Goal: Check status: Check status

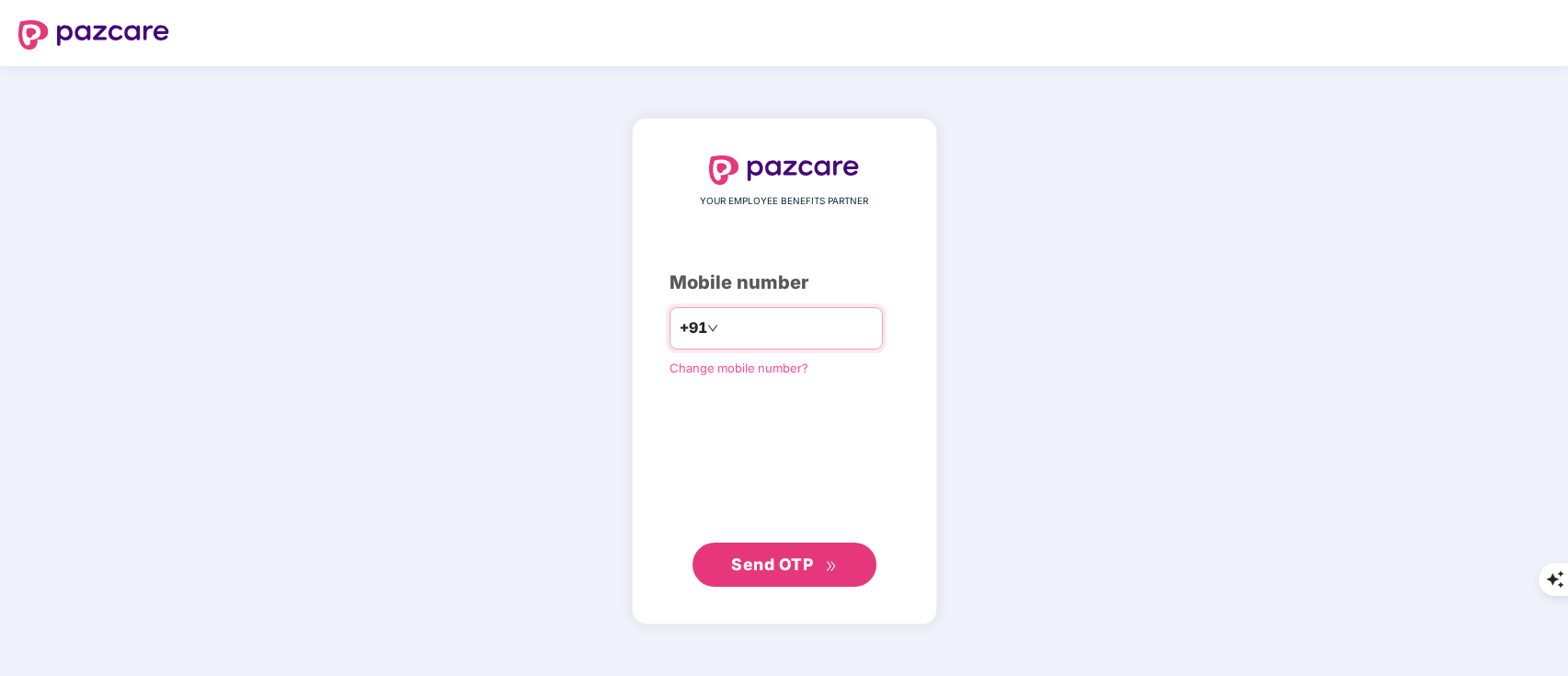
click at [740, 335] on input "number" at bounding box center [797, 327] width 151 height 29
type input "**********"
click at [757, 566] on span "Send OTP" at bounding box center [772, 563] width 82 height 20
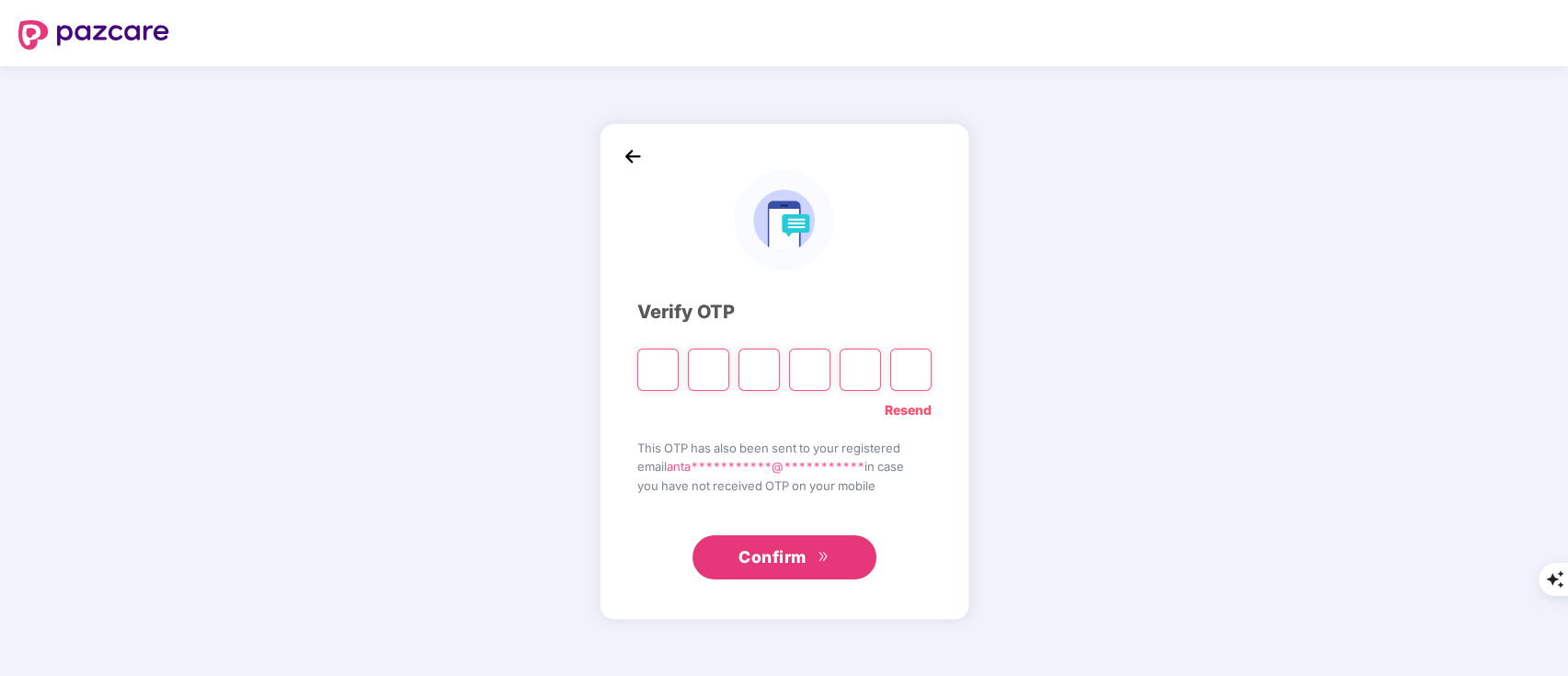
type input "*"
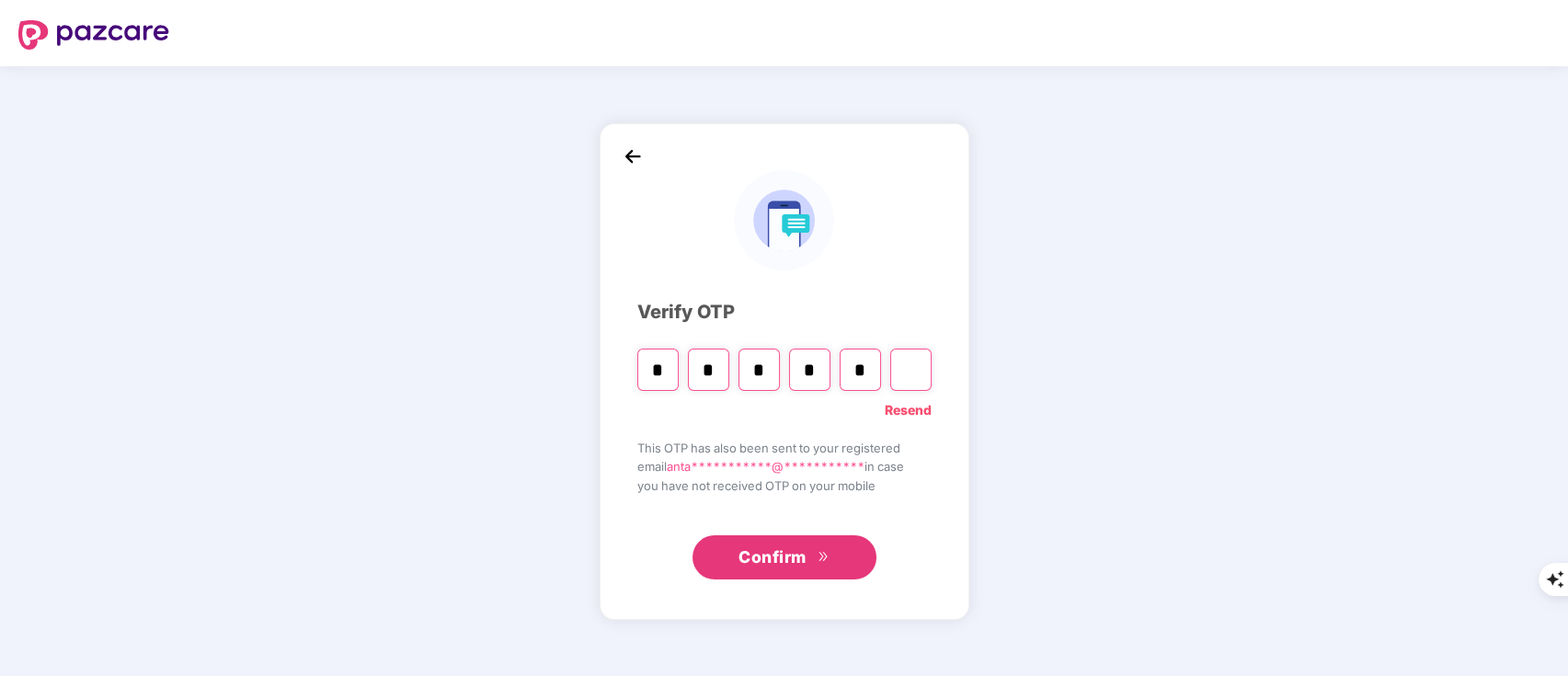
type input "*"
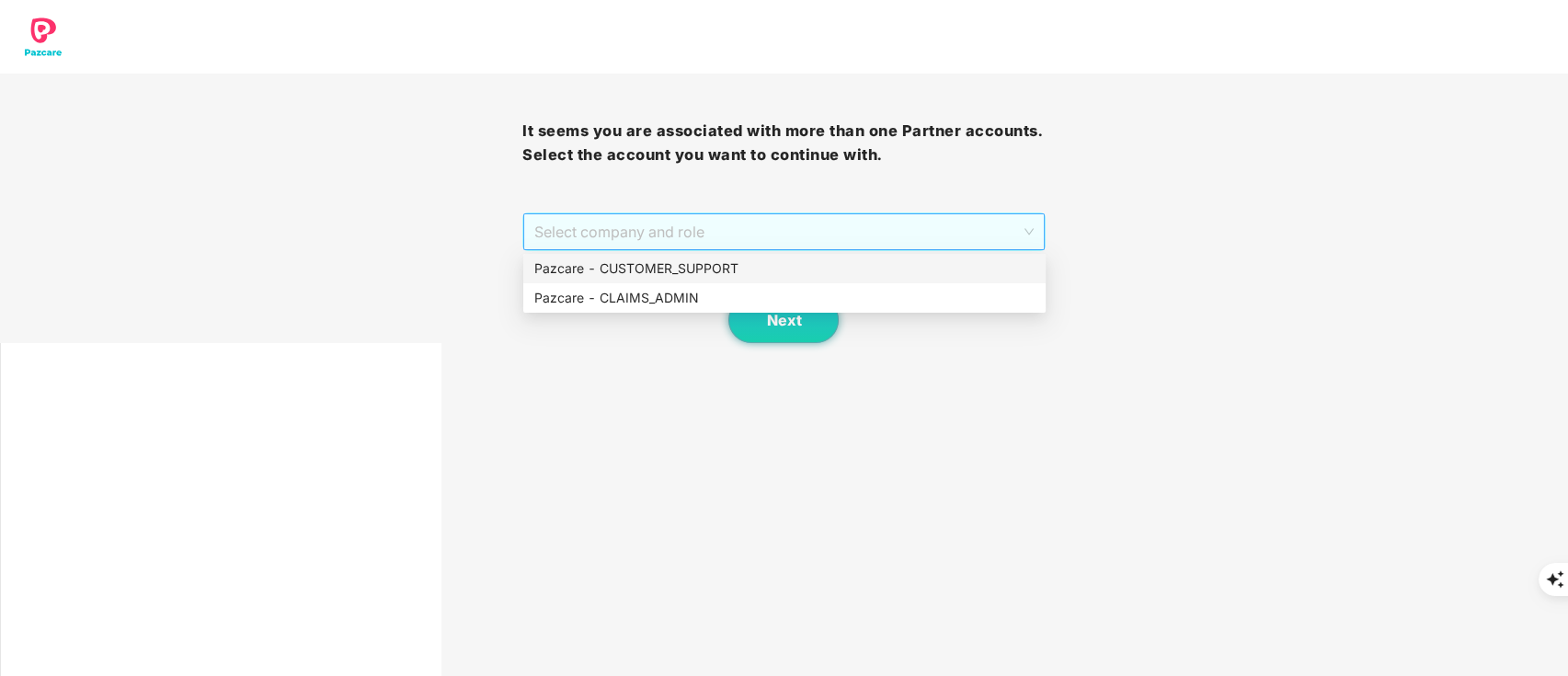
click at [584, 220] on span "Select company and role" at bounding box center [784, 232] width 499 height 35
click at [605, 273] on div "Pazcare - CUSTOMER_SUPPORT" at bounding box center [785, 269] width 501 height 21
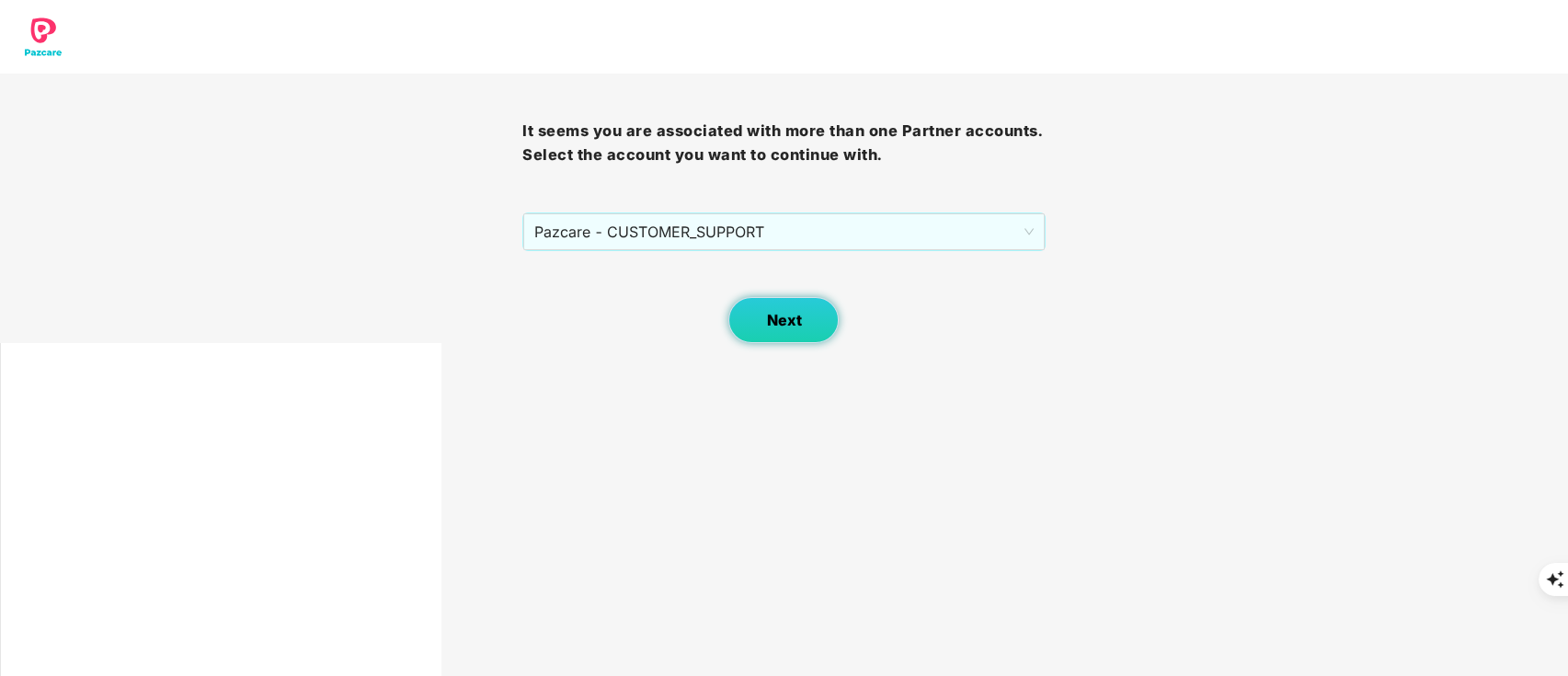
click at [751, 328] on button "Next" at bounding box center [784, 320] width 111 height 46
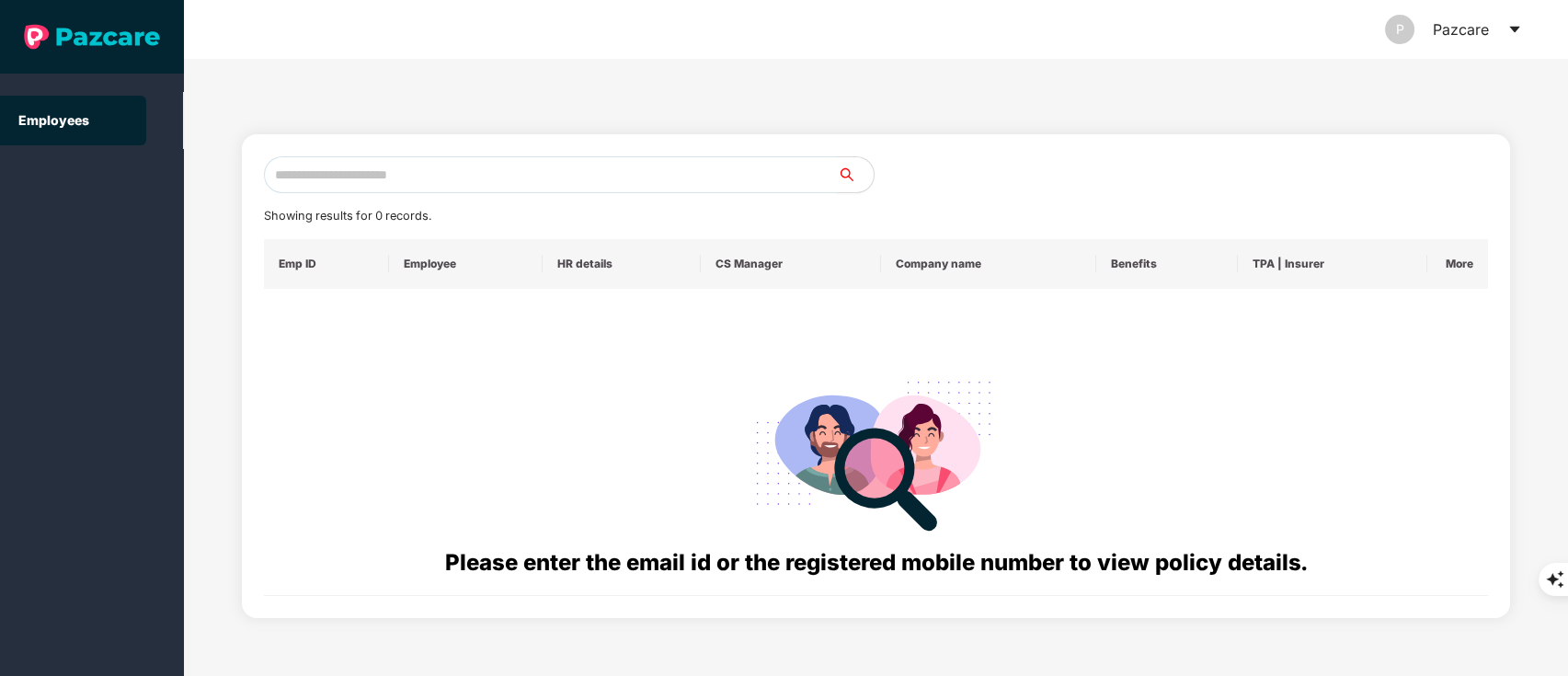
click at [331, 178] on input "text" at bounding box center [551, 174] width 574 height 37
paste input "**********"
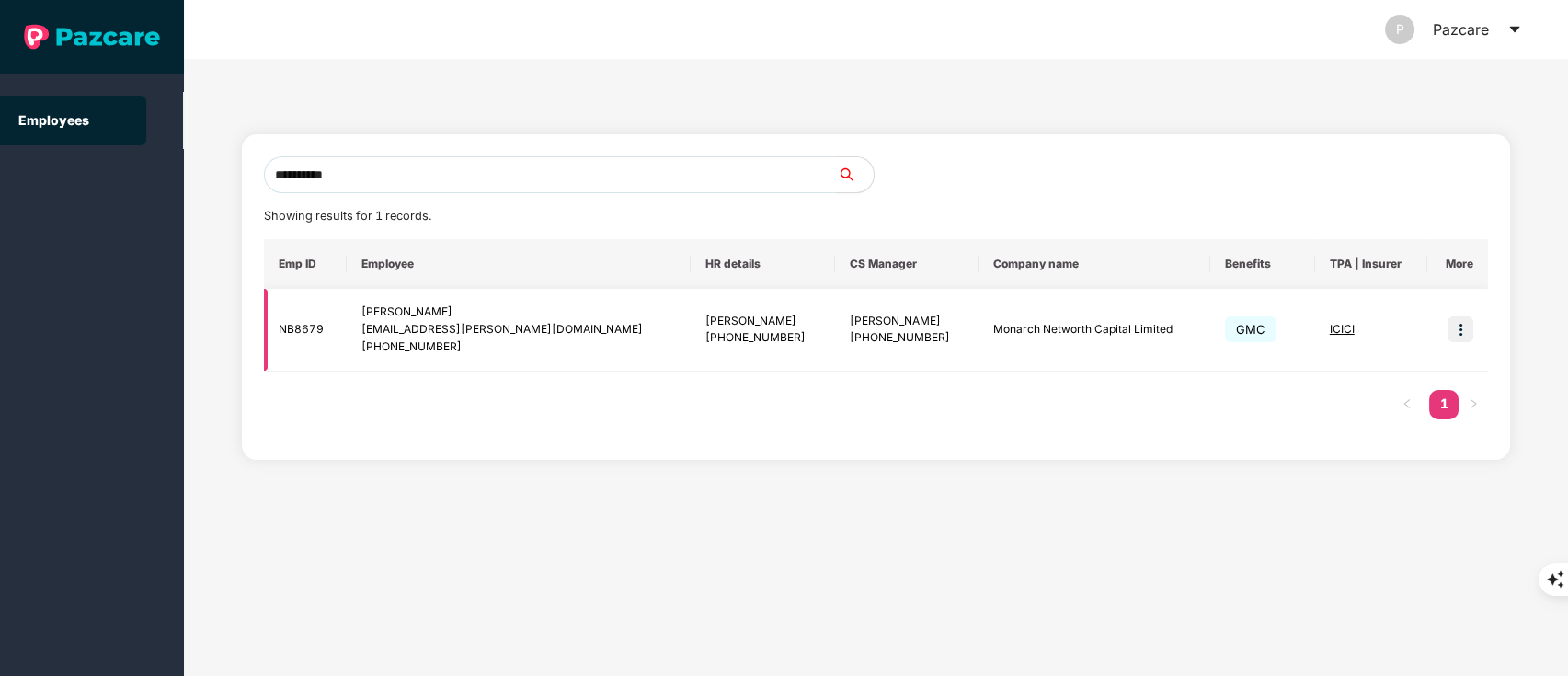
type input "**********"
click at [1460, 329] on img at bounding box center [1460, 328] width 25 height 25
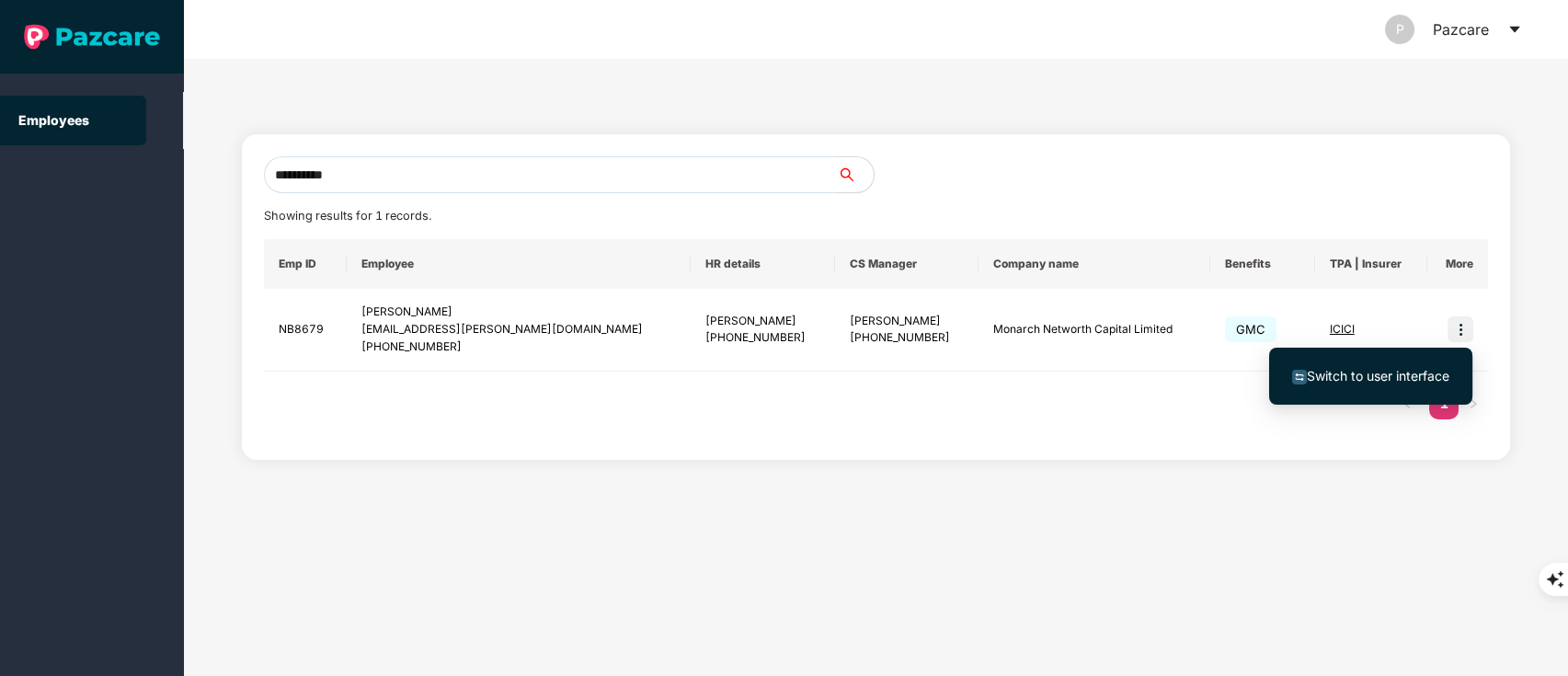
click at [1368, 385] on span "Switch to user interface" at bounding box center [1371, 376] width 158 height 21
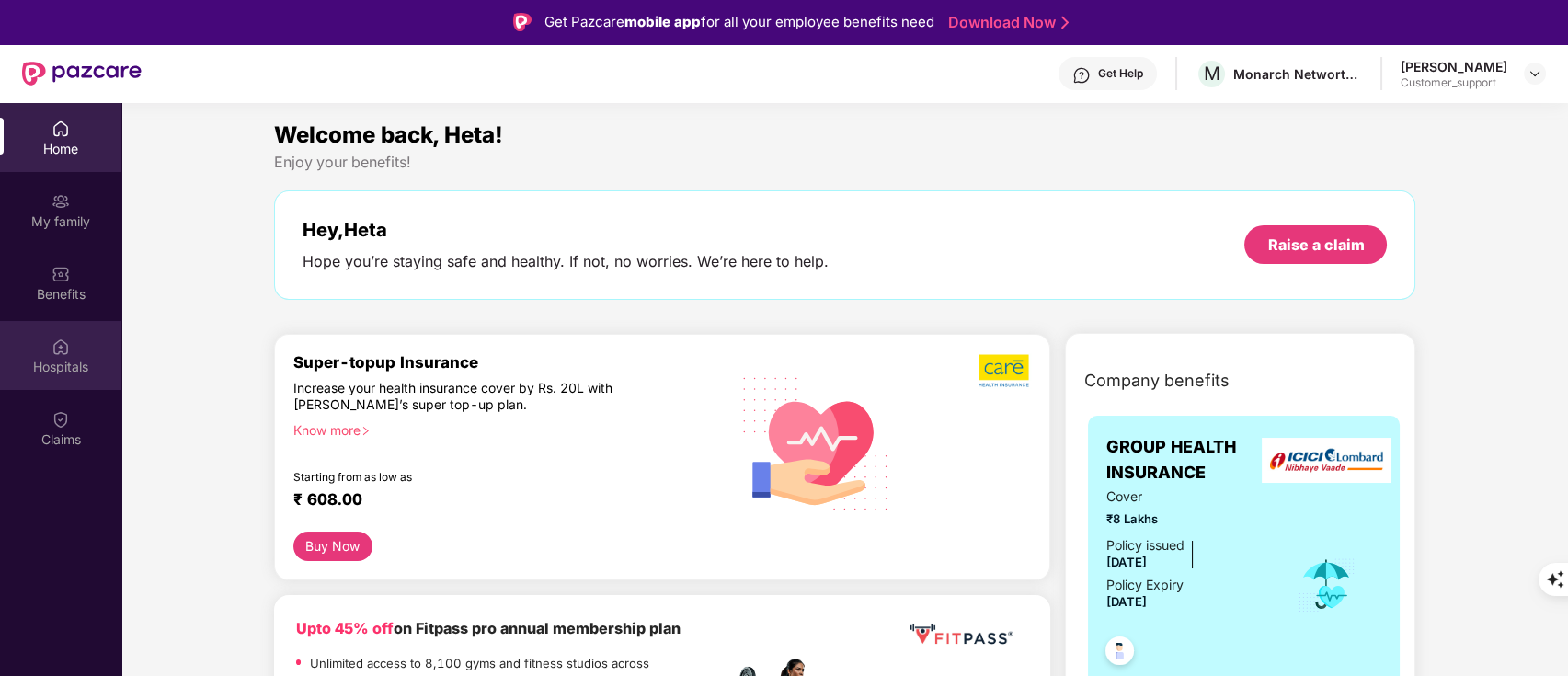
click at [60, 353] on img at bounding box center [61, 347] width 19 height 19
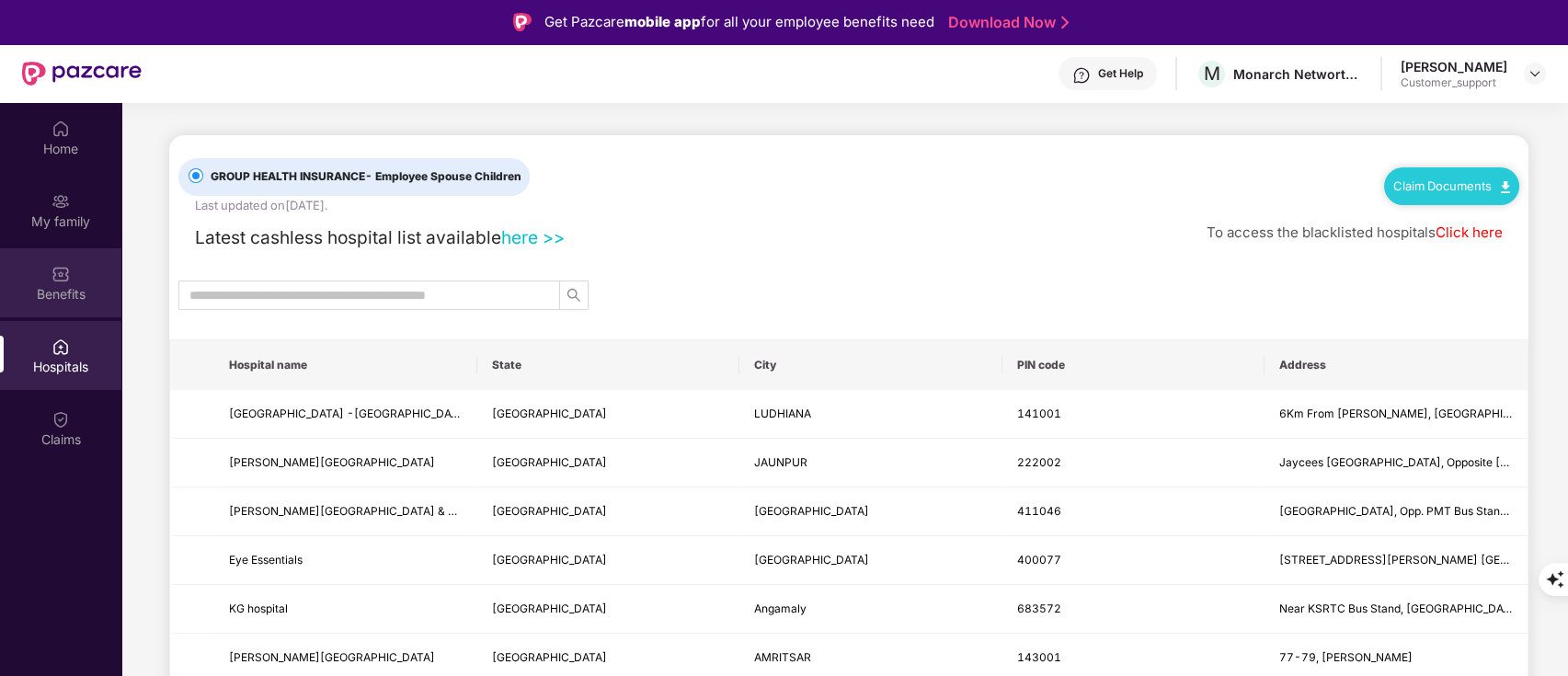
click at [64, 294] on div "Benefits" at bounding box center [60, 294] width 121 height 19
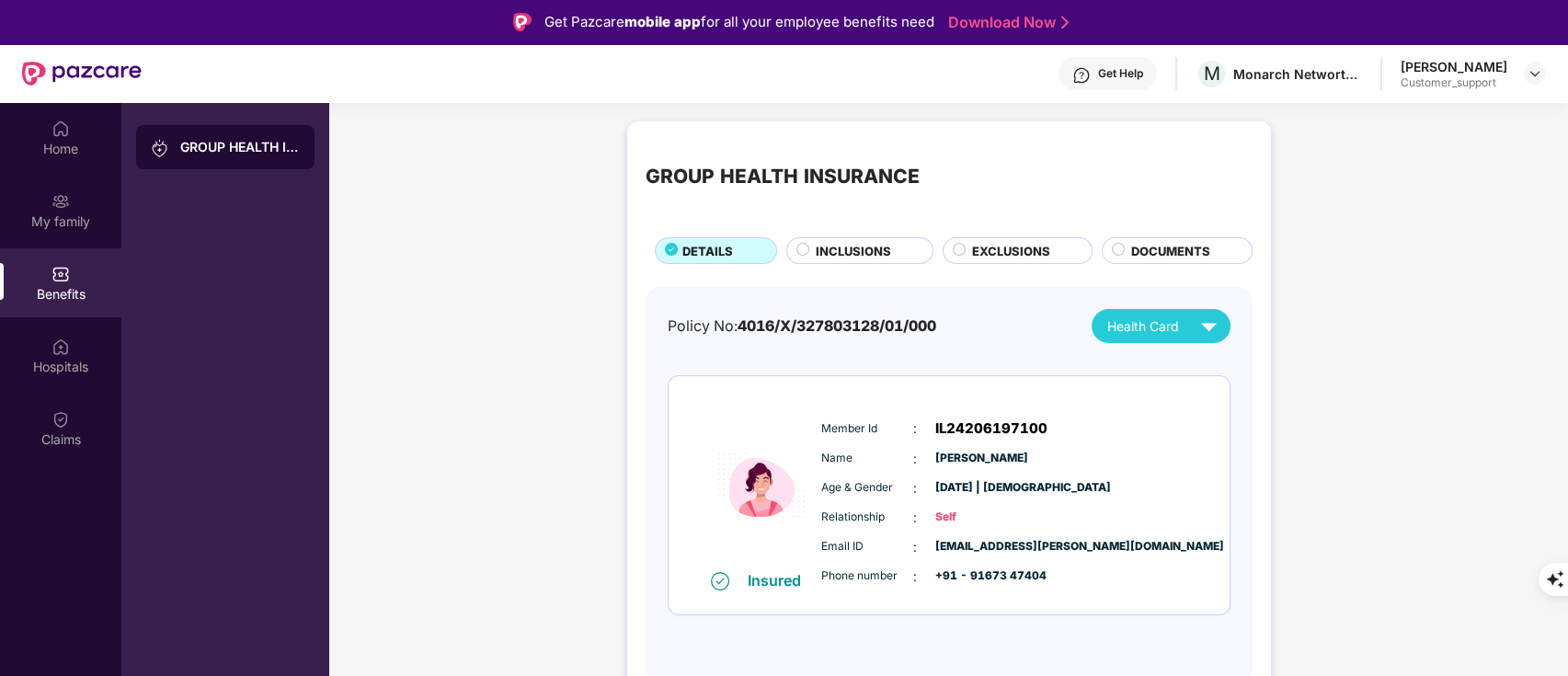
click at [836, 248] on span "INCLUSIONS" at bounding box center [853, 251] width 75 height 19
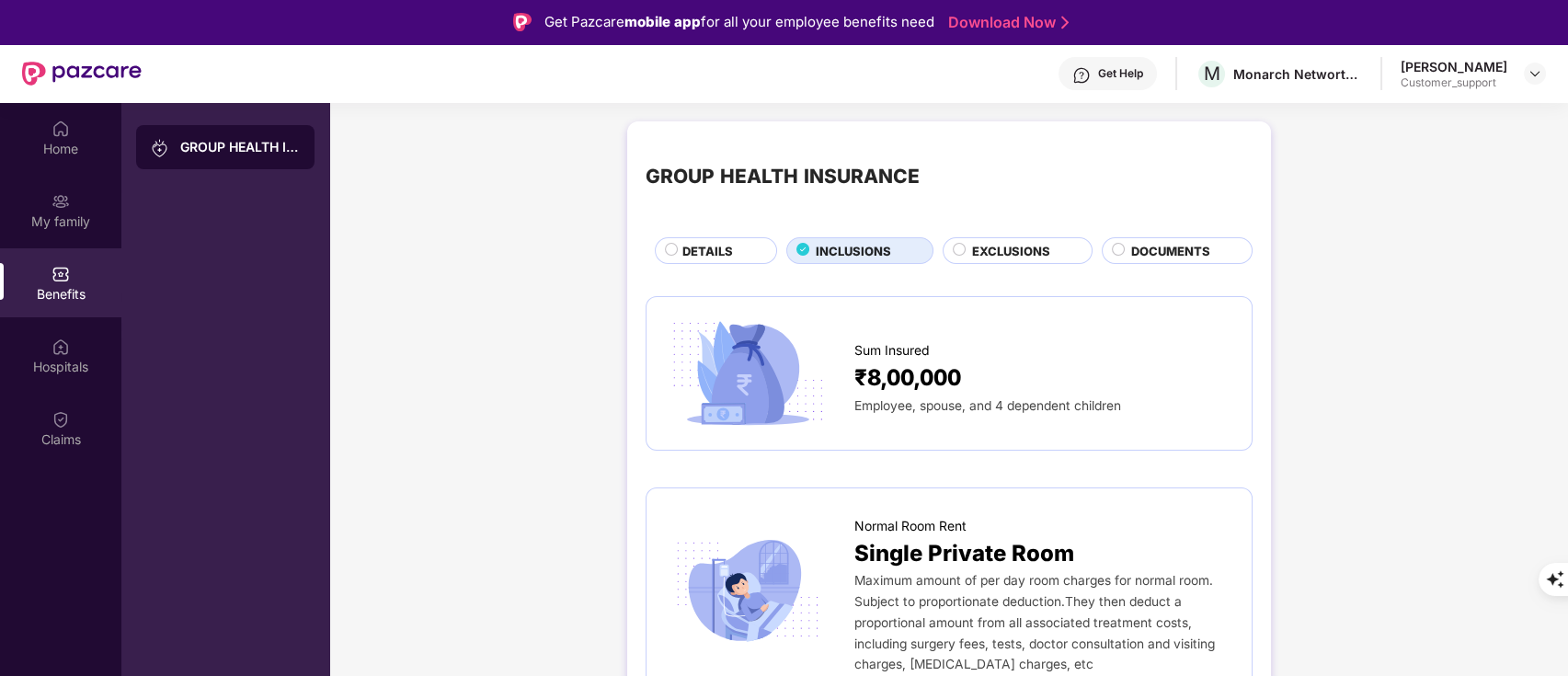
click at [964, 246] on div "EXCLUSIONS" at bounding box center [1022, 252] width 119 height 22
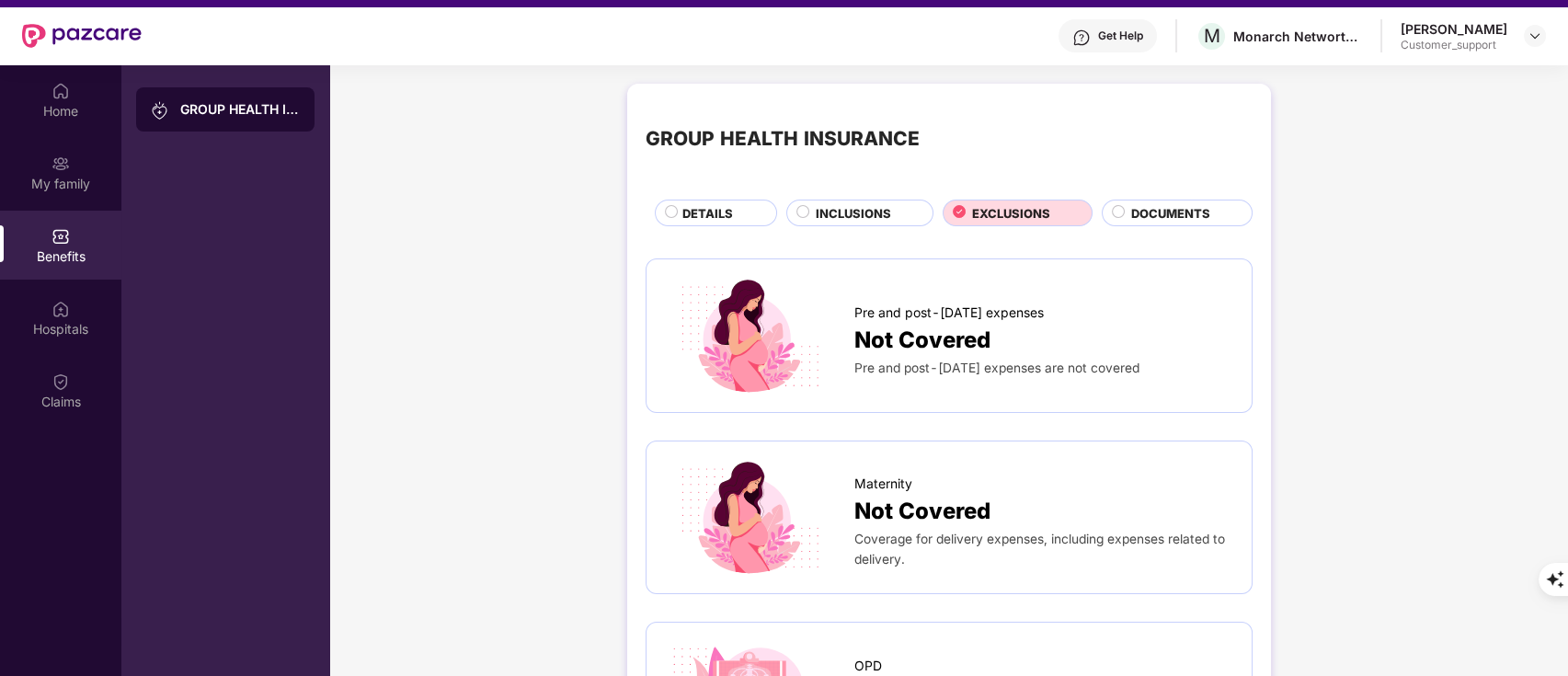
click at [1155, 219] on span "DOCUMENTS" at bounding box center [1170, 214] width 79 height 19
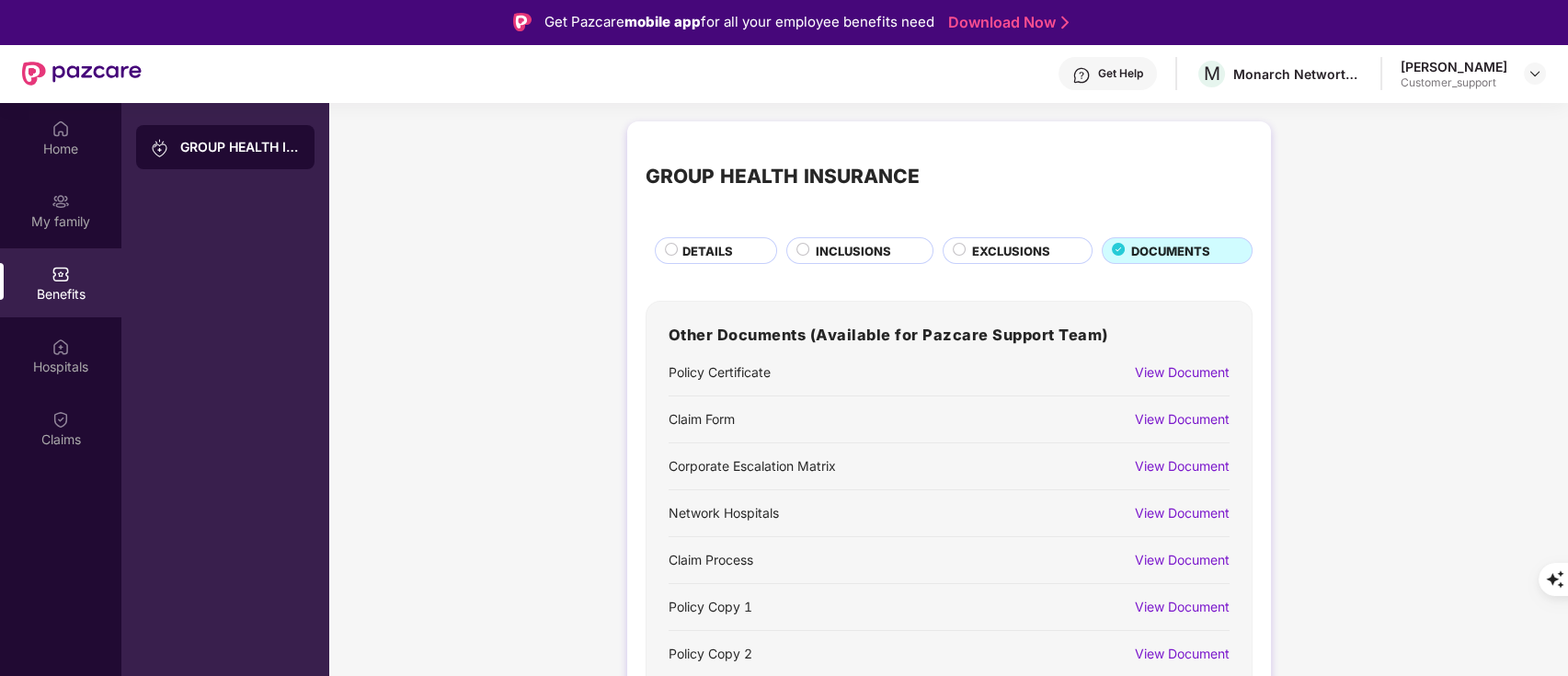
click at [1031, 242] on span "EXCLUSIONS" at bounding box center [1011, 251] width 78 height 19
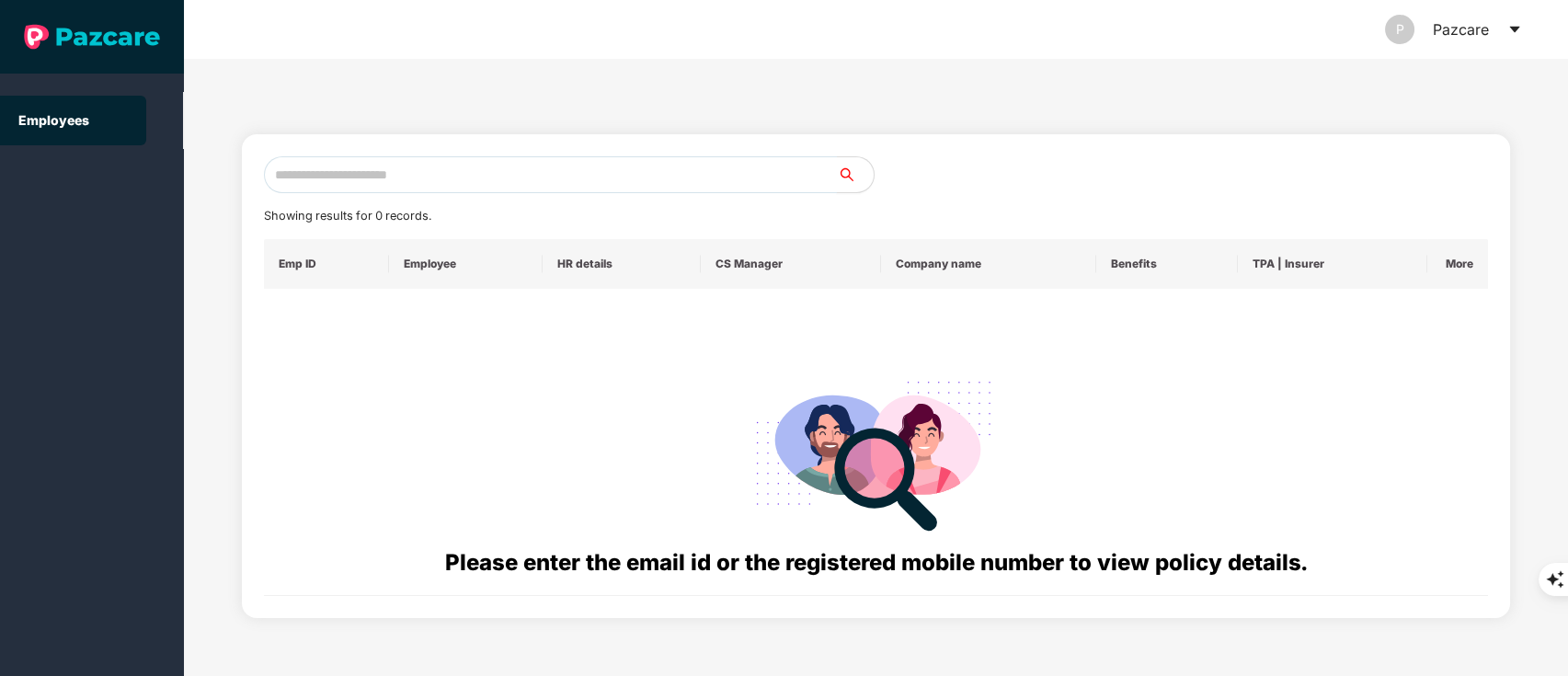
click at [338, 180] on input "text" at bounding box center [551, 174] width 574 height 37
paste input "**********"
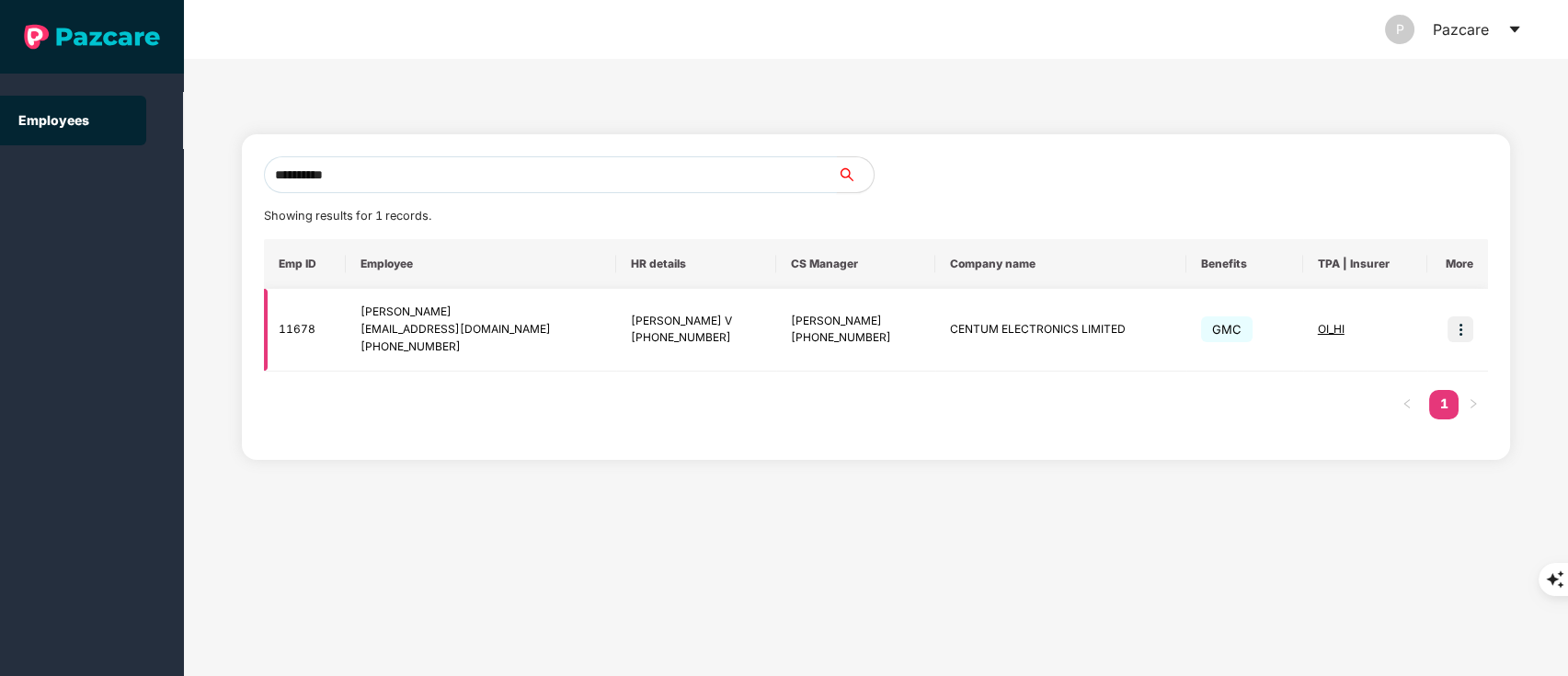
type input "**********"
click at [1455, 322] on img at bounding box center [1460, 328] width 25 height 25
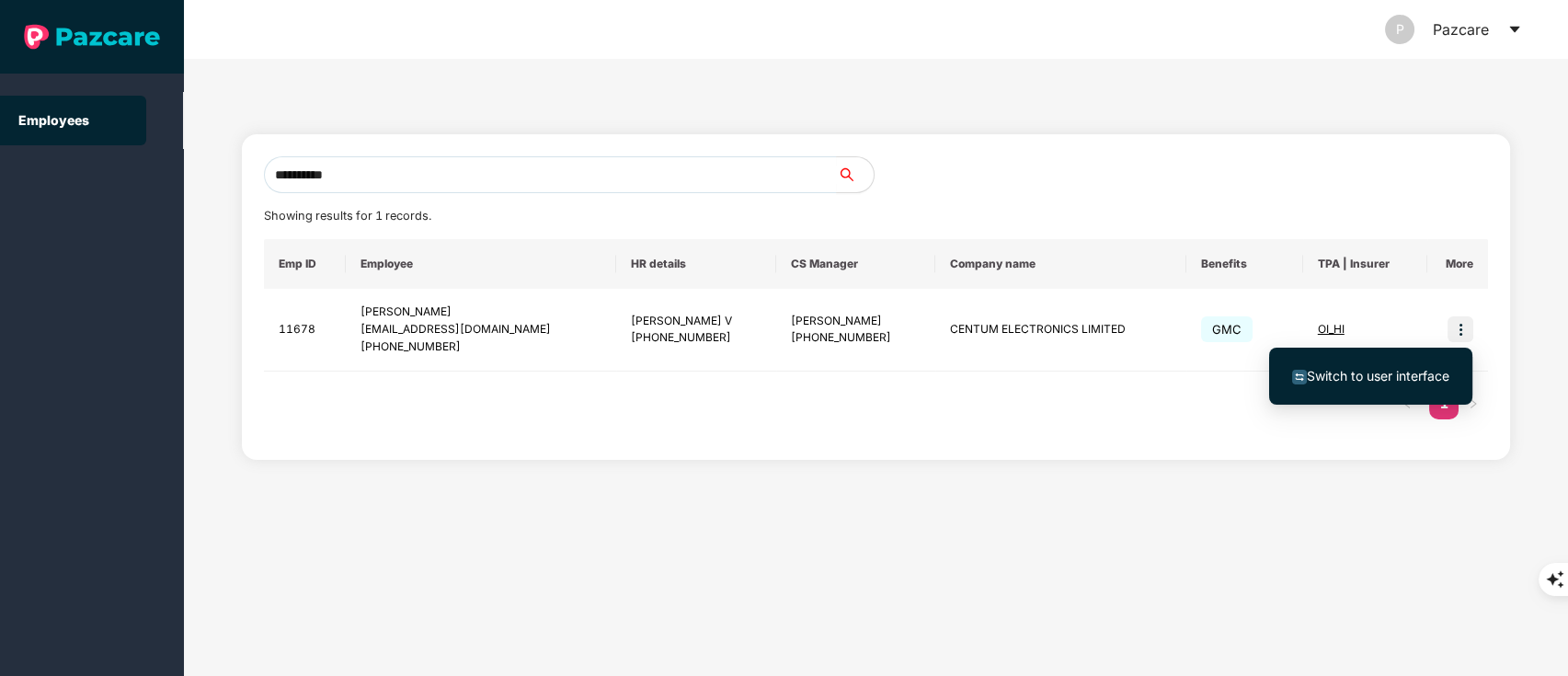
click at [1394, 359] on li "Switch to user interface" at bounding box center [1371, 376] width 204 height 38
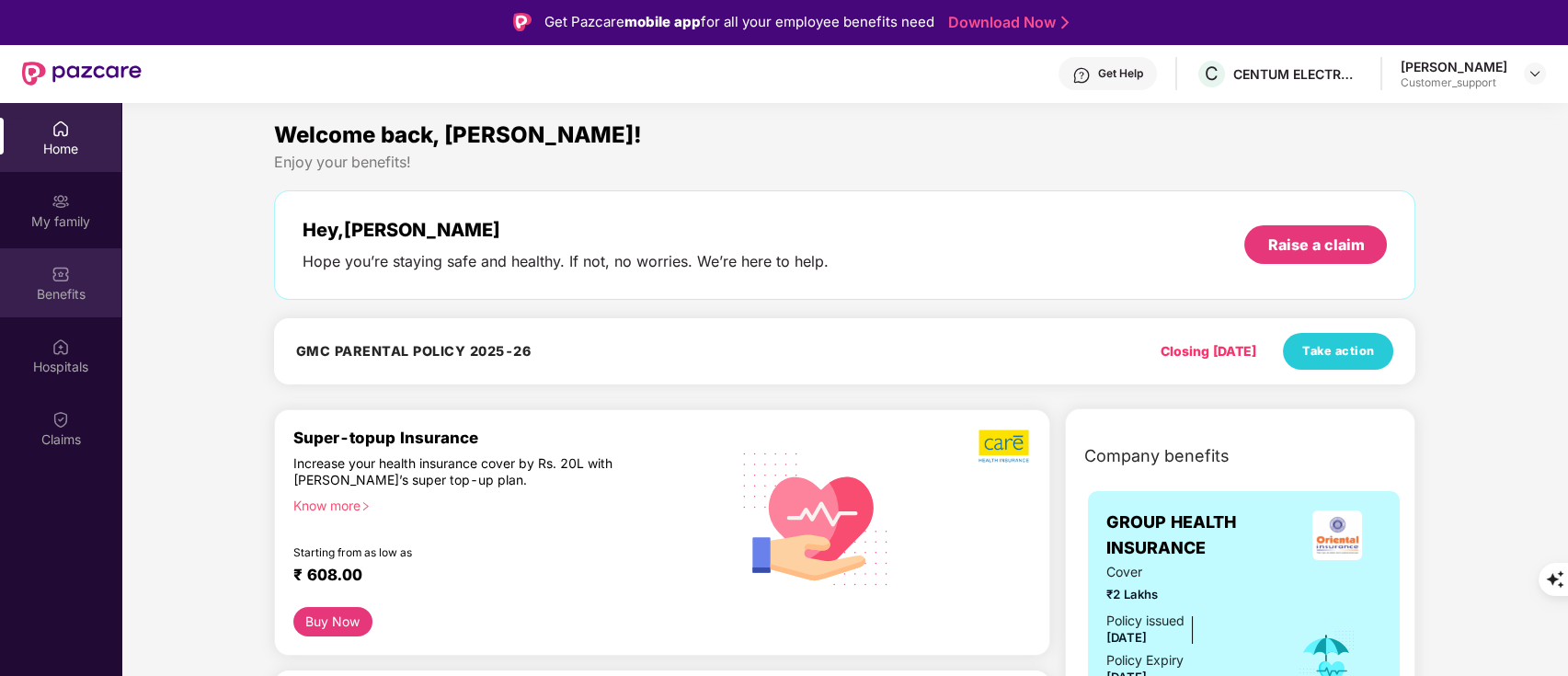
click at [83, 314] on div "Benefits" at bounding box center [60, 283] width 121 height 69
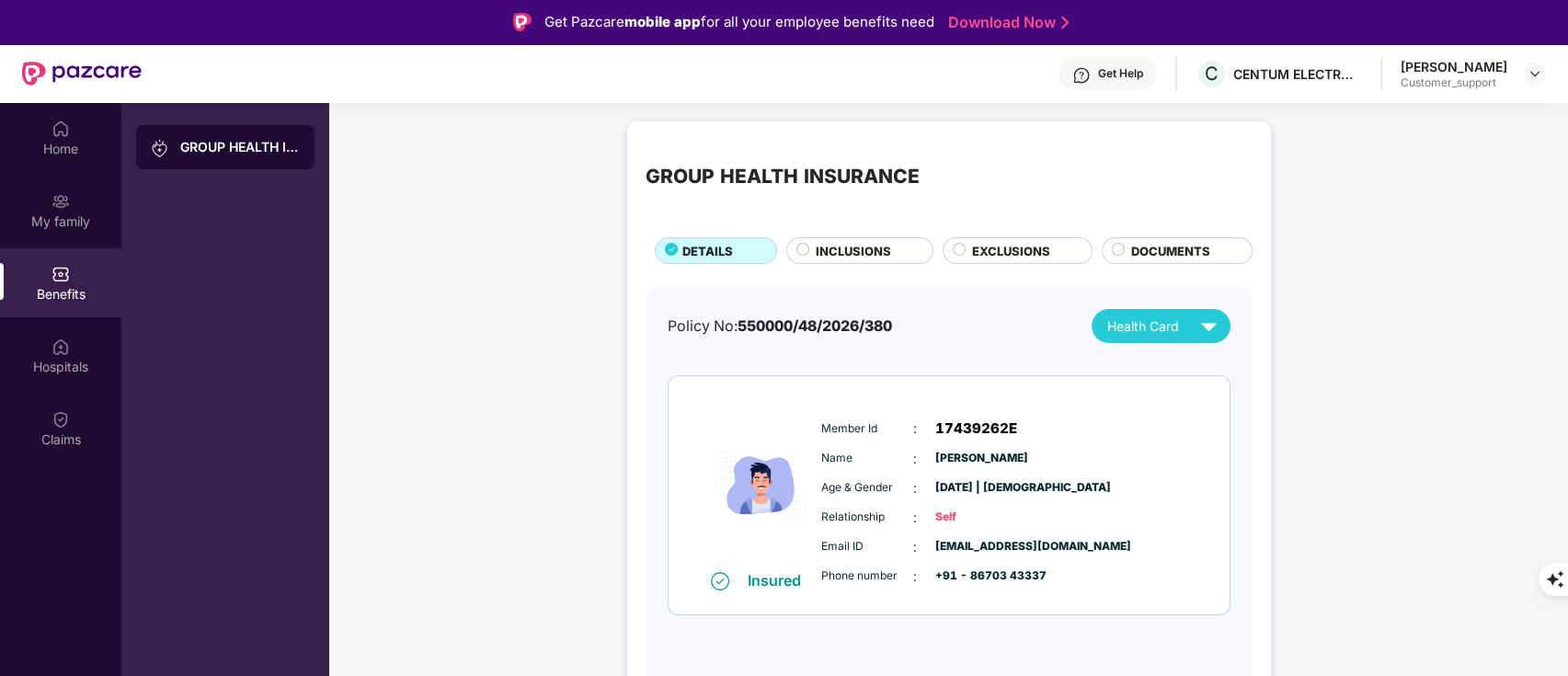
click at [1023, 238] on div "EXCLUSIONS" at bounding box center [1018, 250] width 150 height 26
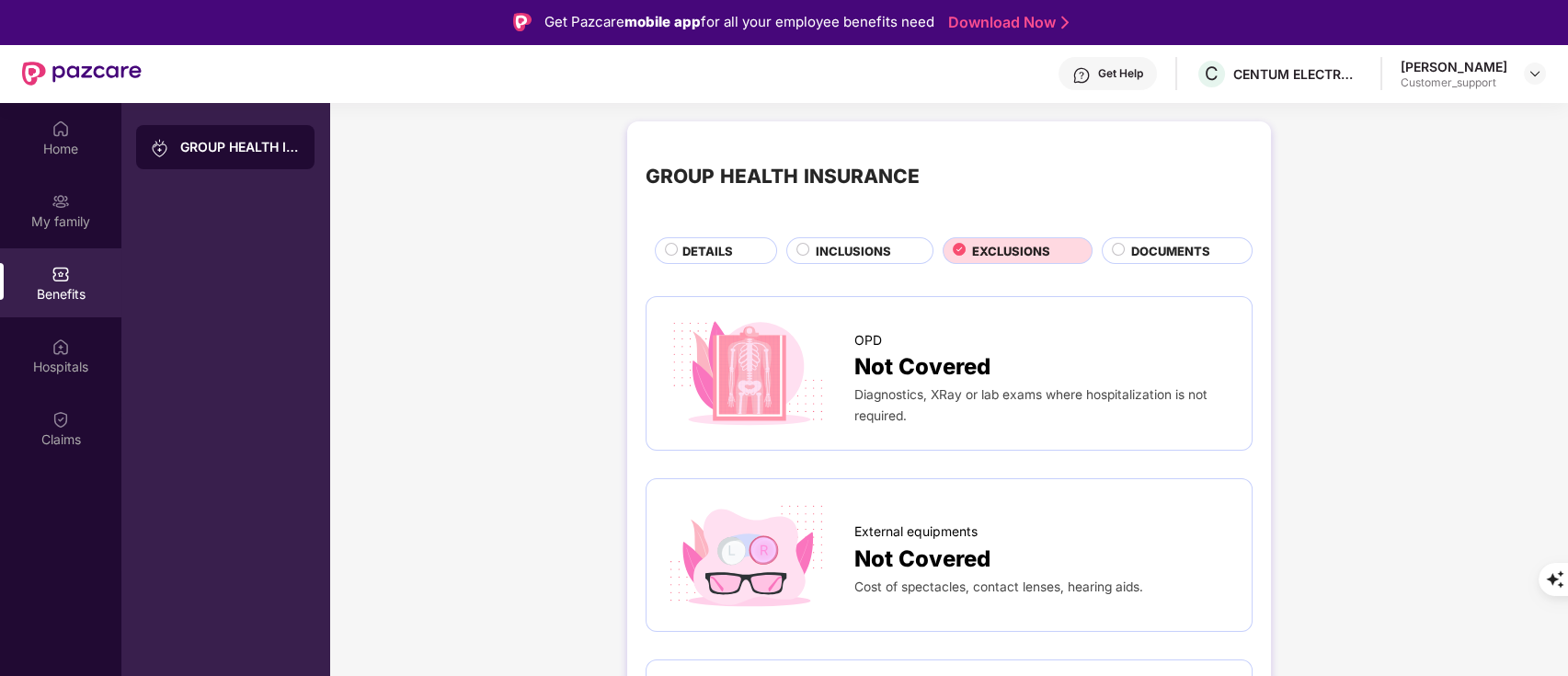
click at [842, 245] on span "INCLUSIONS" at bounding box center [853, 251] width 75 height 19
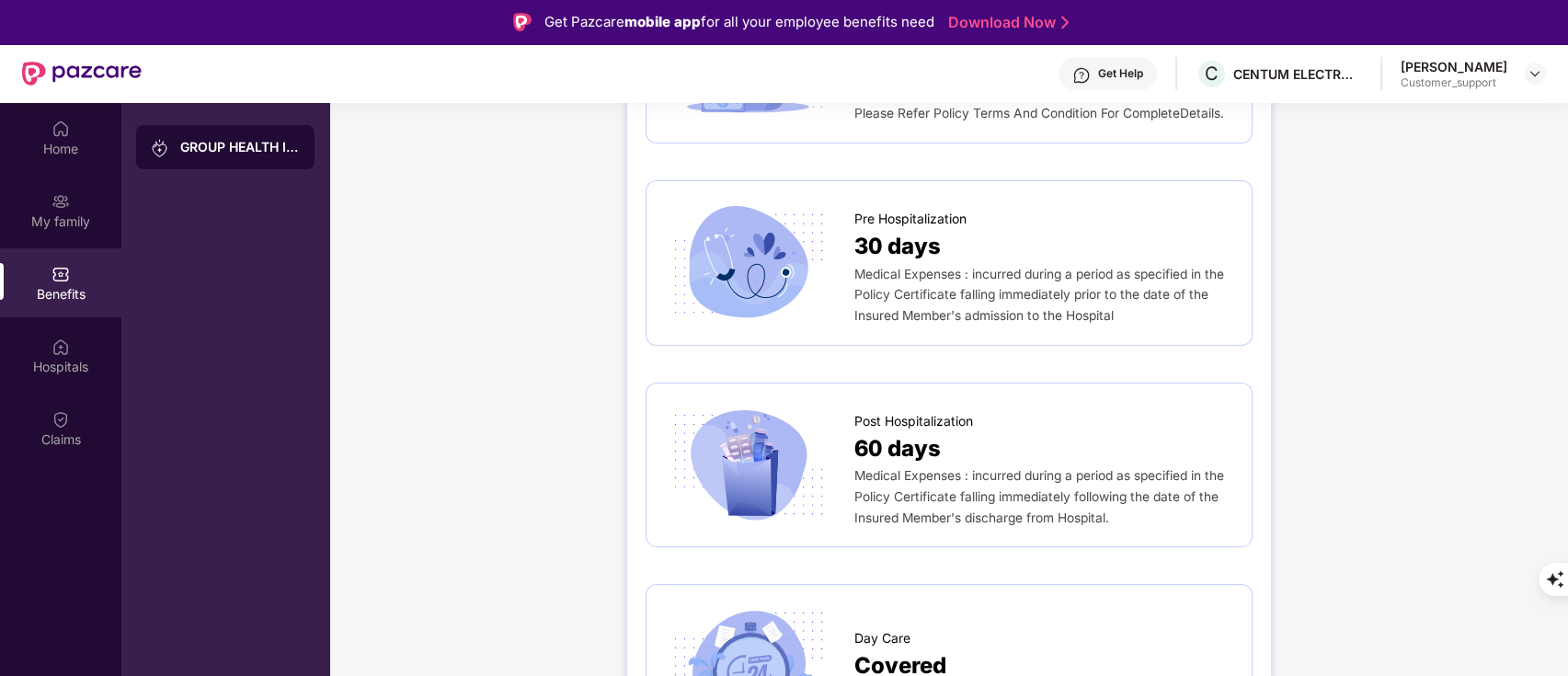
scroll to position [1053, 0]
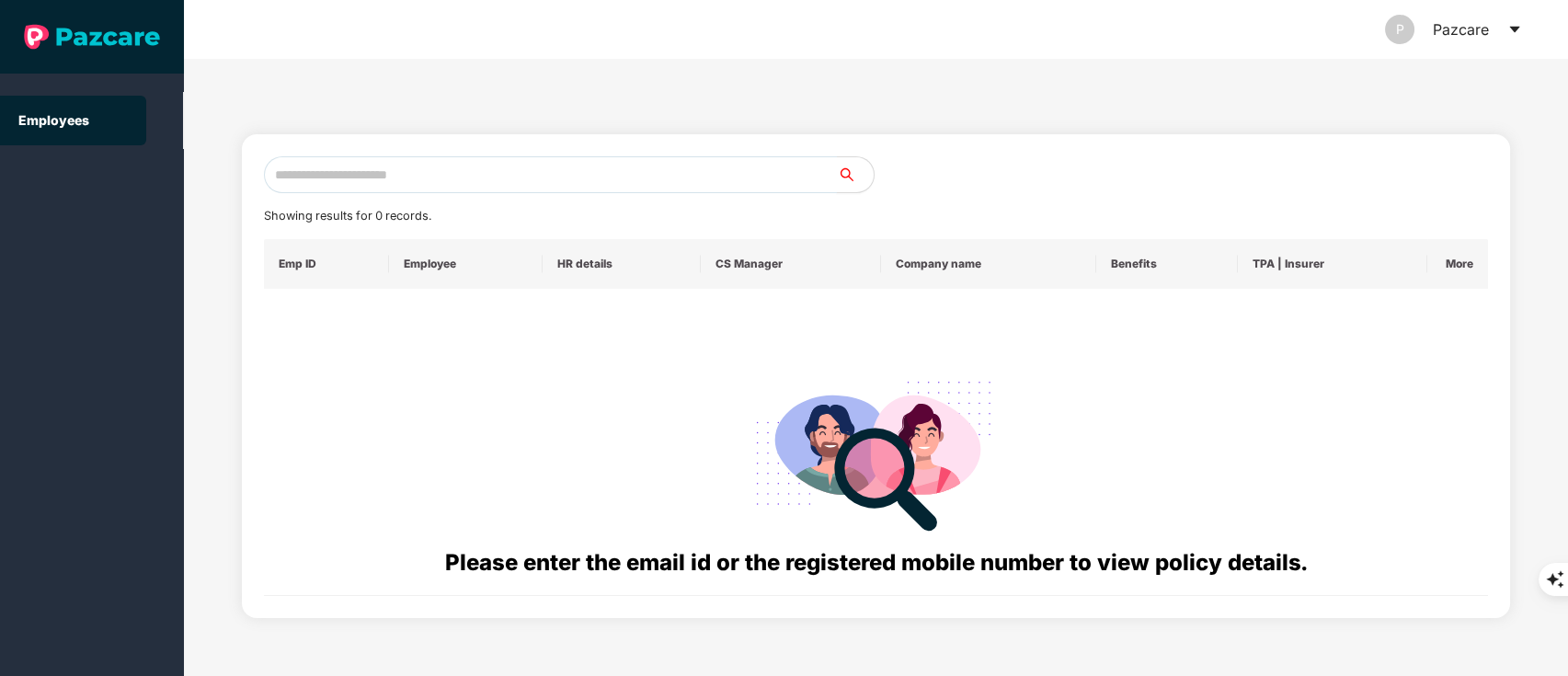
click at [360, 167] on input "text" at bounding box center [551, 174] width 574 height 37
paste input "**********"
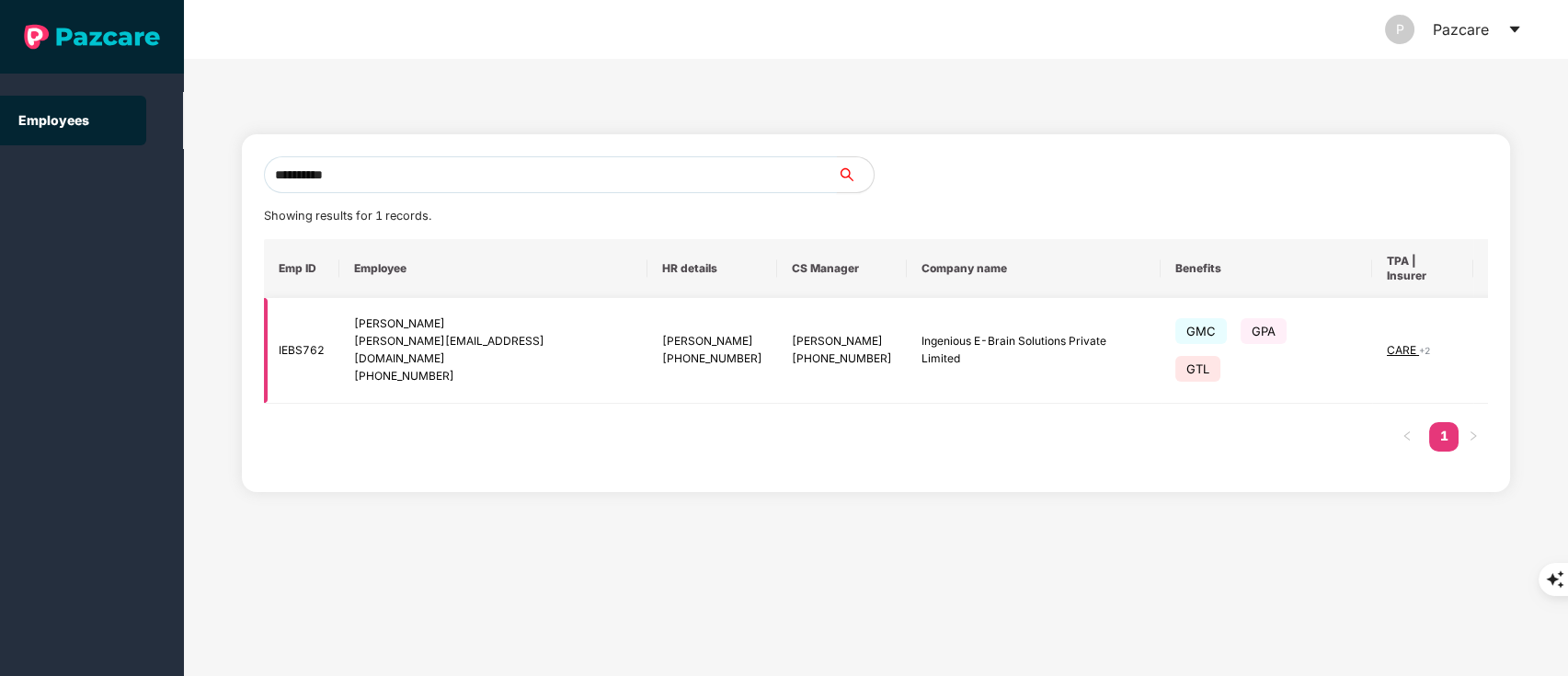
type input "**********"
click at [1497, 338] on img at bounding box center [1509, 350] width 25 height 25
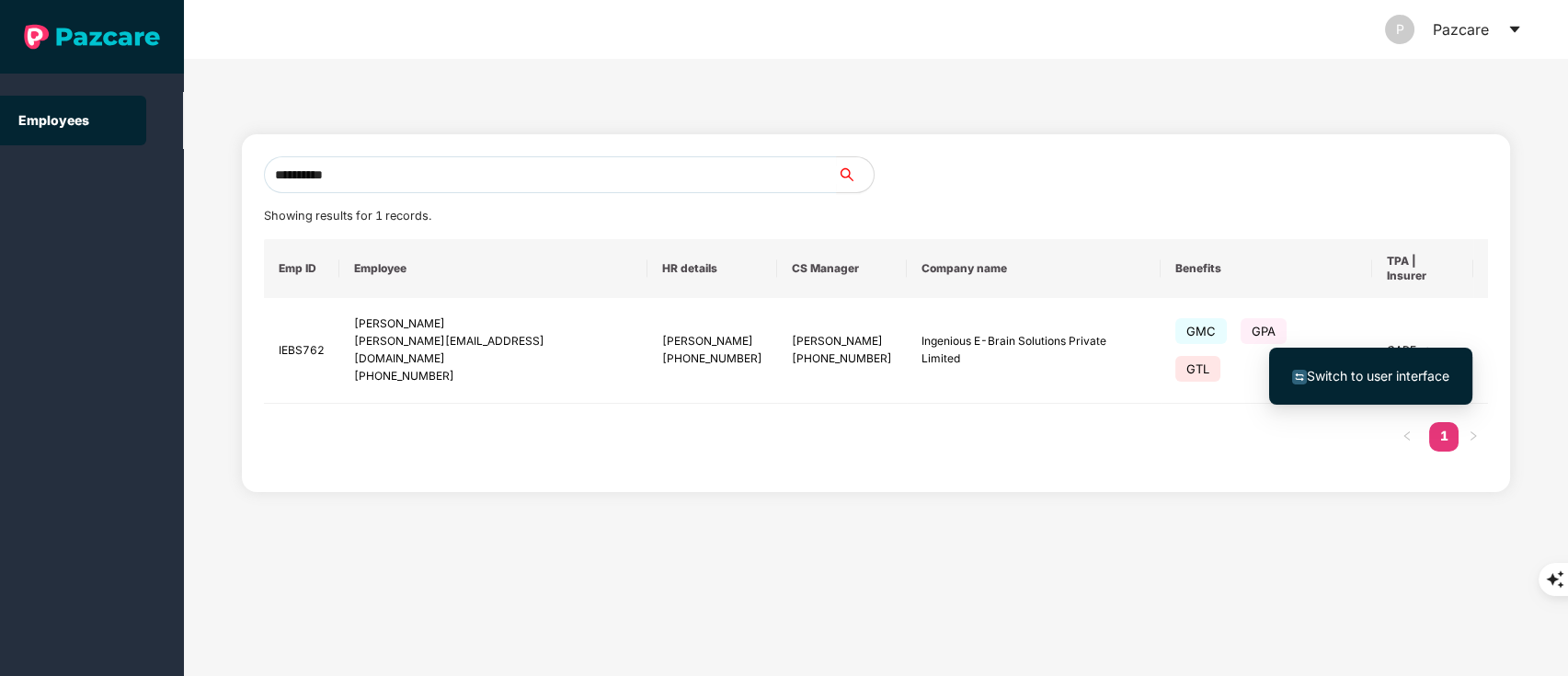
click at [1363, 384] on span "Switch to user interface" at bounding box center [1371, 376] width 158 height 21
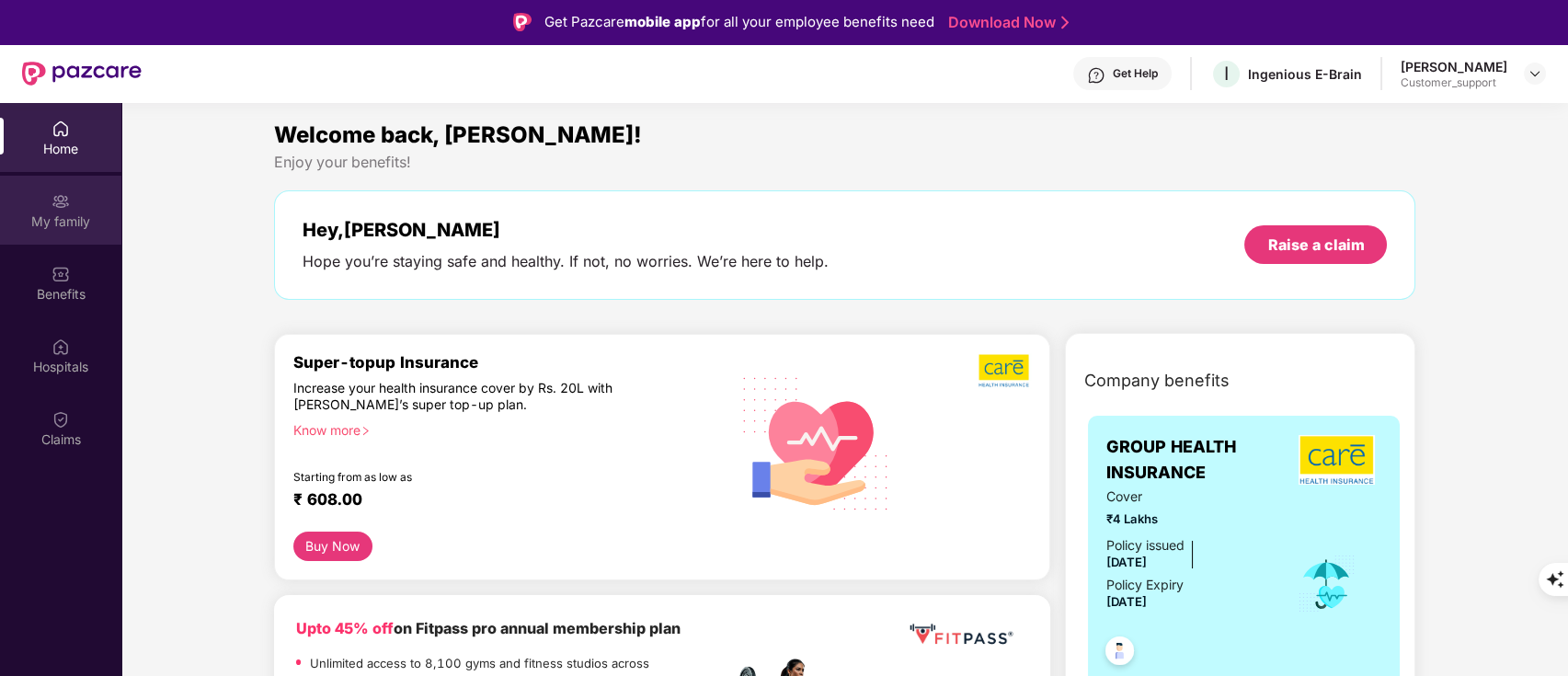
click at [77, 188] on div "My family" at bounding box center [60, 210] width 121 height 69
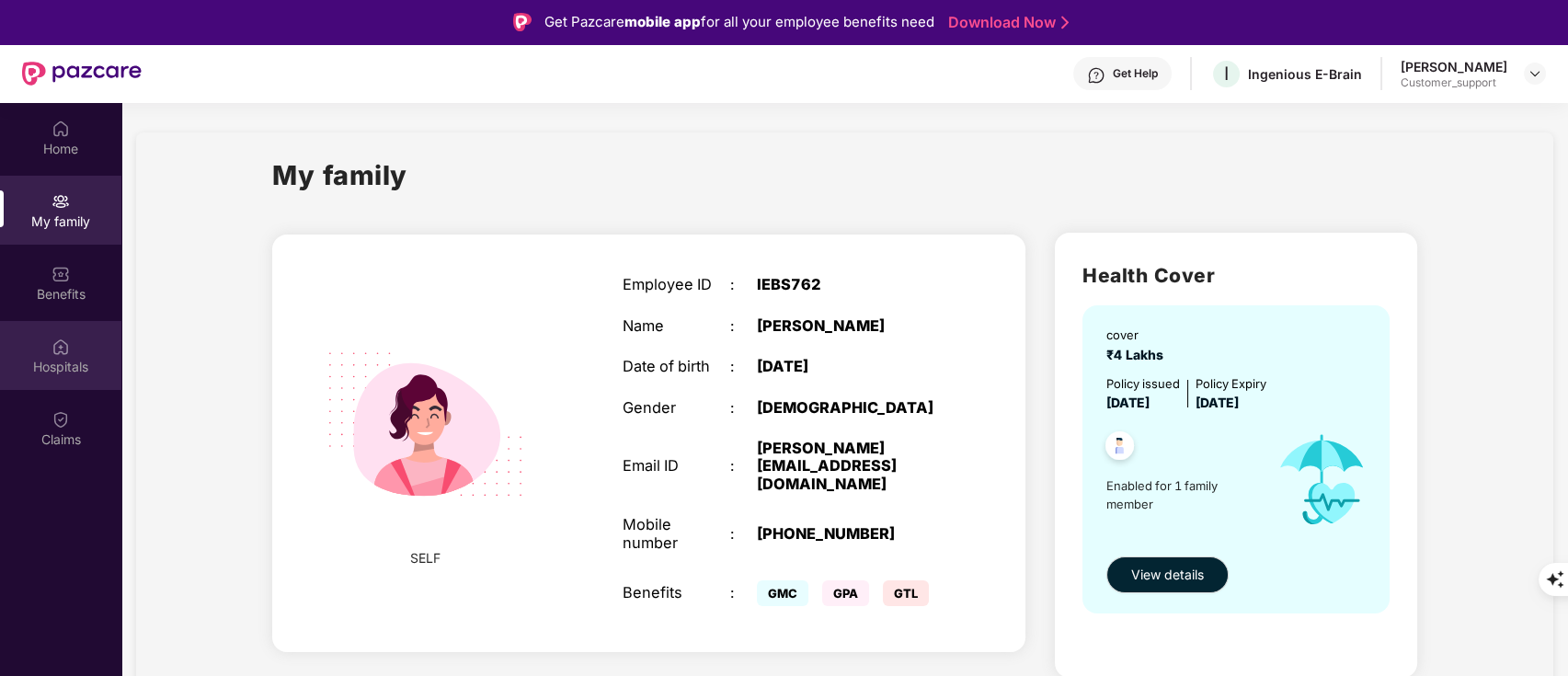
click at [72, 358] on div "Hospitals" at bounding box center [60, 368] width 121 height 19
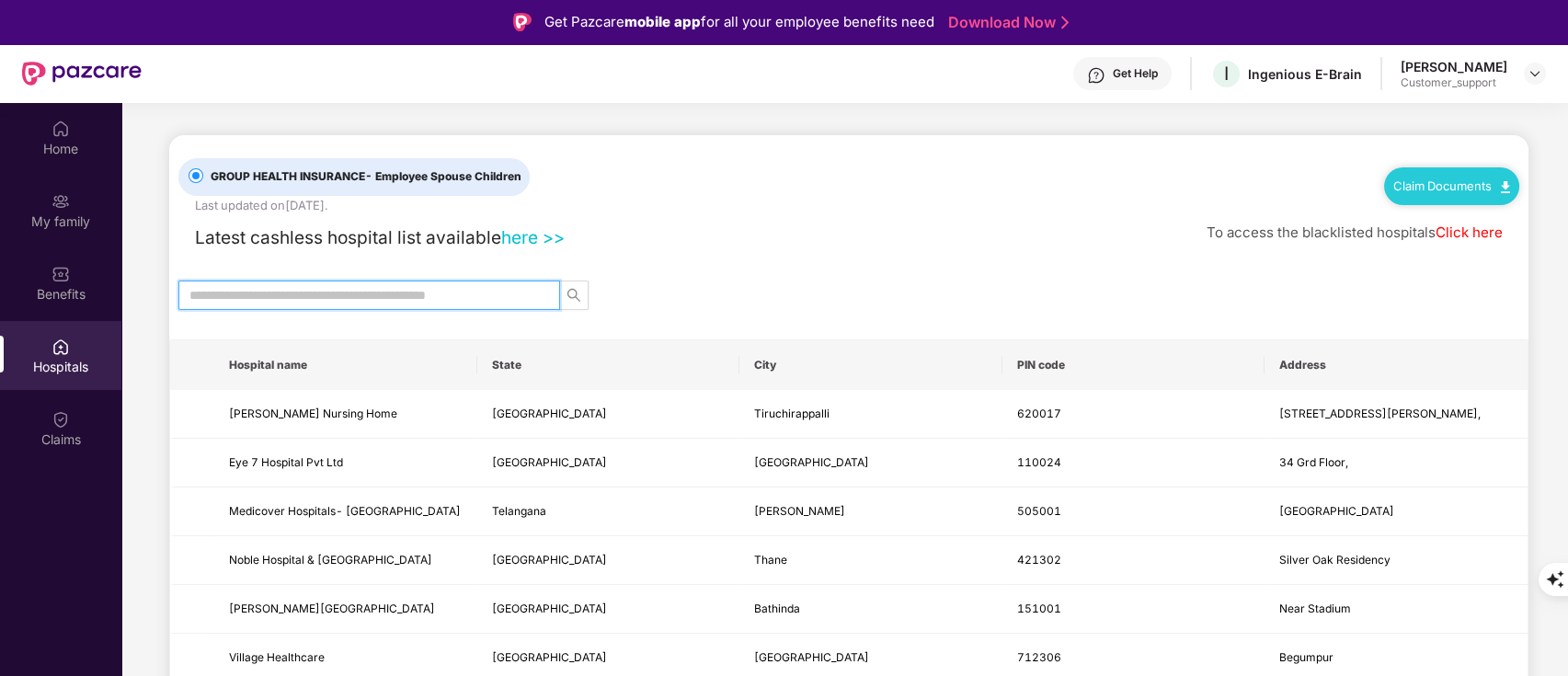
click at [269, 287] on input "text" at bounding box center [362, 295] width 345 height 21
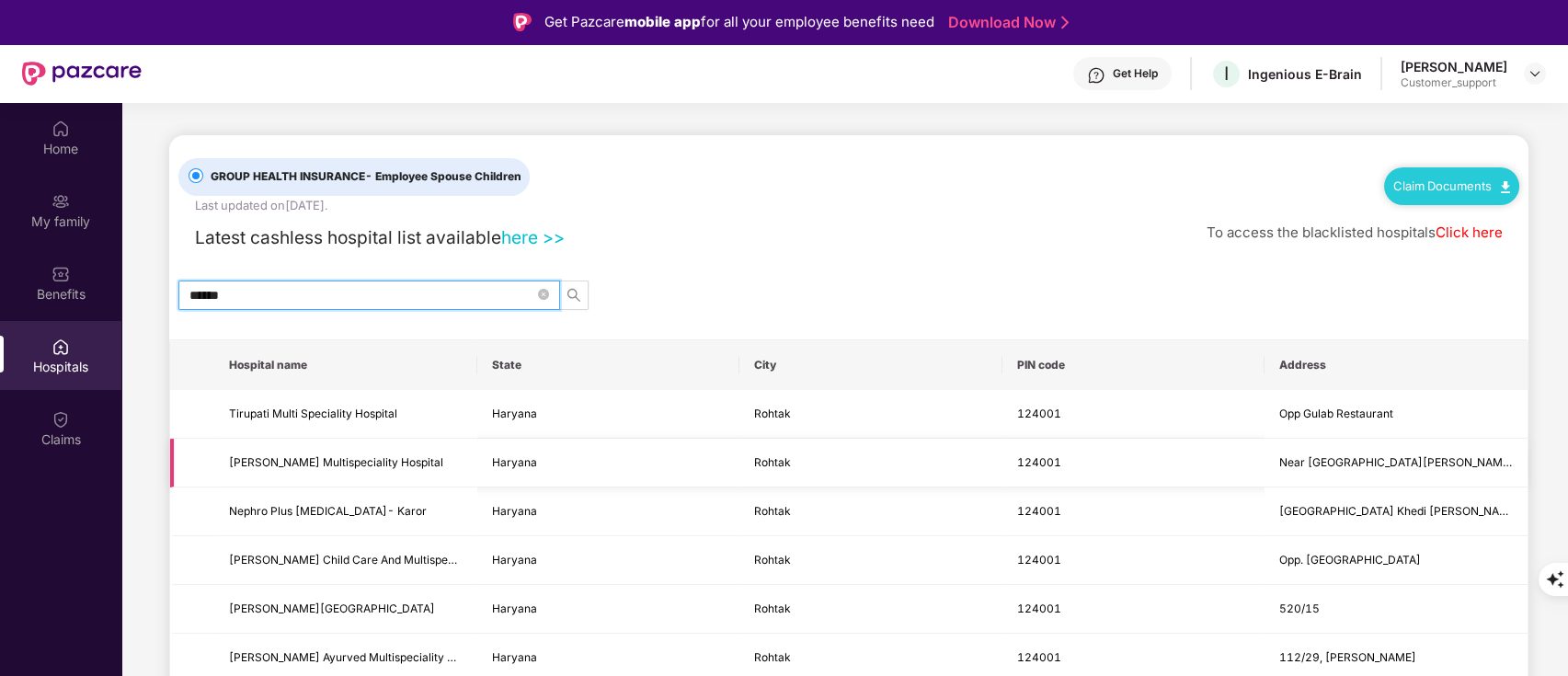
type input "******"
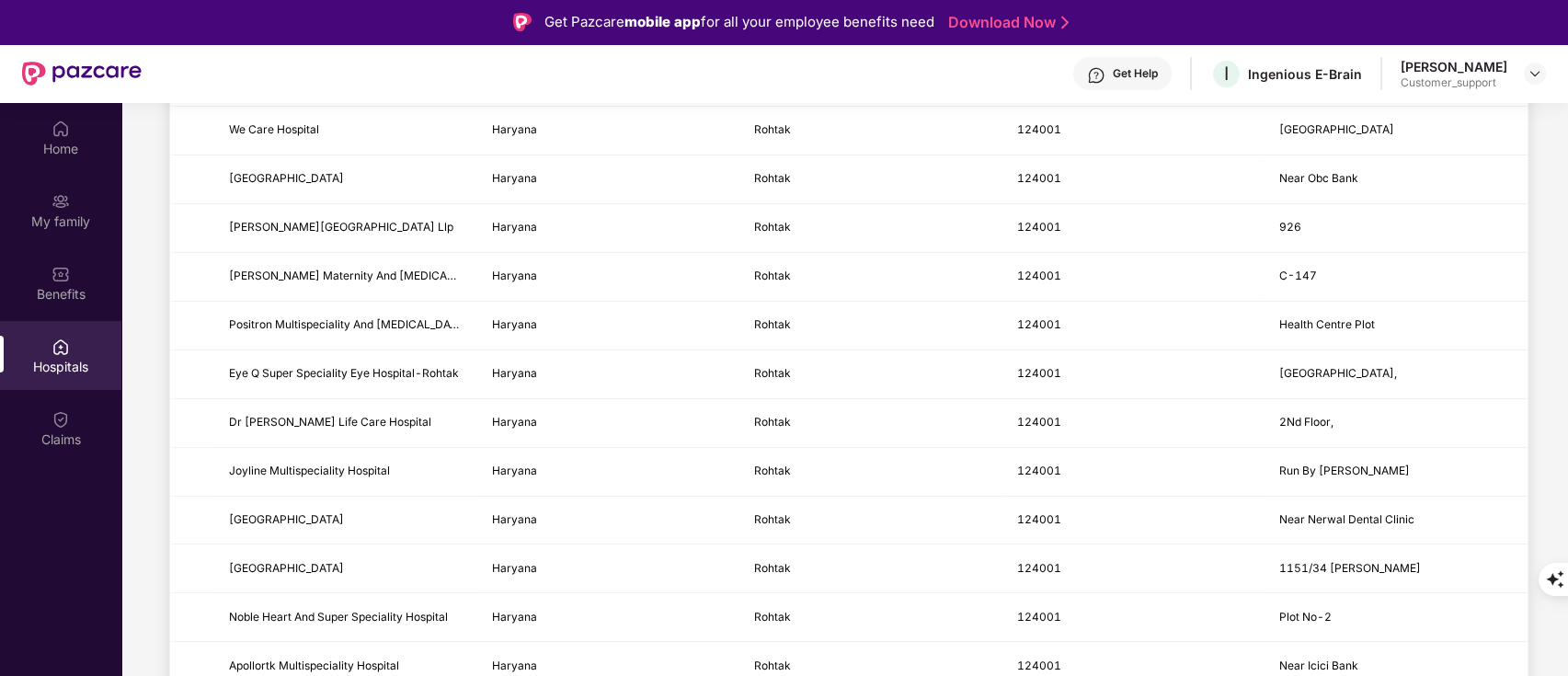
scroll to position [0, 0]
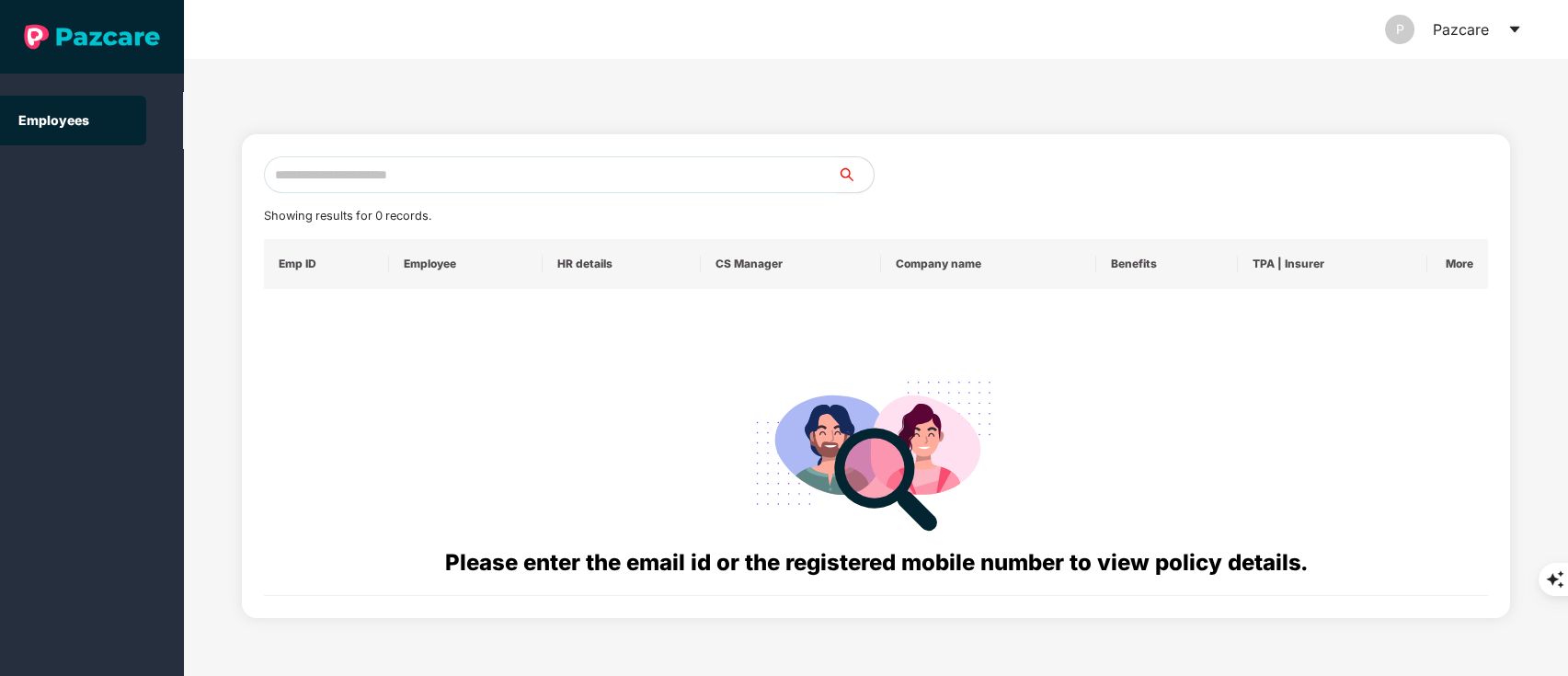
click at [361, 168] on input "text" at bounding box center [551, 174] width 574 height 37
paste input "**********"
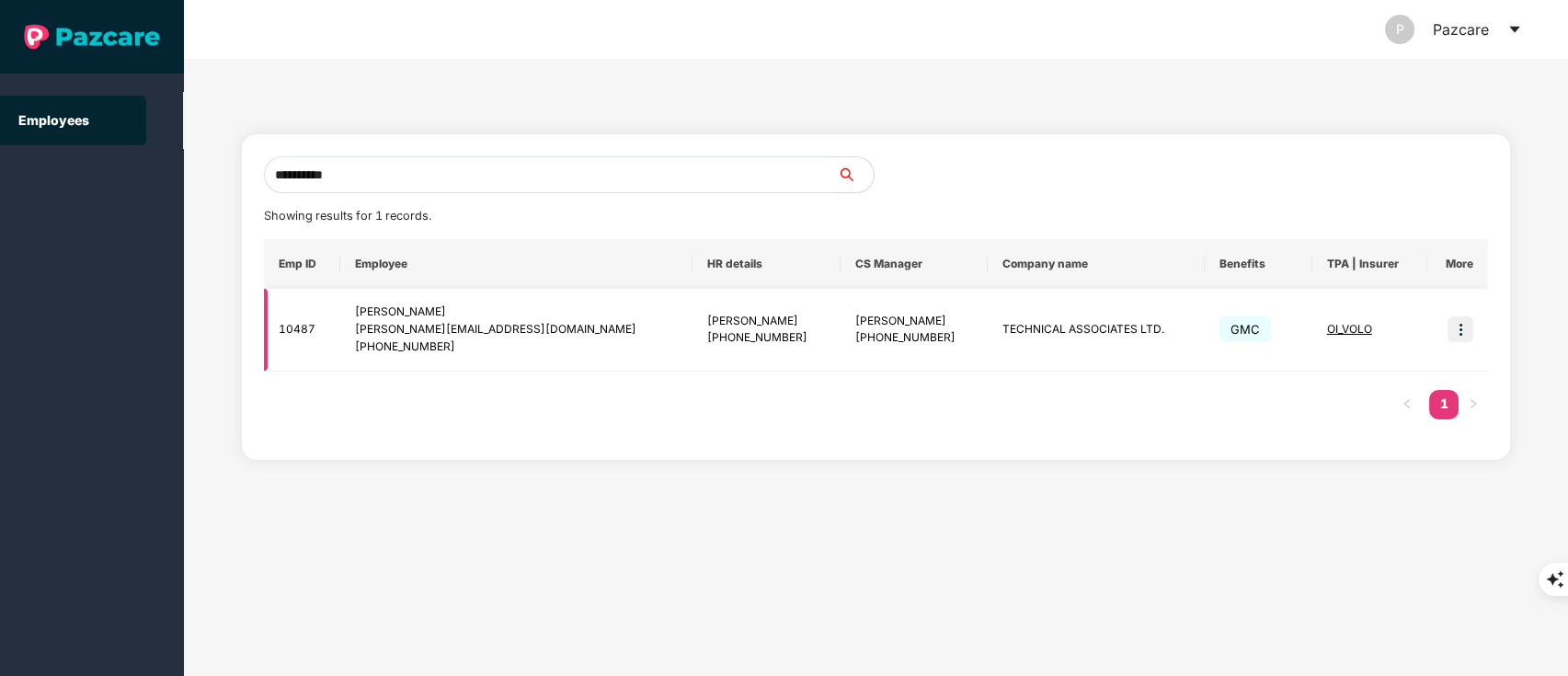
type input "**********"
click at [1469, 326] on img at bounding box center [1460, 328] width 25 height 25
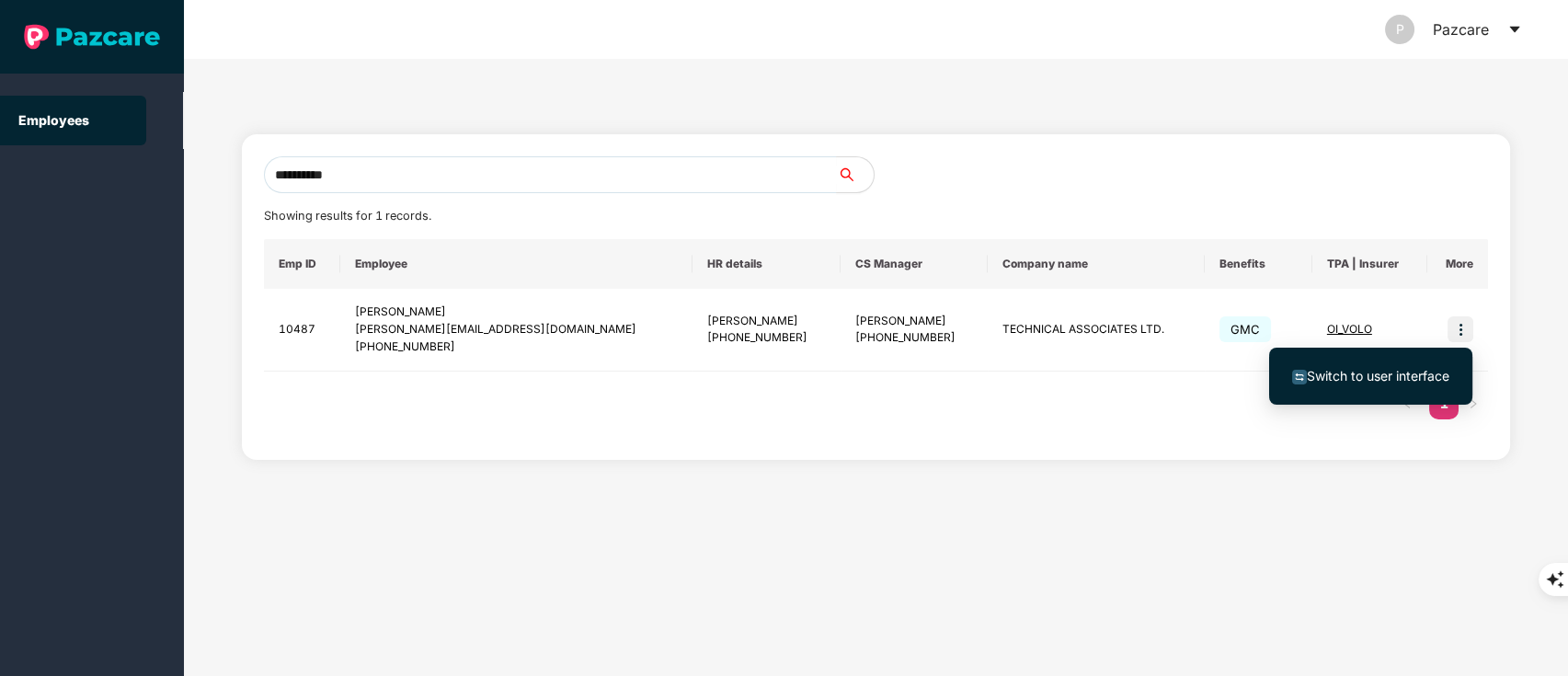
click at [1411, 382] on span "Switch to user interface" at bounding box center [1379, 375] width 143 height 16
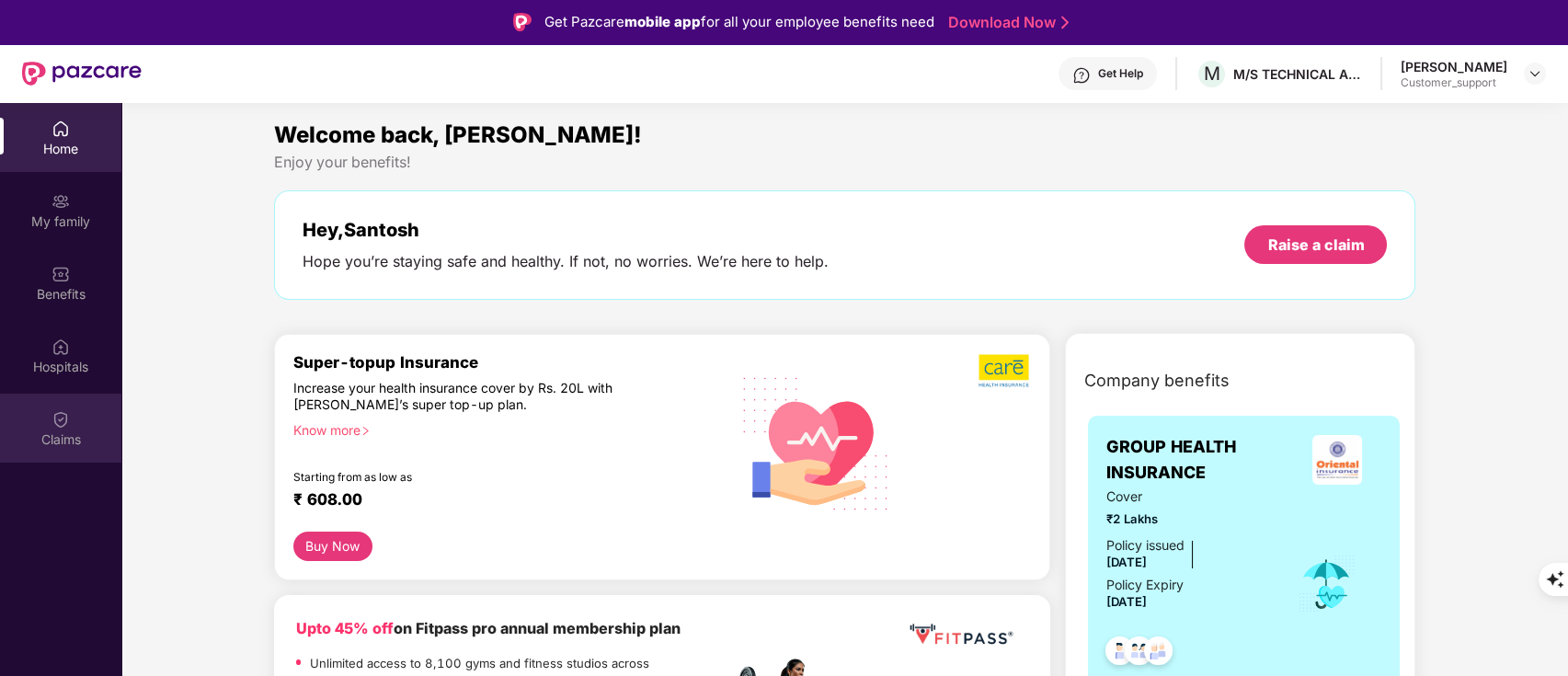
click at [53, 427] on img at bounding box center [61, 419] width 19 height 19
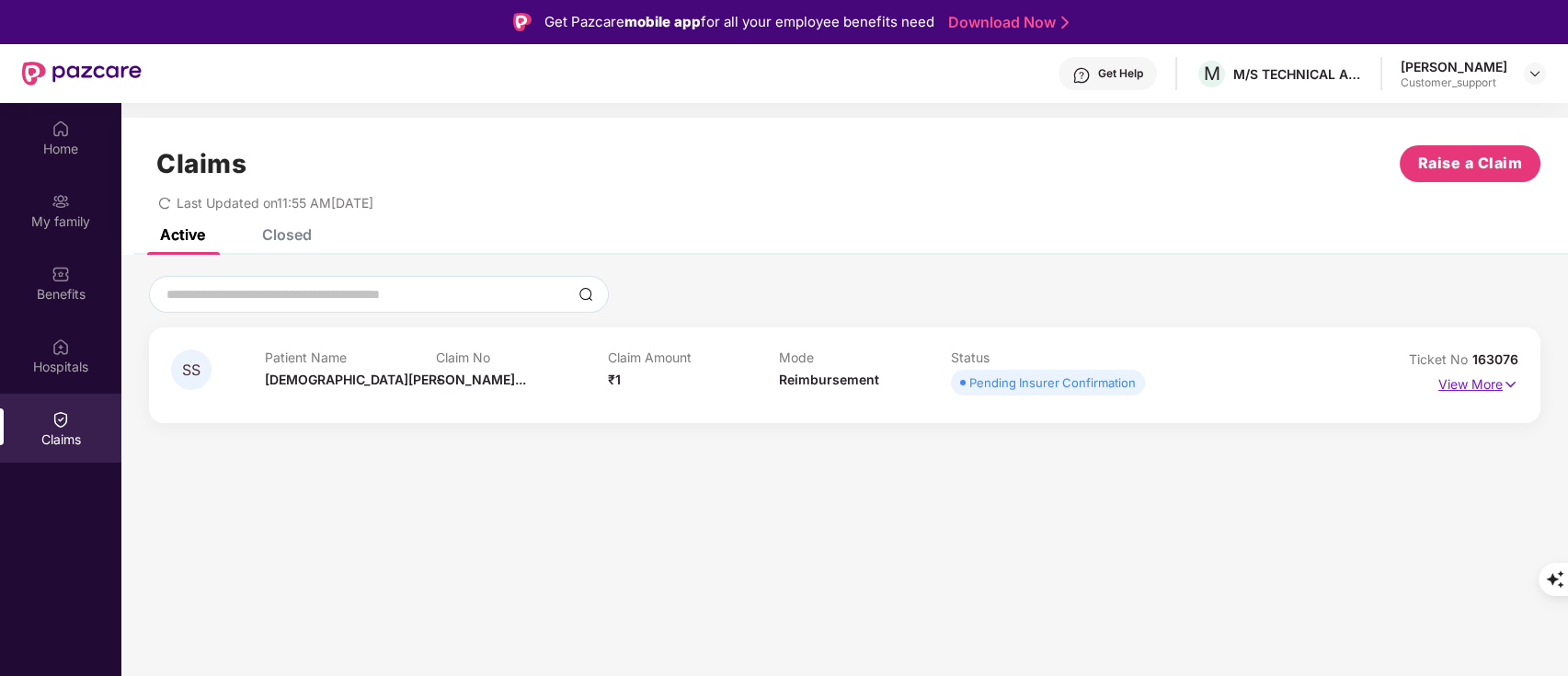
click at [1465, 383] on p "View More" at bounding box center [1478, 382] width 80 height 24
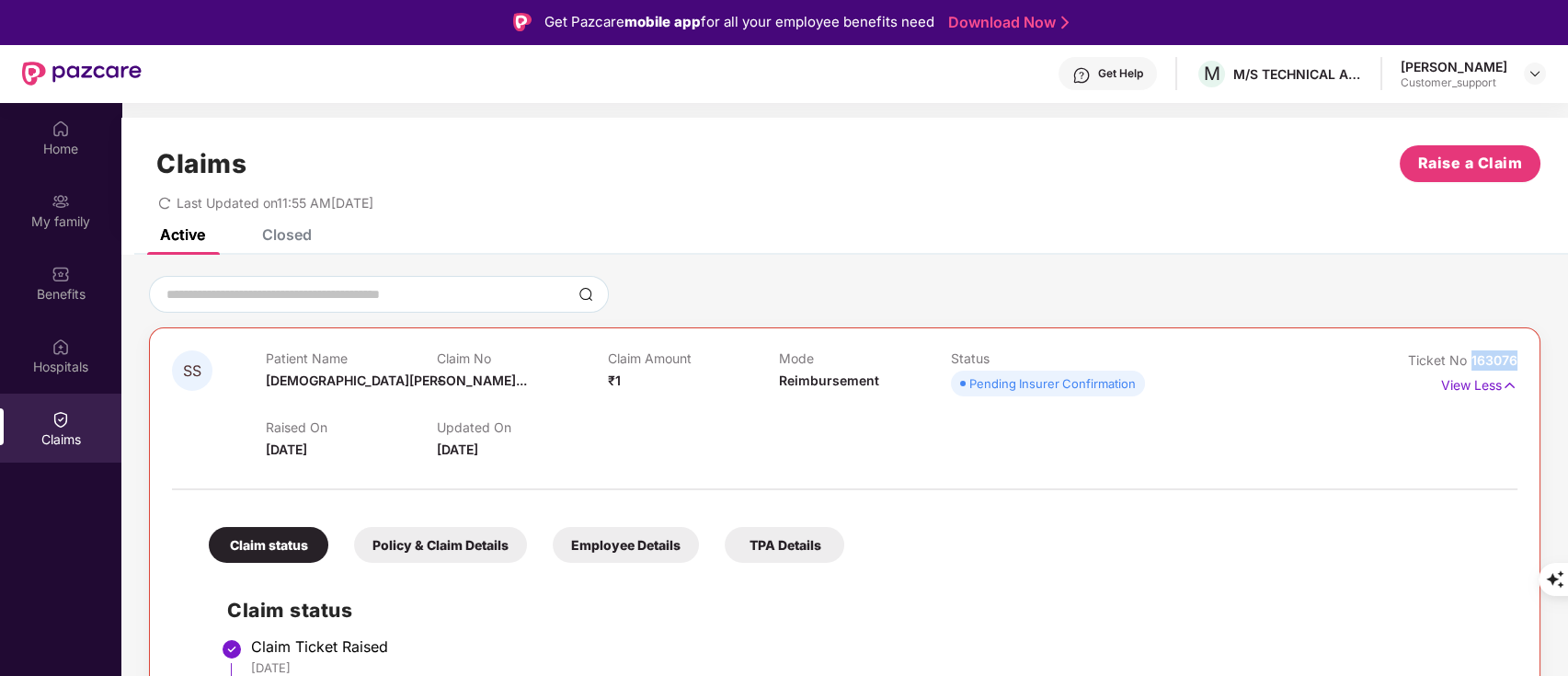
drag, startPoint x: 1470, startPoint y: 358, endPoint x: 1545, endPoint y: 348, distance: 75.7
click at [1545, 348] on div "SS Patient Name [PERSON_NAME]... Claim No - Claim Amount ₹1 Mode Reimbursement …" at bounding box center [844, 620] width 1447 height 689
copy span "163076"
click at [288, 234] on div "Closed" at bounding box center [287, 233] width 50 height 19
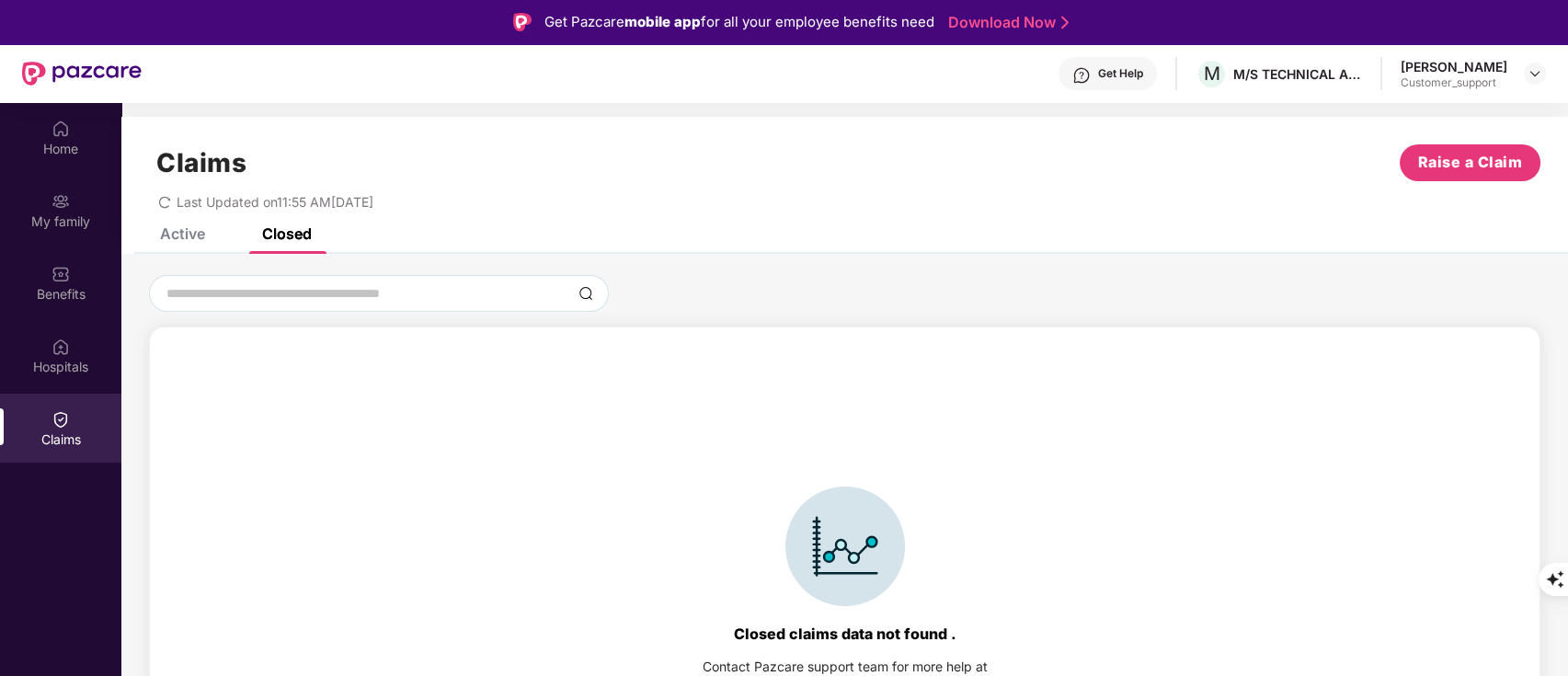
click at [185, 238] on div "Active" at bounding box center [183, 233] width 45 height 19
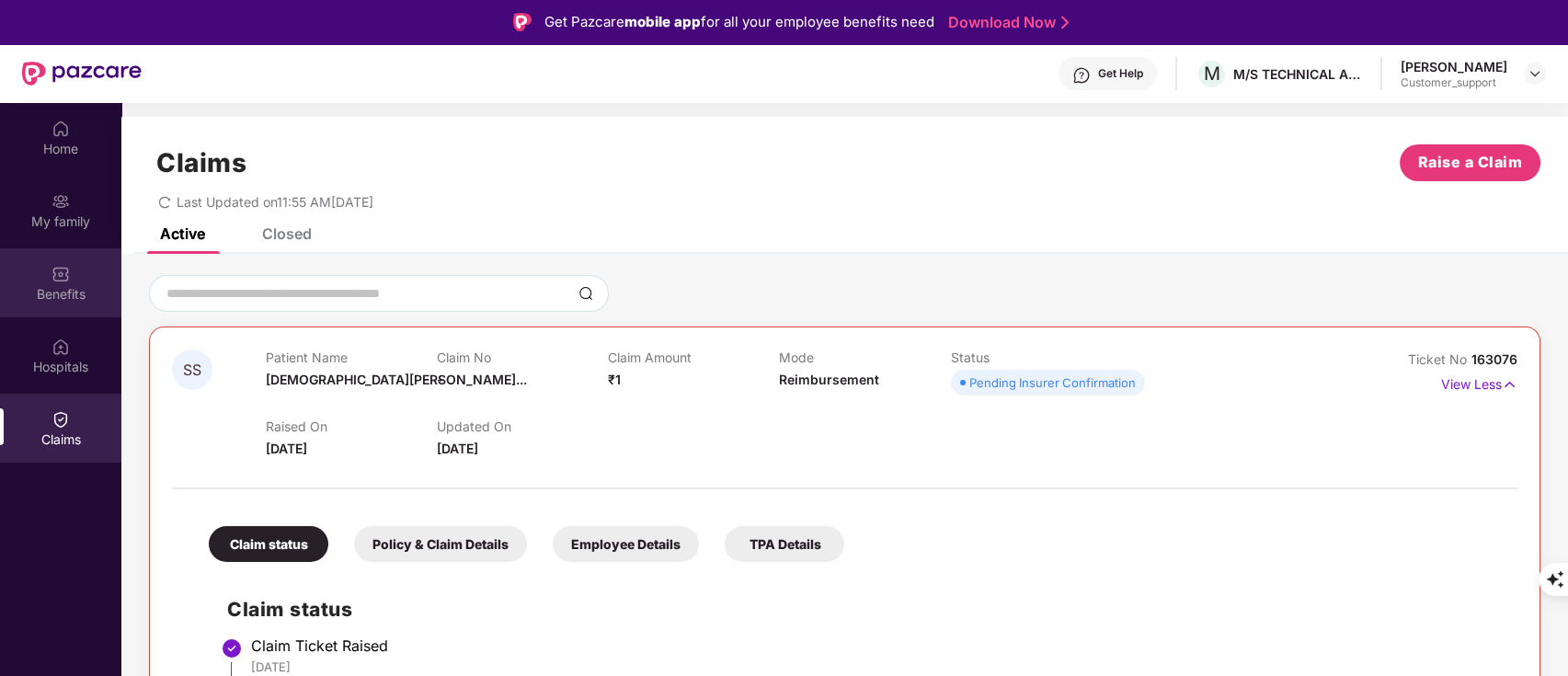
click at [59, 283] on div "Benefits" at bounding box center [60, 283] width 121 height 69
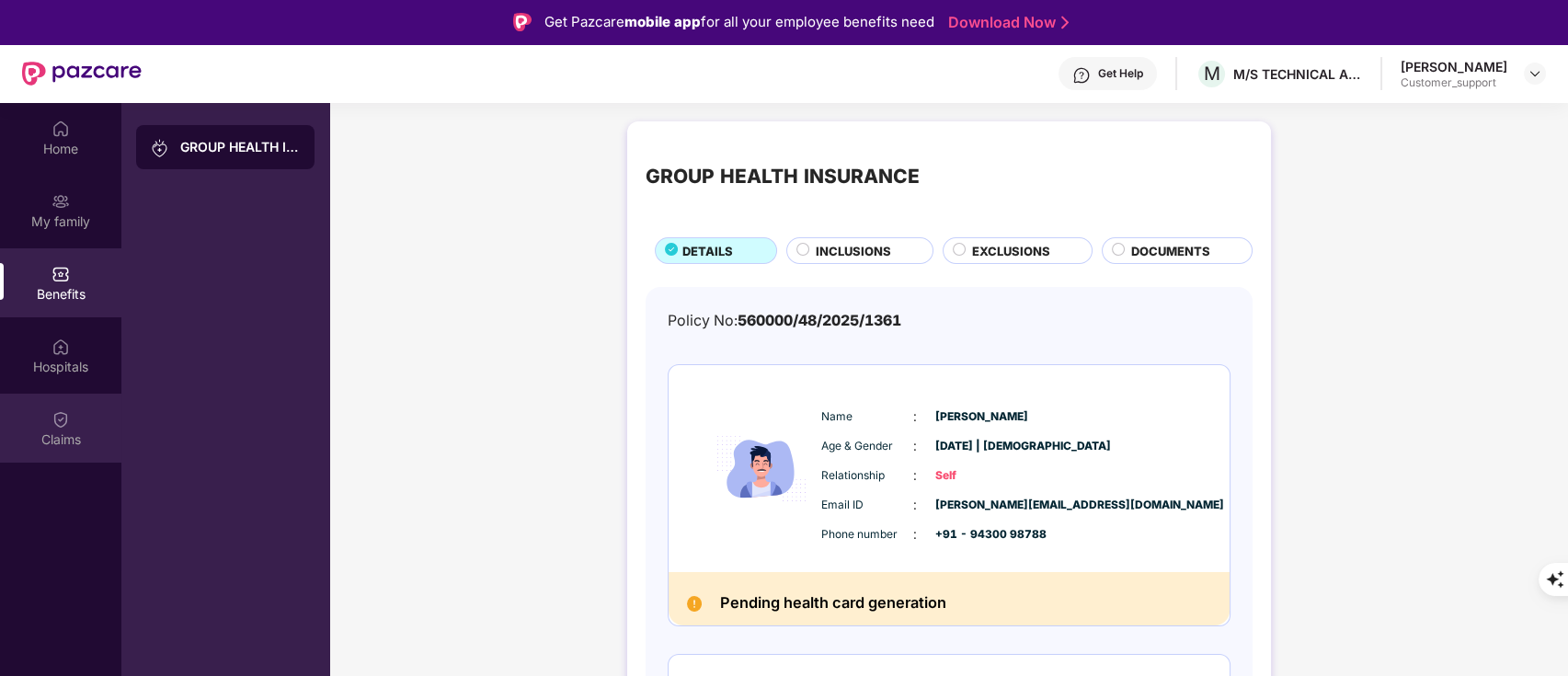
click at [49, 452] on div "Claims" at bounding box center [60, 428] width 121 height 69
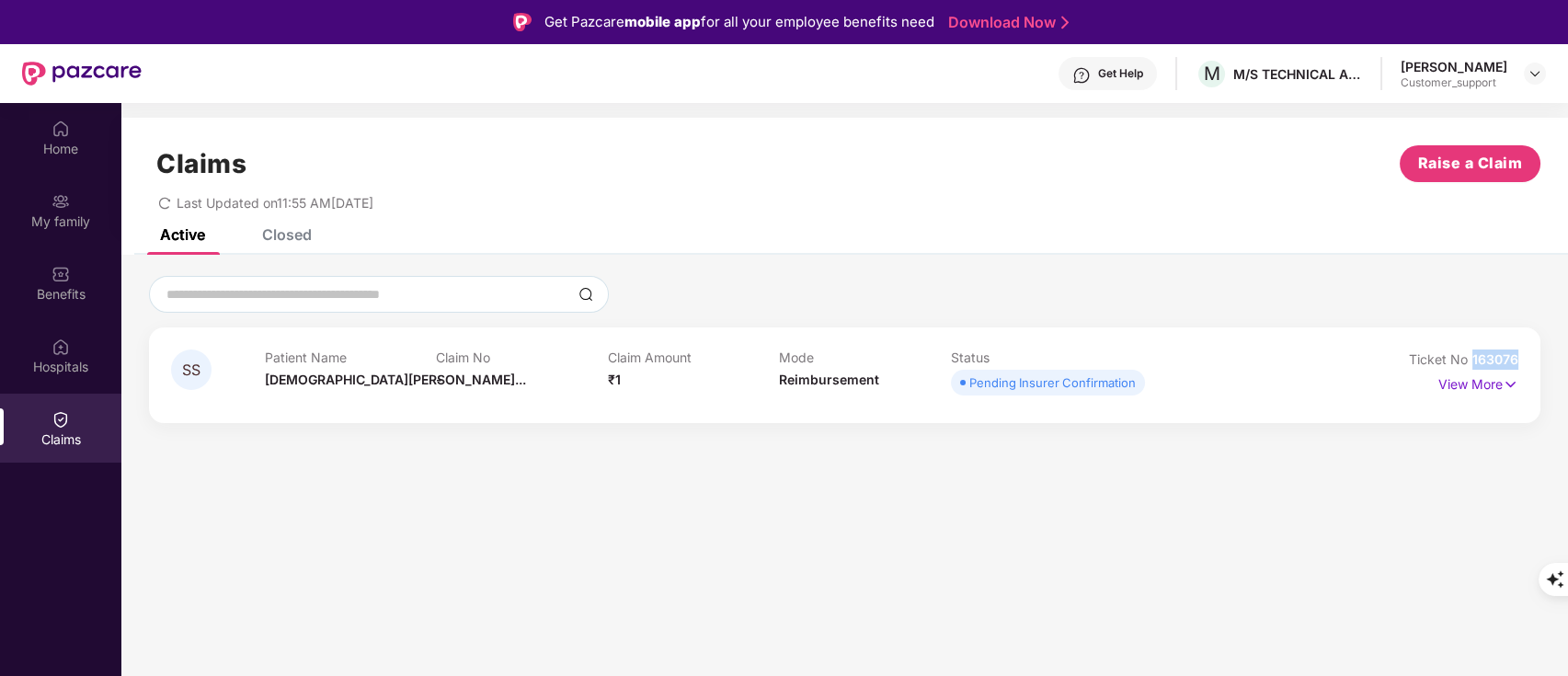
drag, startPoint x: 1473, startPoint y: 358, endPoint x: 1535, endPoint y: 357, distance: 62.0
click at [1535, 357] on div "SS Patient Name Shambhu Shara... Claim No - Claim Amount ₹1 Mode Reimbursement …" at bounding box center [845, 375] width 1392 height 96
copy span "163076"
click at [56, 272] on img at bounding box center [61, 274] width 19 height 19
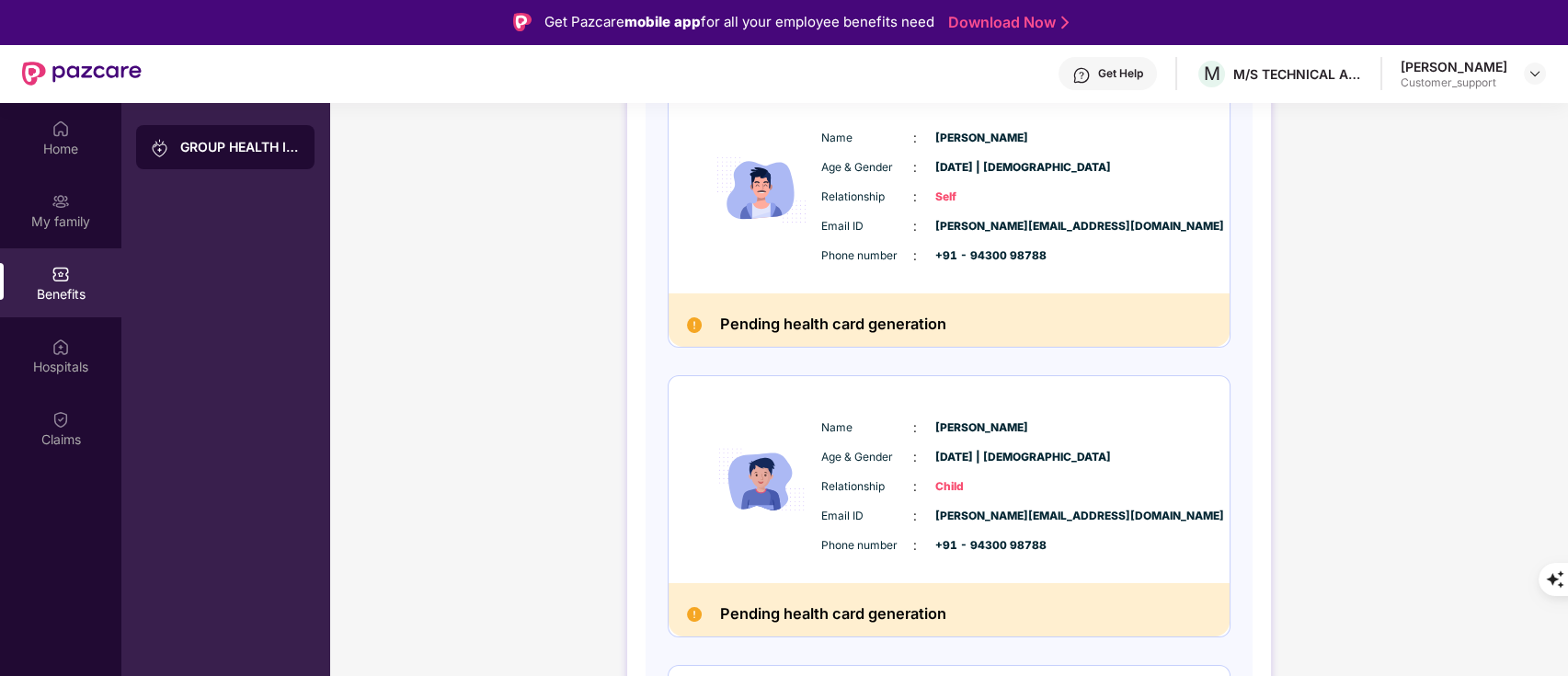
scroll to position [144, 0]
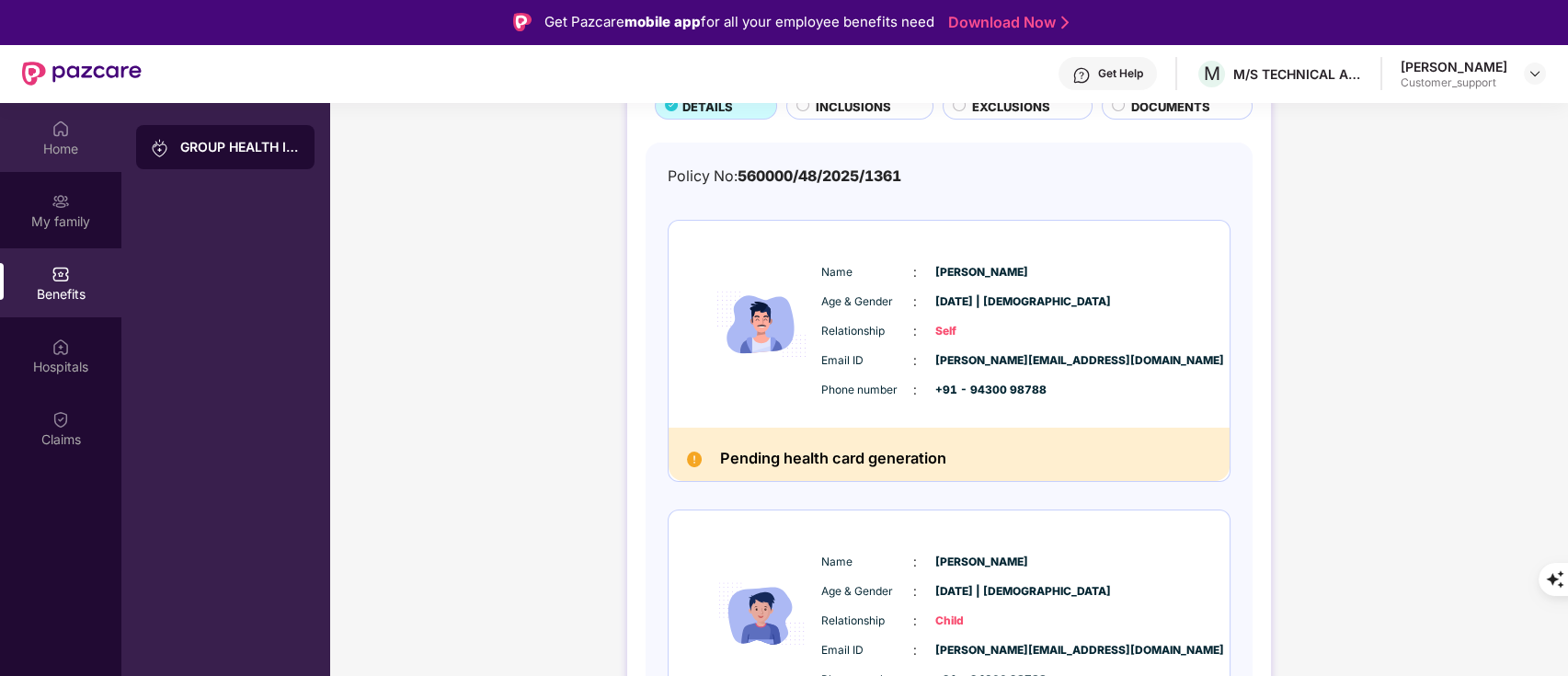
click at [53, 132] on img at bounding box center [61, 129] width 19 height 19
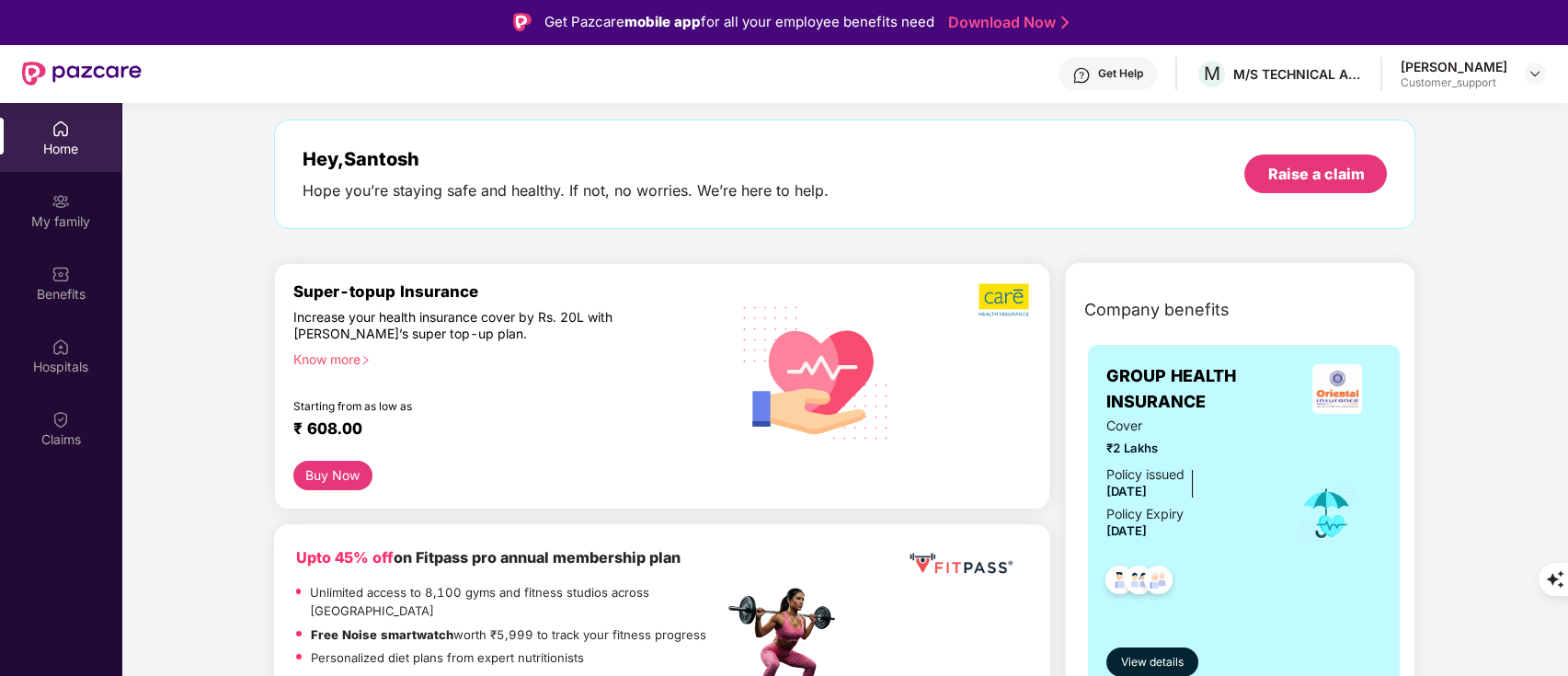
scroll to position [0, 0]
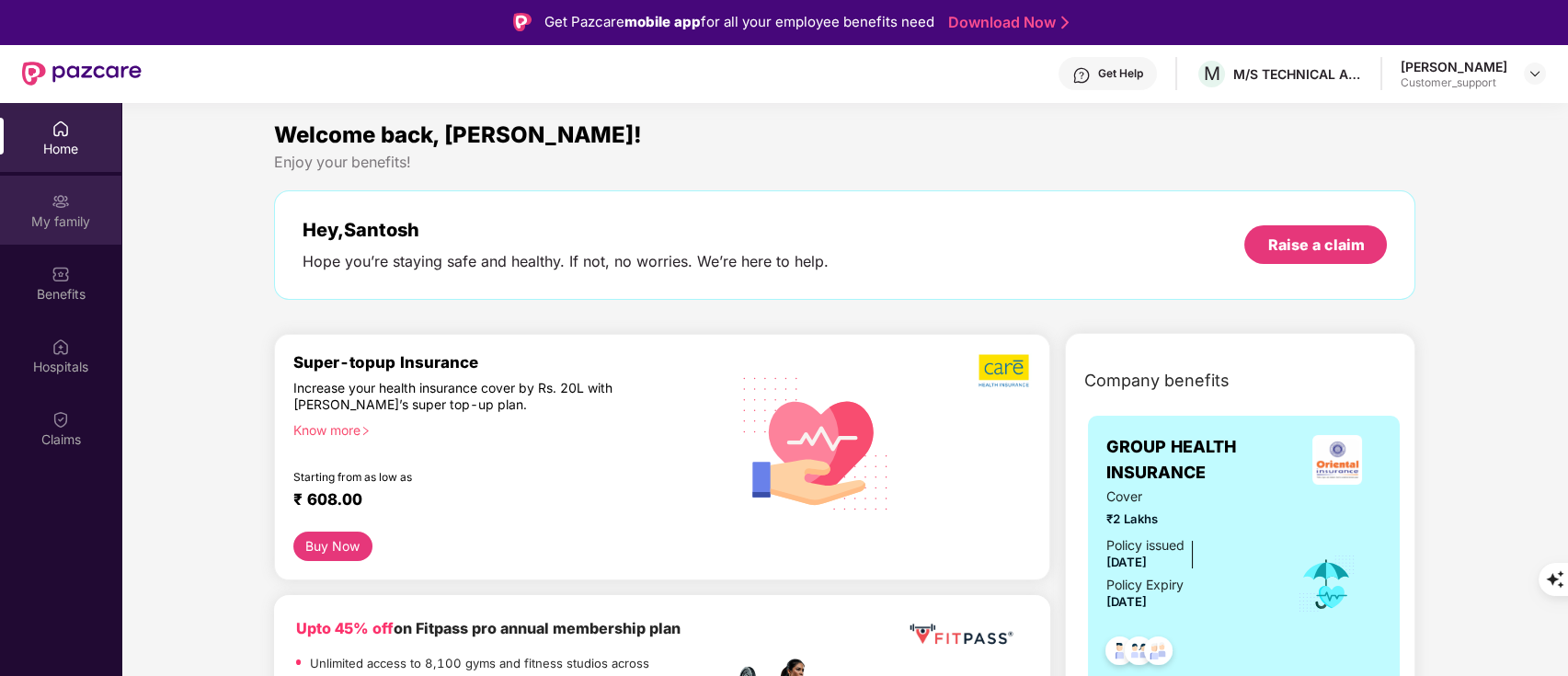
click at [68, 222] on div "My family" at bounding box center [60, 222] width 121 height 19
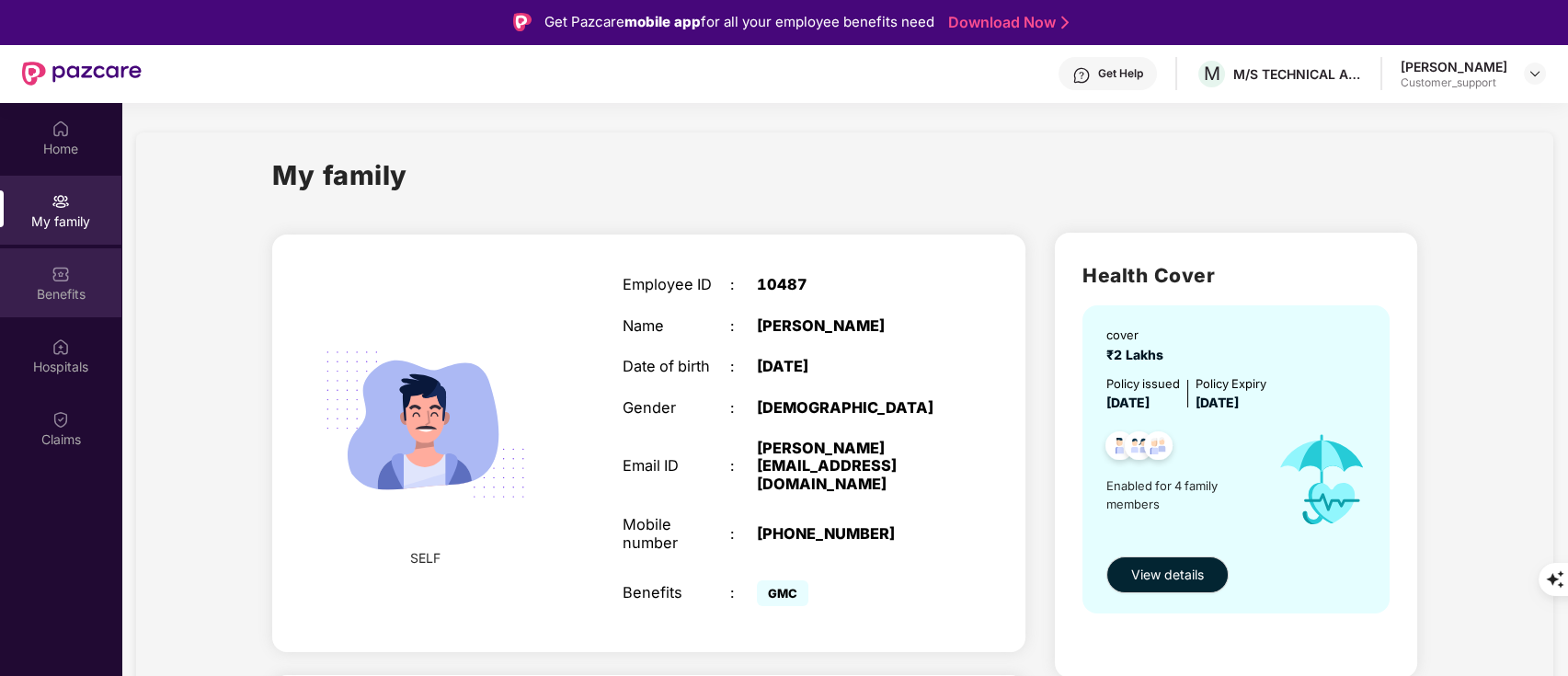
click at [50, 296] on div "Benefits" at bounding box center [60, 294] width 121 height 19
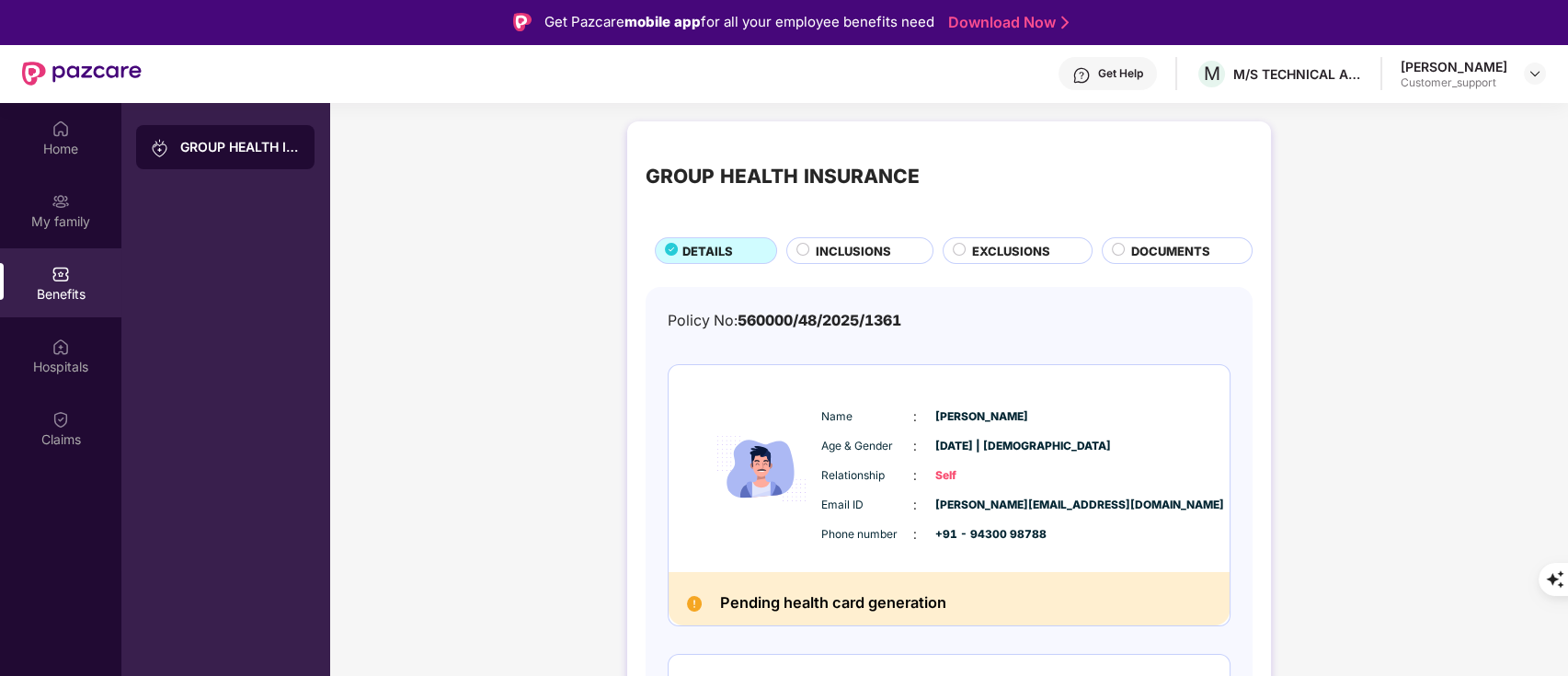
click at [836, 254] on span "INCLUSIONS" at bounding box center [853, 251] width 75 height 19
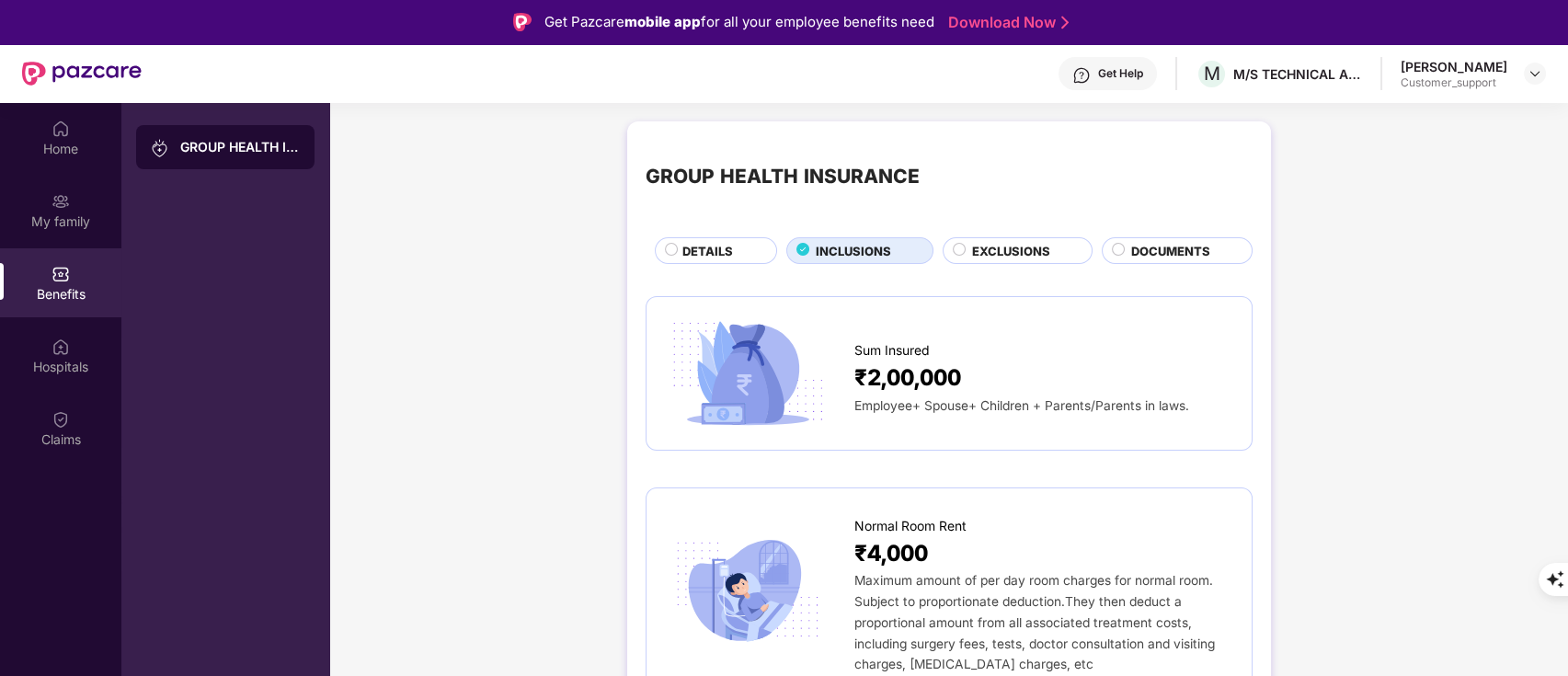
click at [702, 248] on span "DETAILS" at bounding box center [708, 251] width 51 height 19
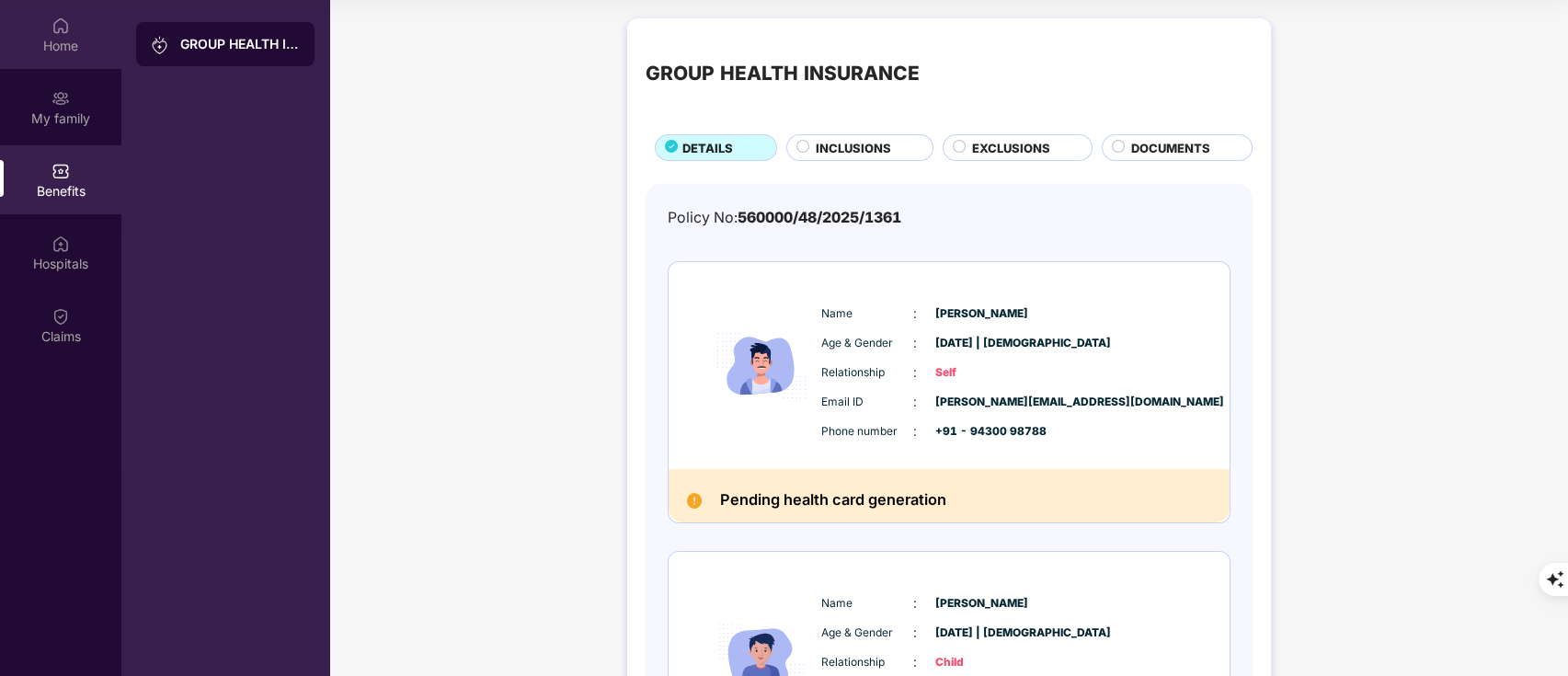
click at [63, 25] on img at bounding box center [61, 26] width 19 height 19
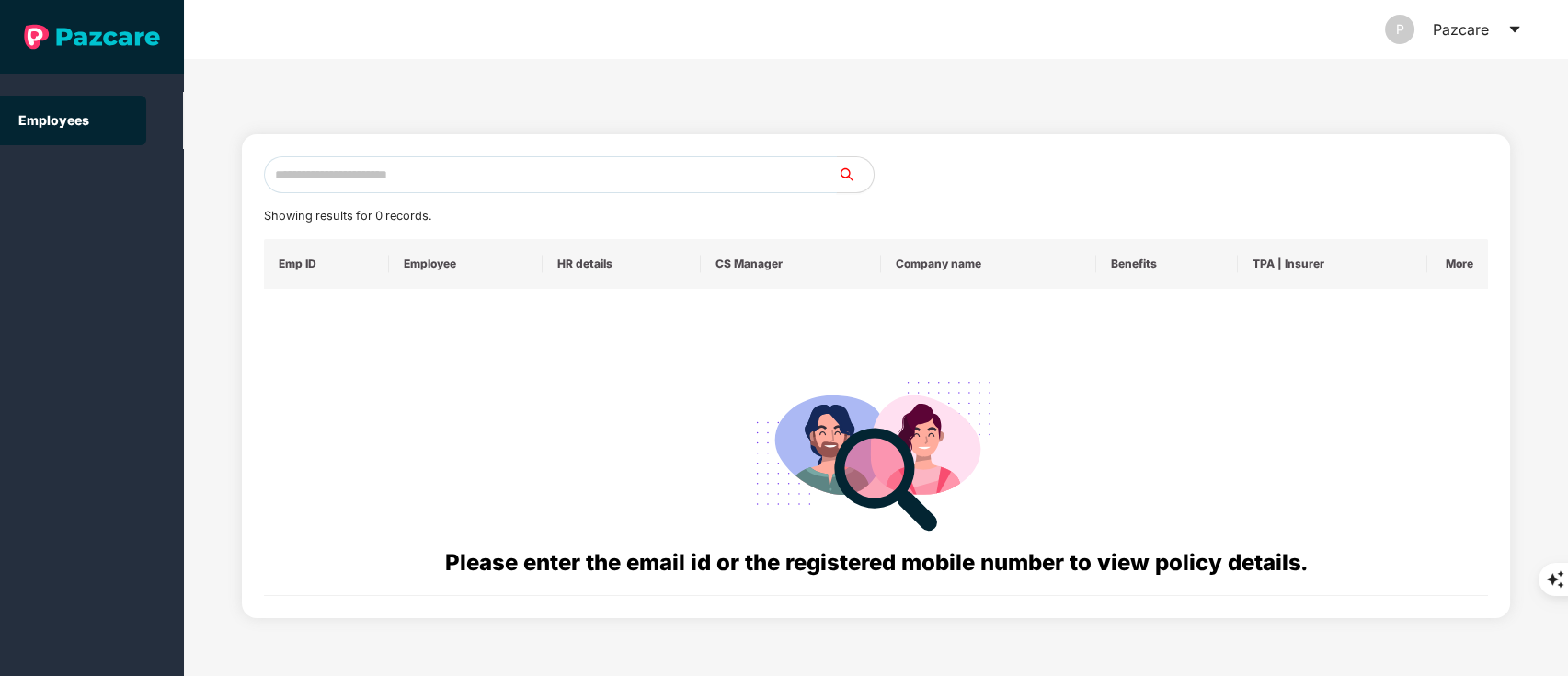
click at [457, 187] on input "text" at bounding box center [551, 174] width 574 height 37
paste input "**********"
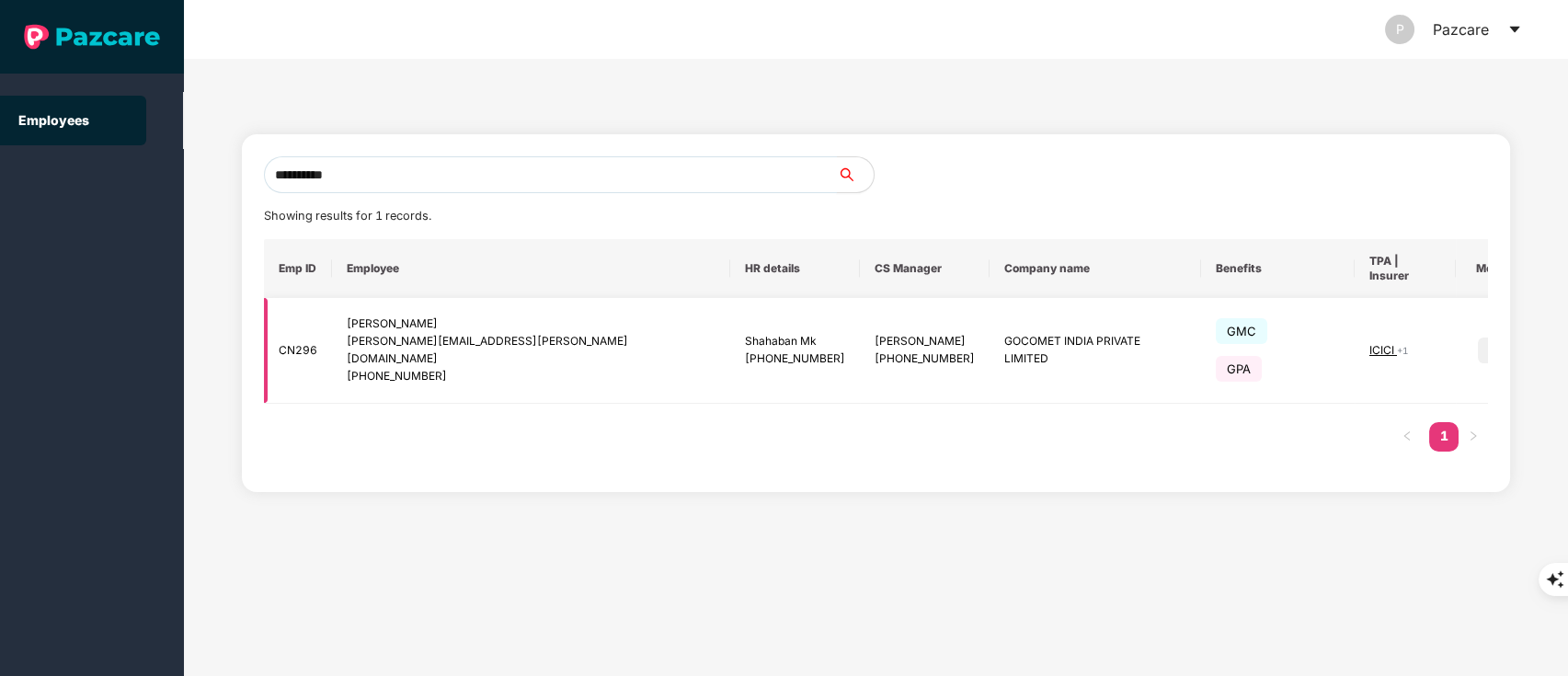
type input "**********"
click at [1478, 338] on img at bounding box center [1490, 350] width 25 height 25
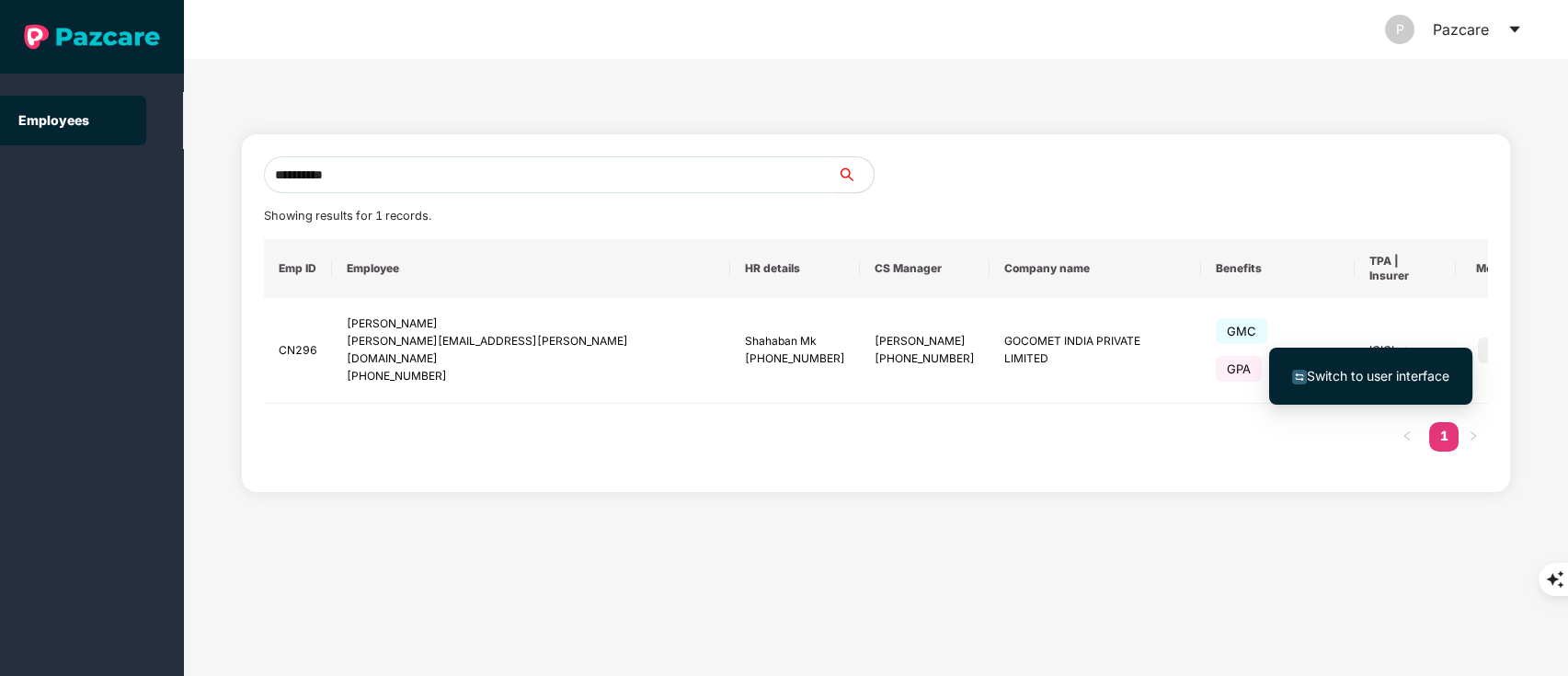
click at [1391, 368] on span "Switch to user interface" at bounding box center [1379, 375] width 143 height 16
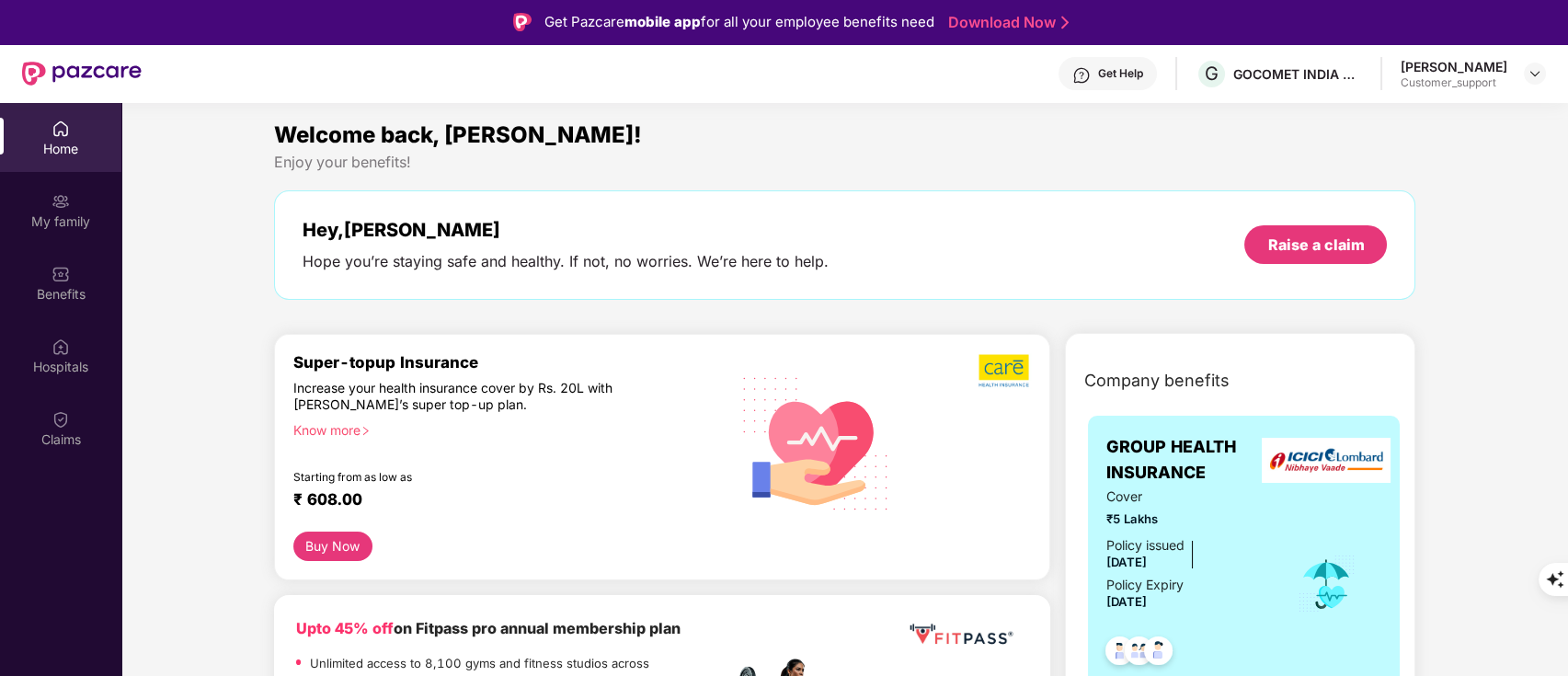
click at [52, 417] on img at bounding box center [61, 419] width 19 height 19
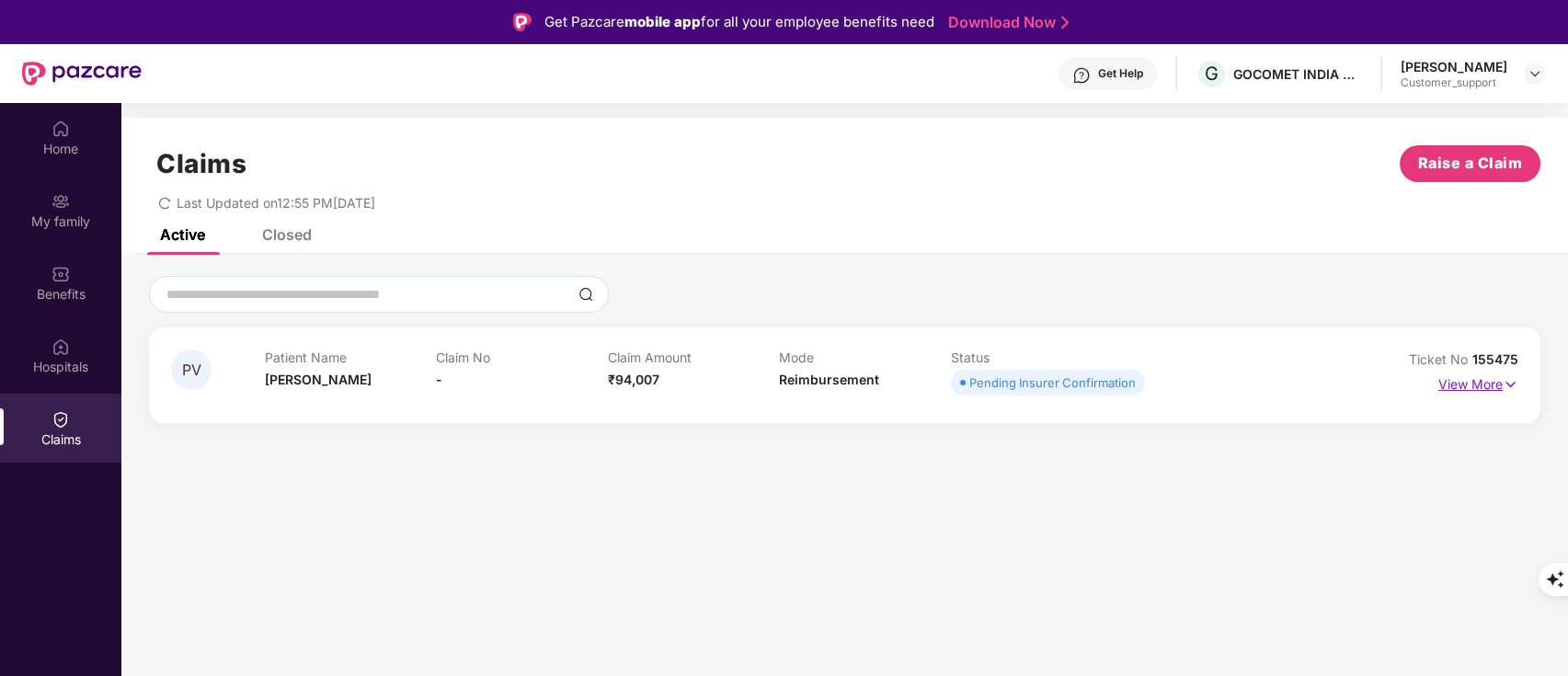
click at [1460, 380] on p "View More" at bounding box center [1478, 382] width 80 height 24
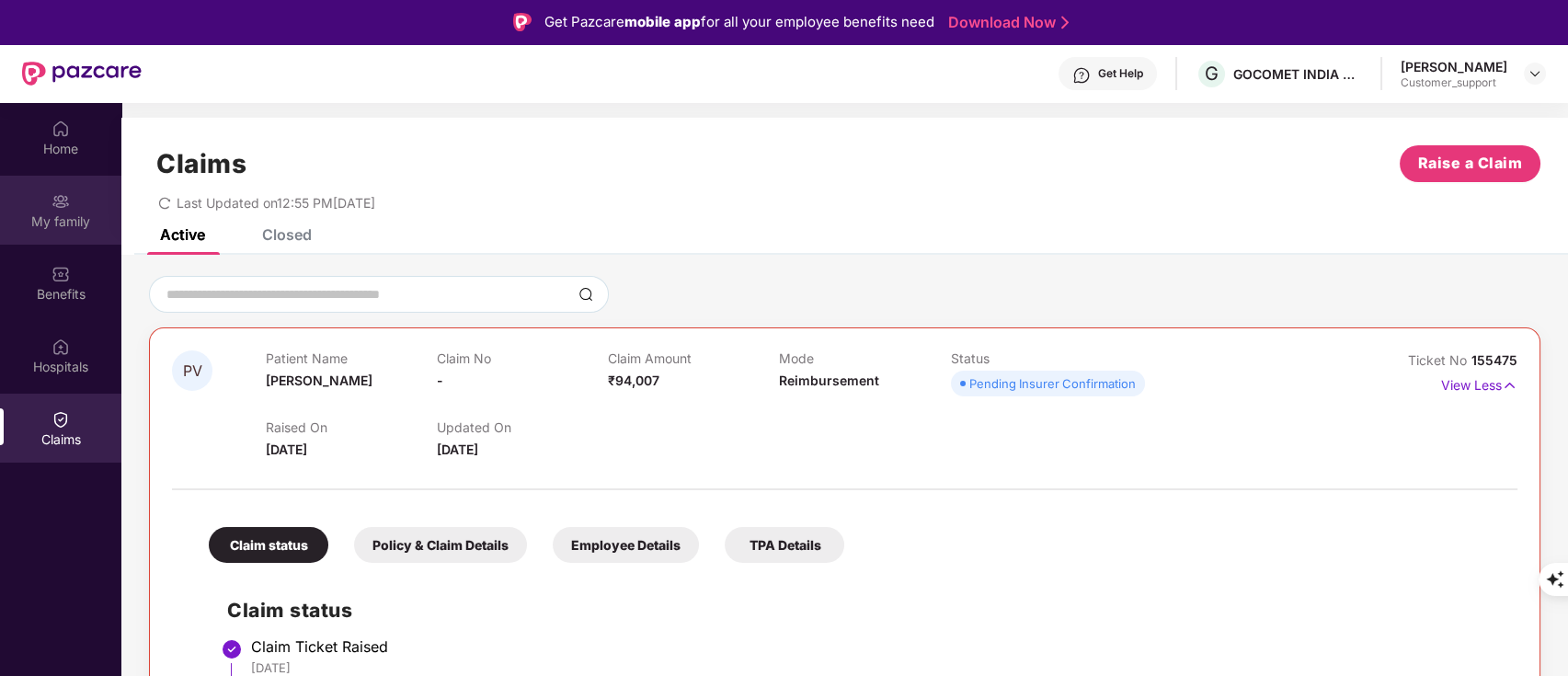
click at [69, 180] on div "My family" at bounding box center [60, 210] width 121 height 69
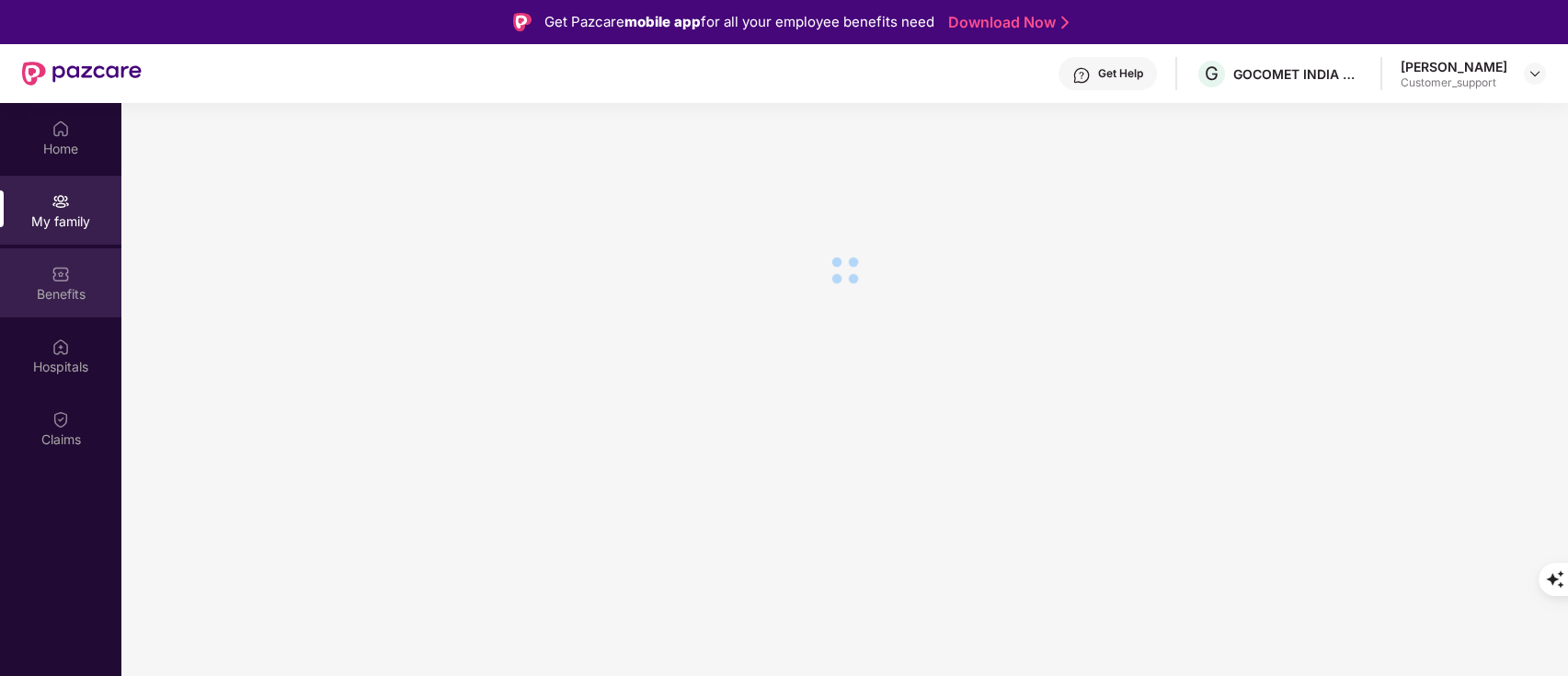
click at [87, 285] on div "Benefits" at bounding box center [60, 294] width 121 height 19
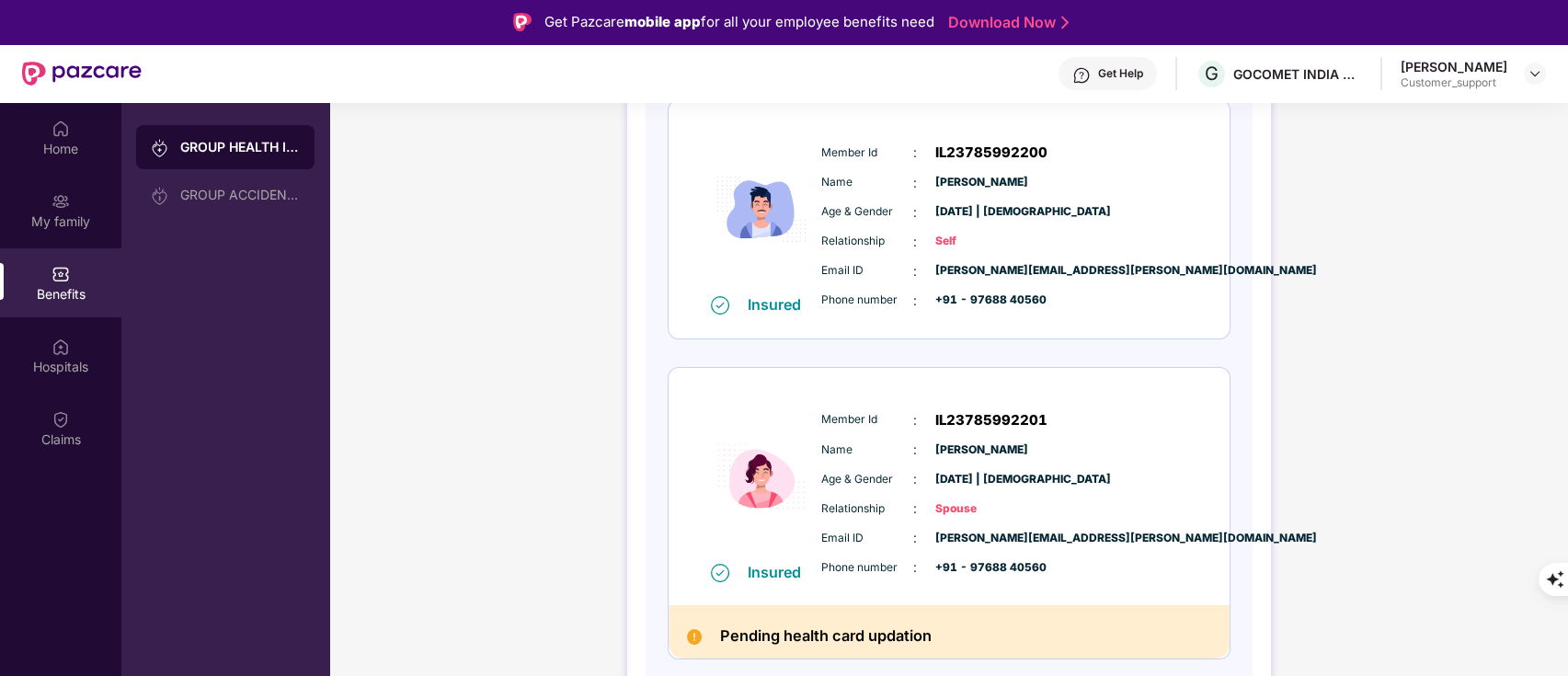
scroll to position [152, 0]
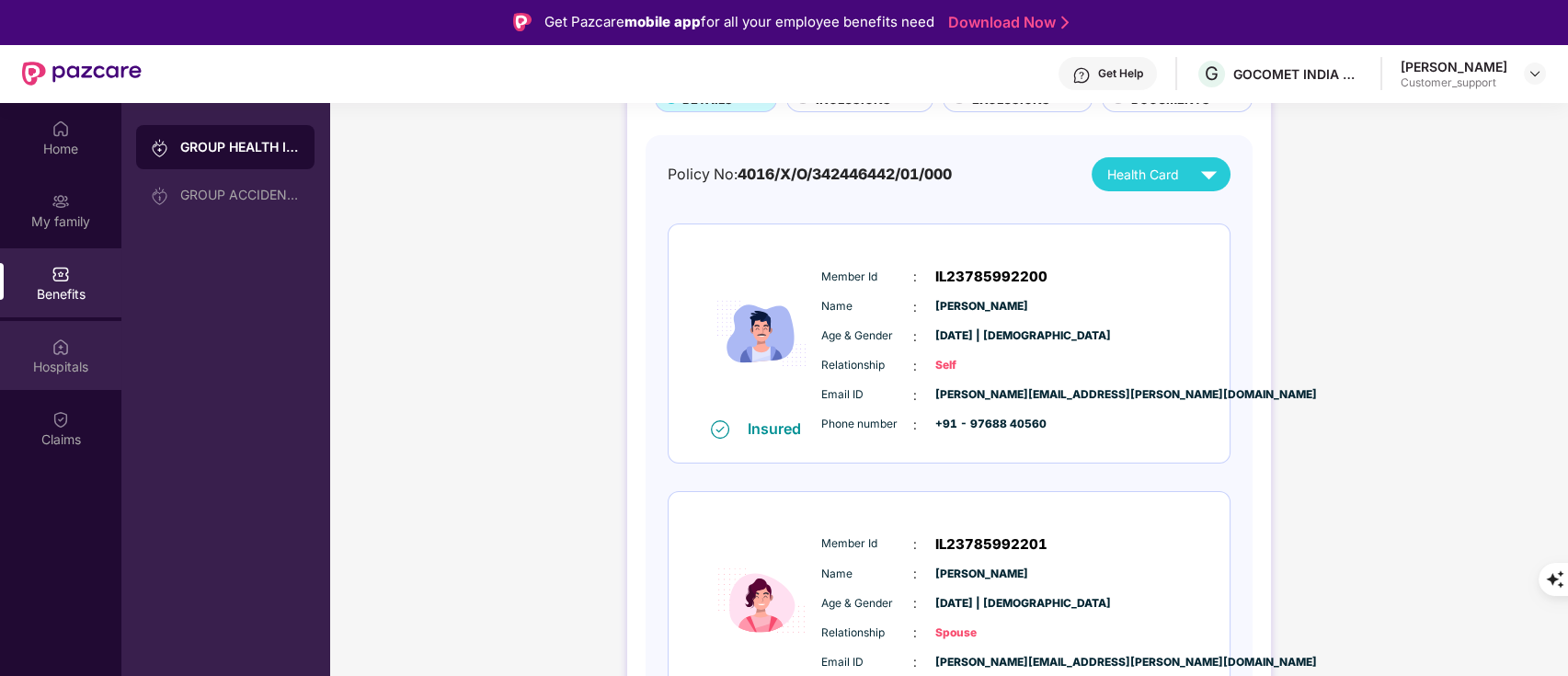
click at [72, 364] on div "Hospitals" at bounding box center [60, 368] width 121 height 19
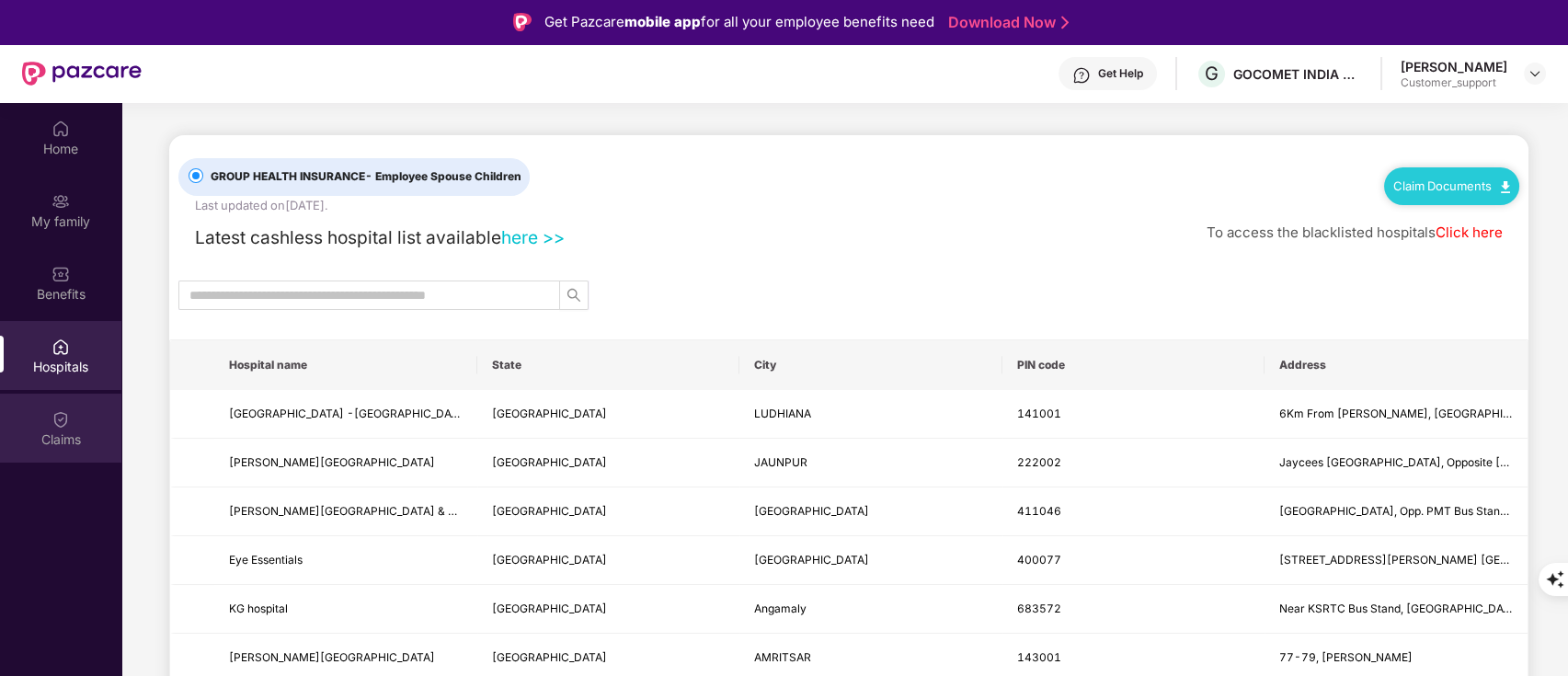
click at [50, 409] on div "Claims" at bounding box center [60, 428] width 121 height 69
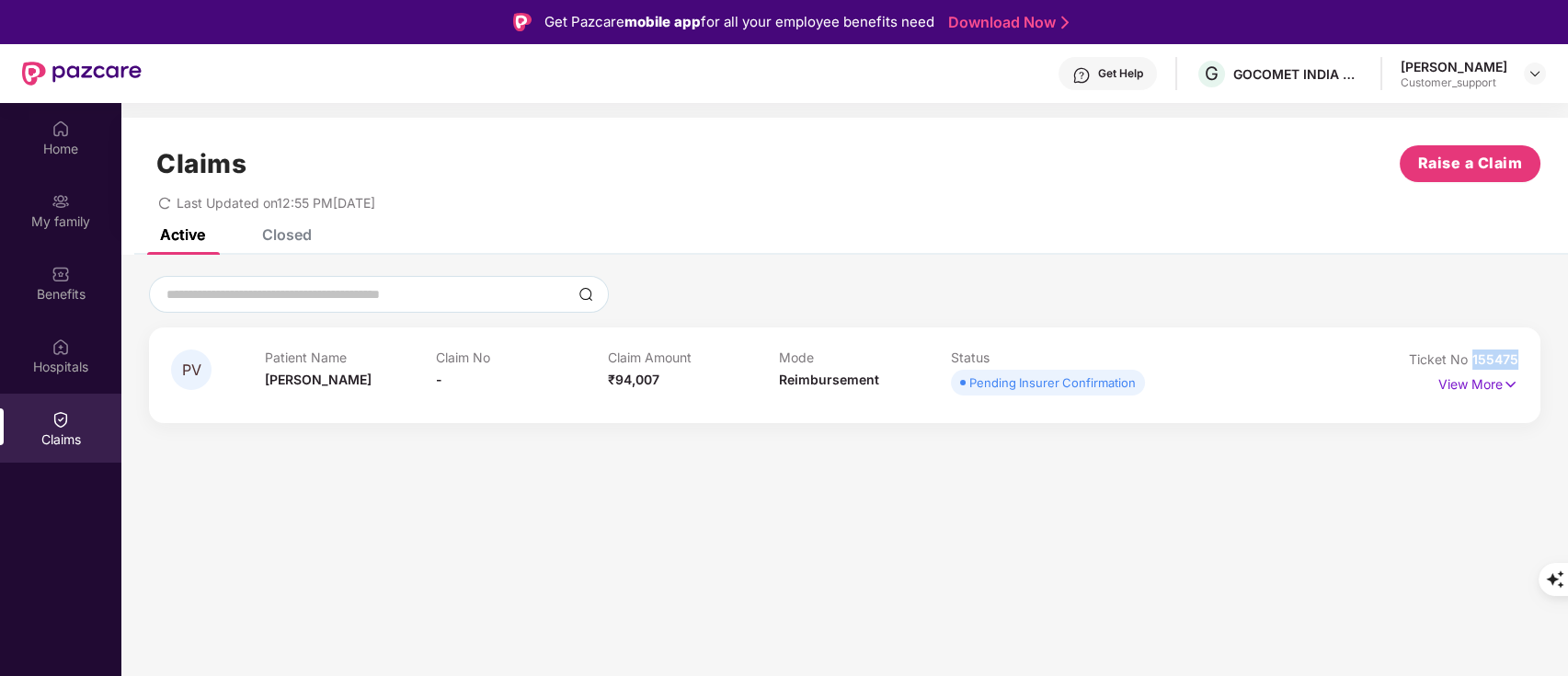
drag, startPoint x: 1471, startPoint y: 357, endPoint x: 1558, endPoint y: 355, distance: 87.0
click at [1558, 355] on div "PV Patient Name Payal Vispute Claim No - Claim Amount ₹94,007 Mode Reimbursemen…" at bounding box center [844, 349] width 1447 height 147
copy span "155475"
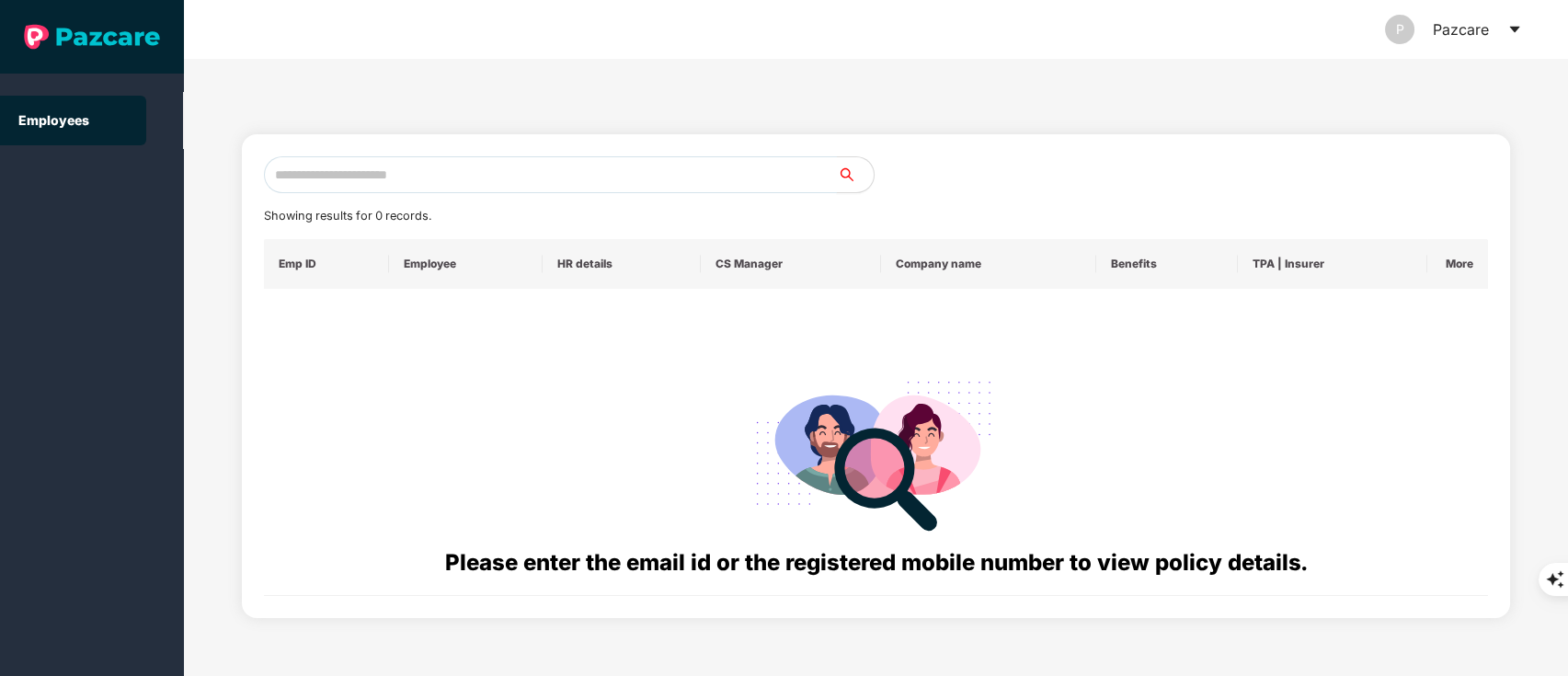
click at [397, 188] on input "text" at bounding box center [551, 174] width 574 height 37
paste input "**********"
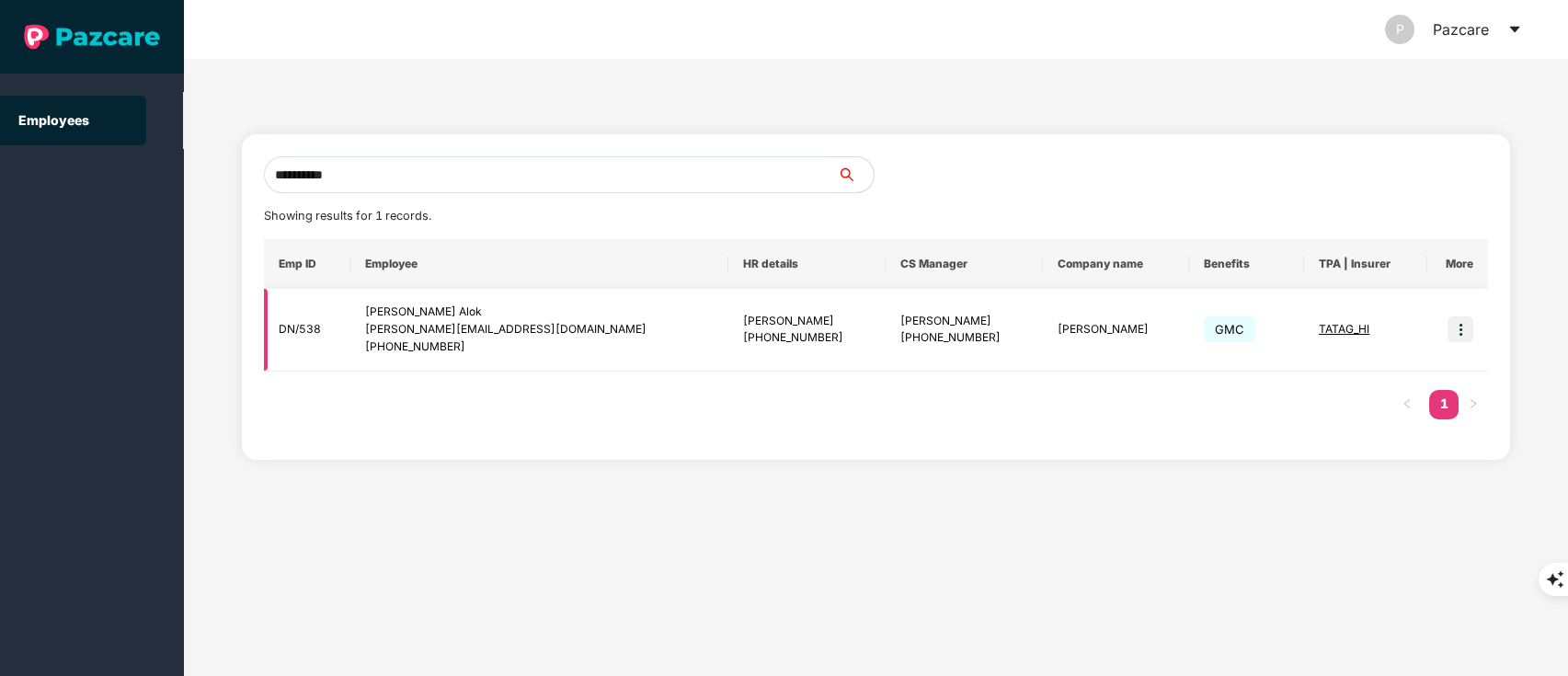
type input "**********"
click at [1462, 323] on img at bounding box center [1460, 328] width 25 height 25
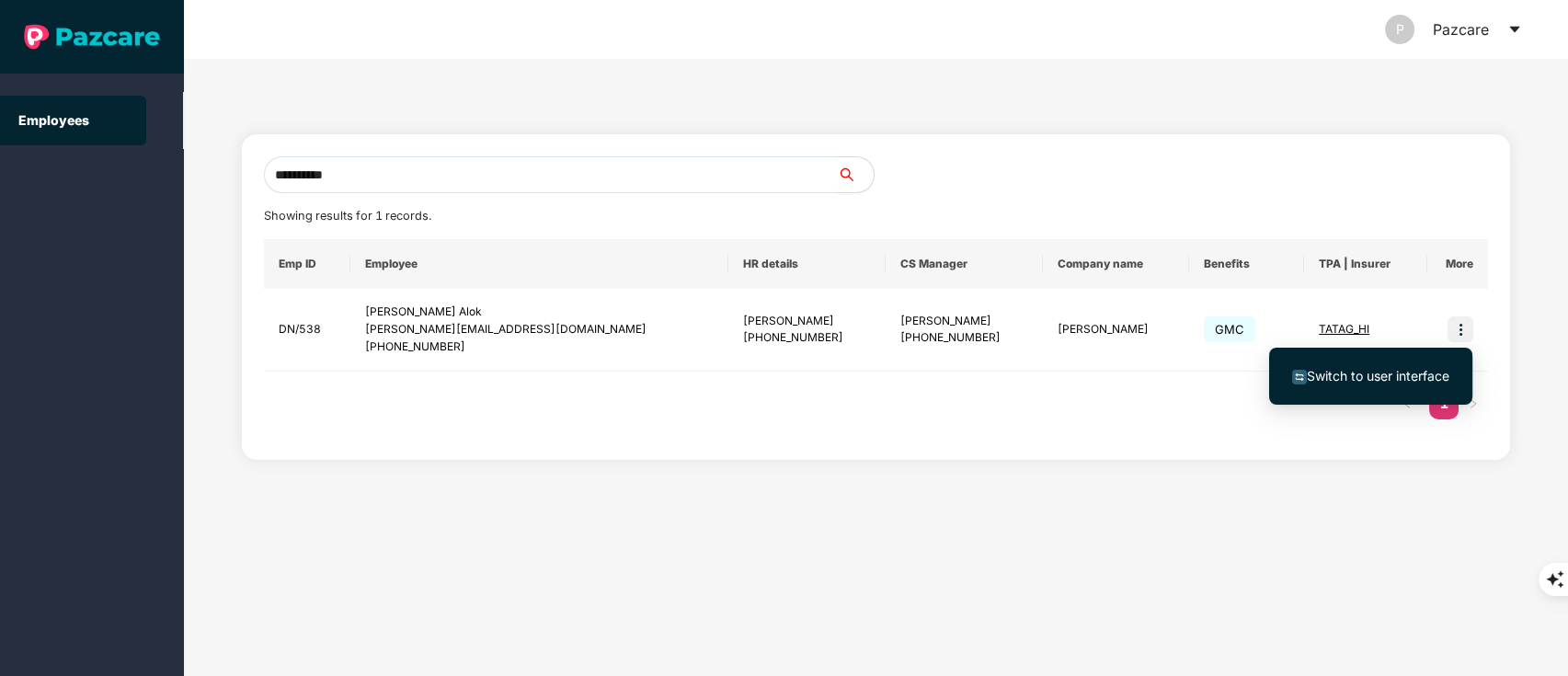
click at [1337, 370] on span "Switch to user interface" at bounding box center [1379, 375] width 143 height 16
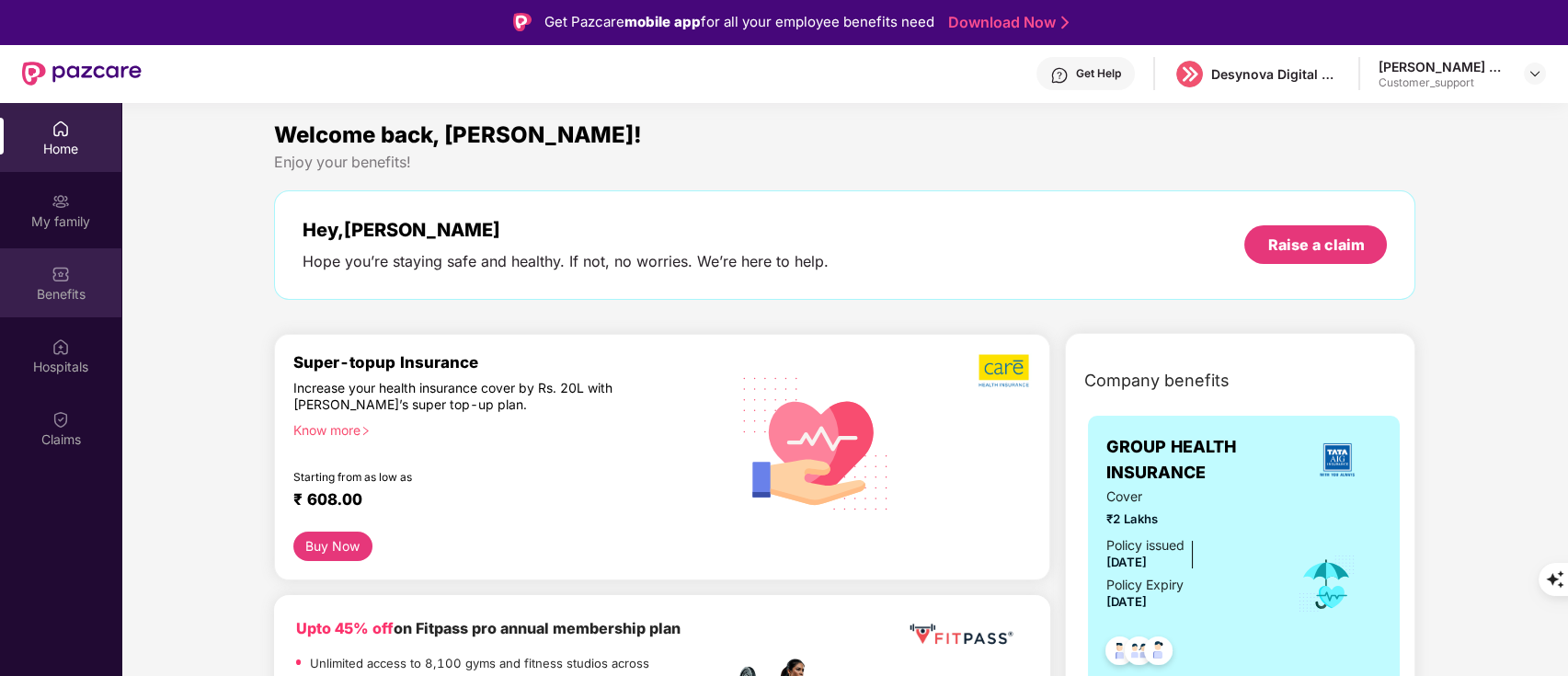
click at [72, 298] on div "Benefits" at bounding box center [60, 294] width 121 height 19
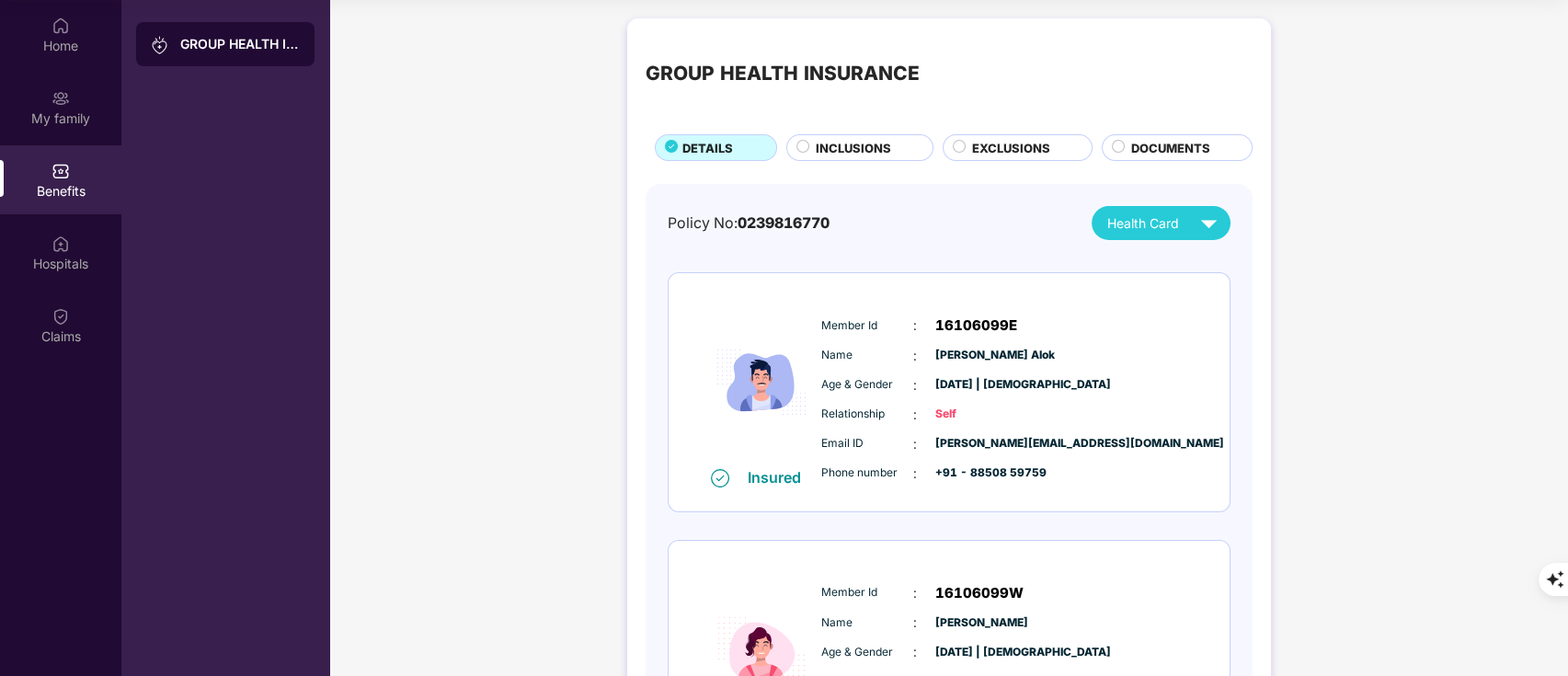
click at [846, 136] on div "INCLUSIONS" at bounding box center [860, 147] width 147 height 26
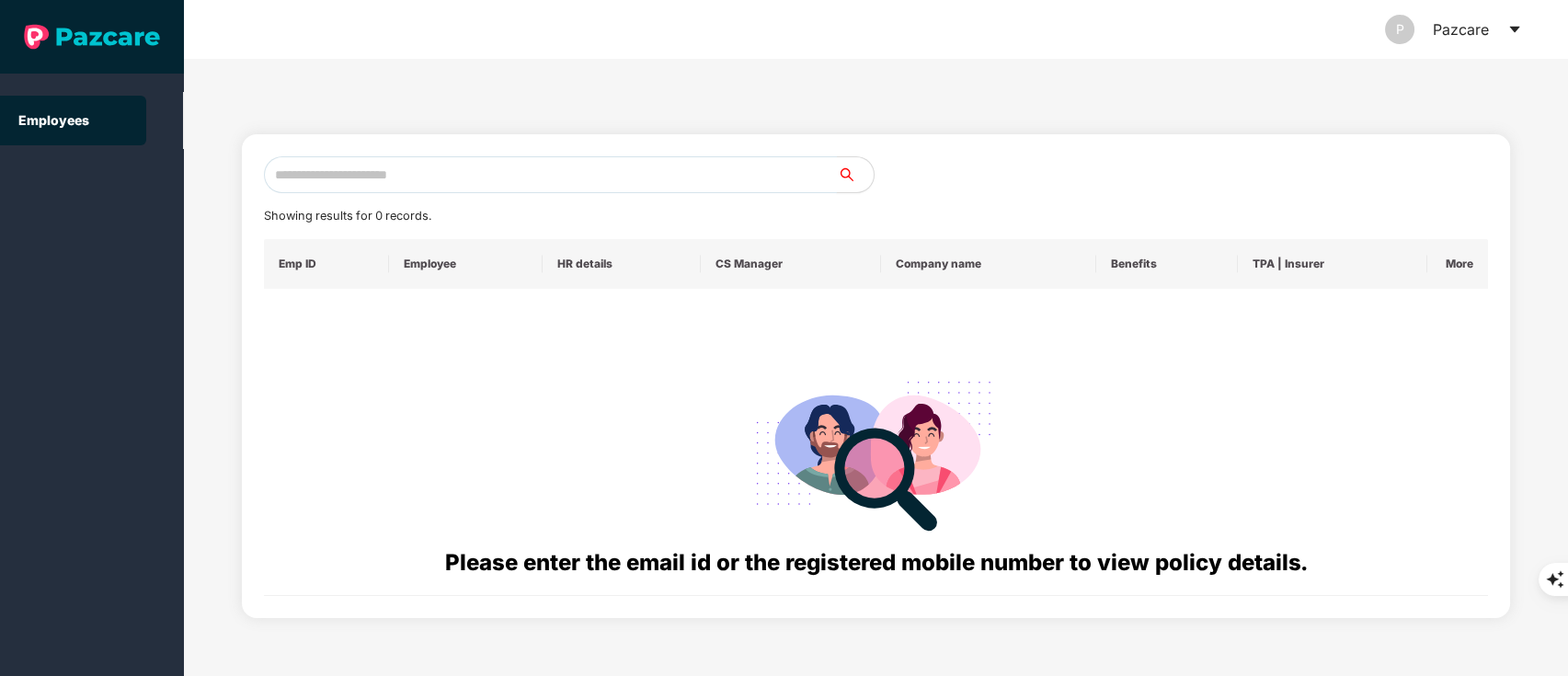
click at [390, 183] on input "text" at bounding box center [551, 174] width 574 height 37
paste input "**********"
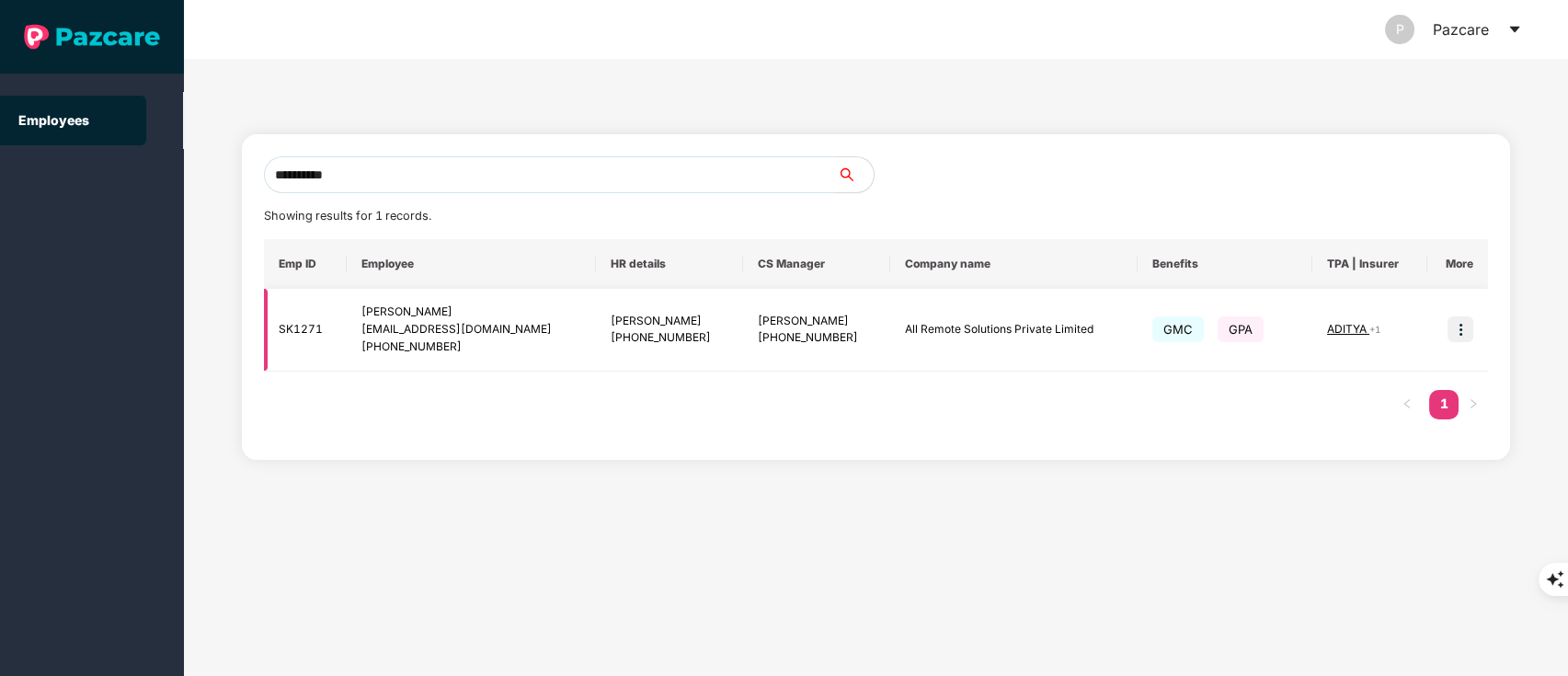
type input "**********"
click at [1457, 331] on img at bounding box center [1460, 328] width 25 height 25
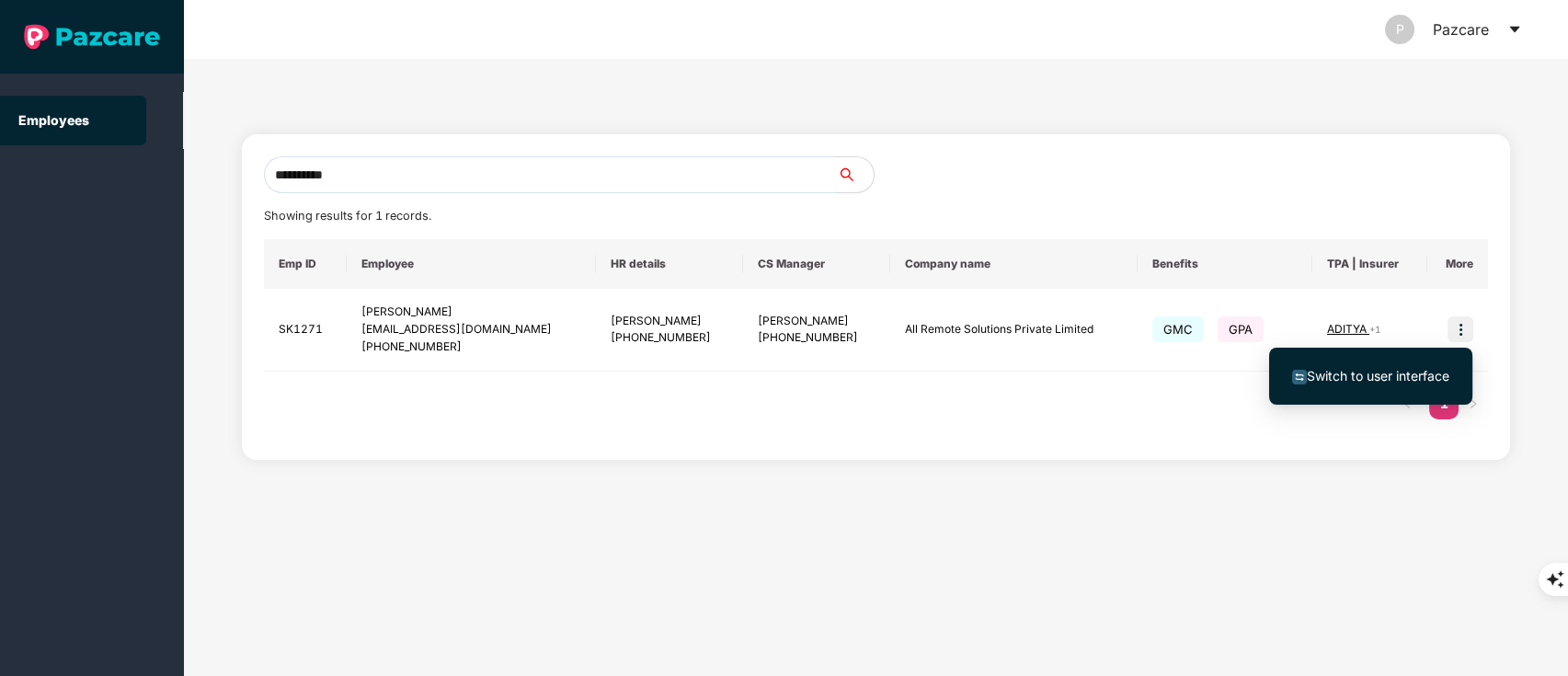
click at [1423, 363] on li "Switch to user interface" at bounding box center [1371, 376] width 204 height 38
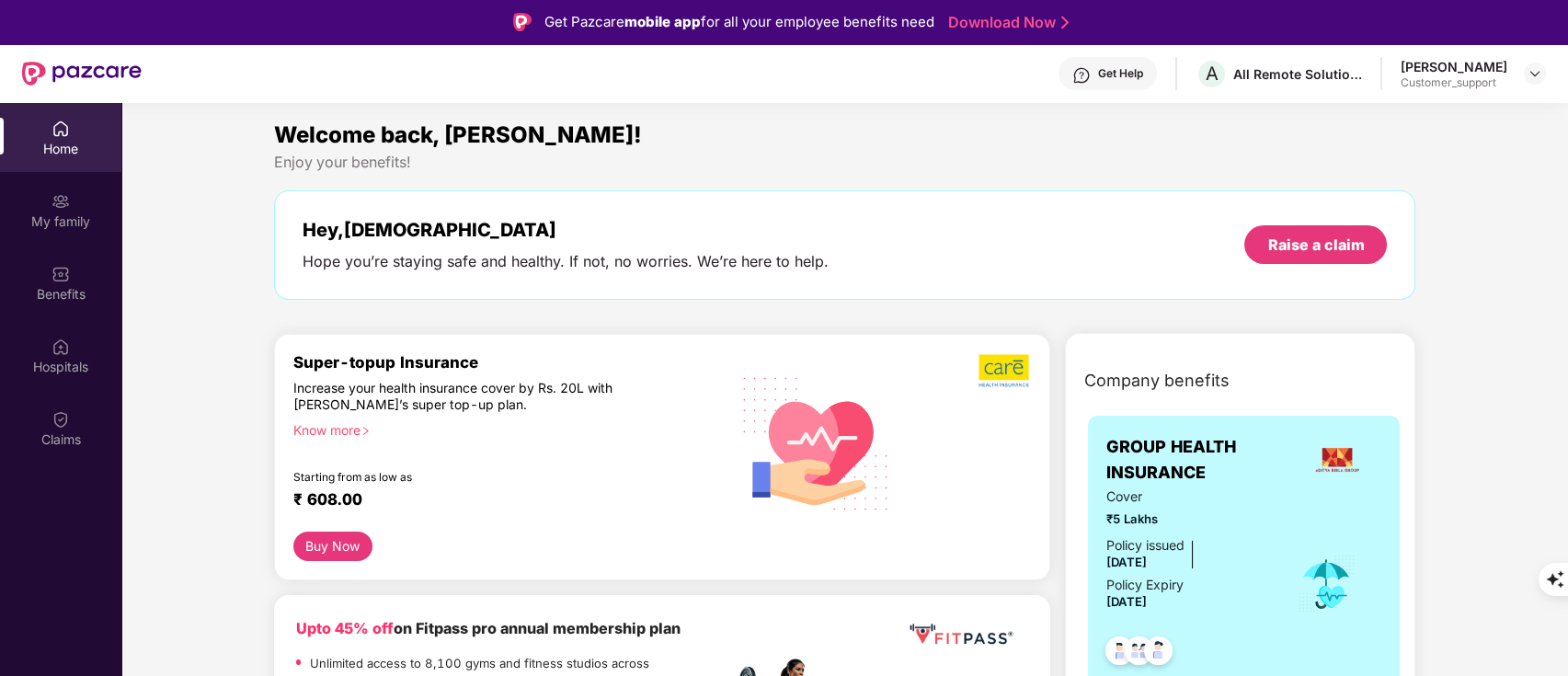
click at [28, 285] on div "Benefits" at bounding box center [60, 294] width 121 height 19
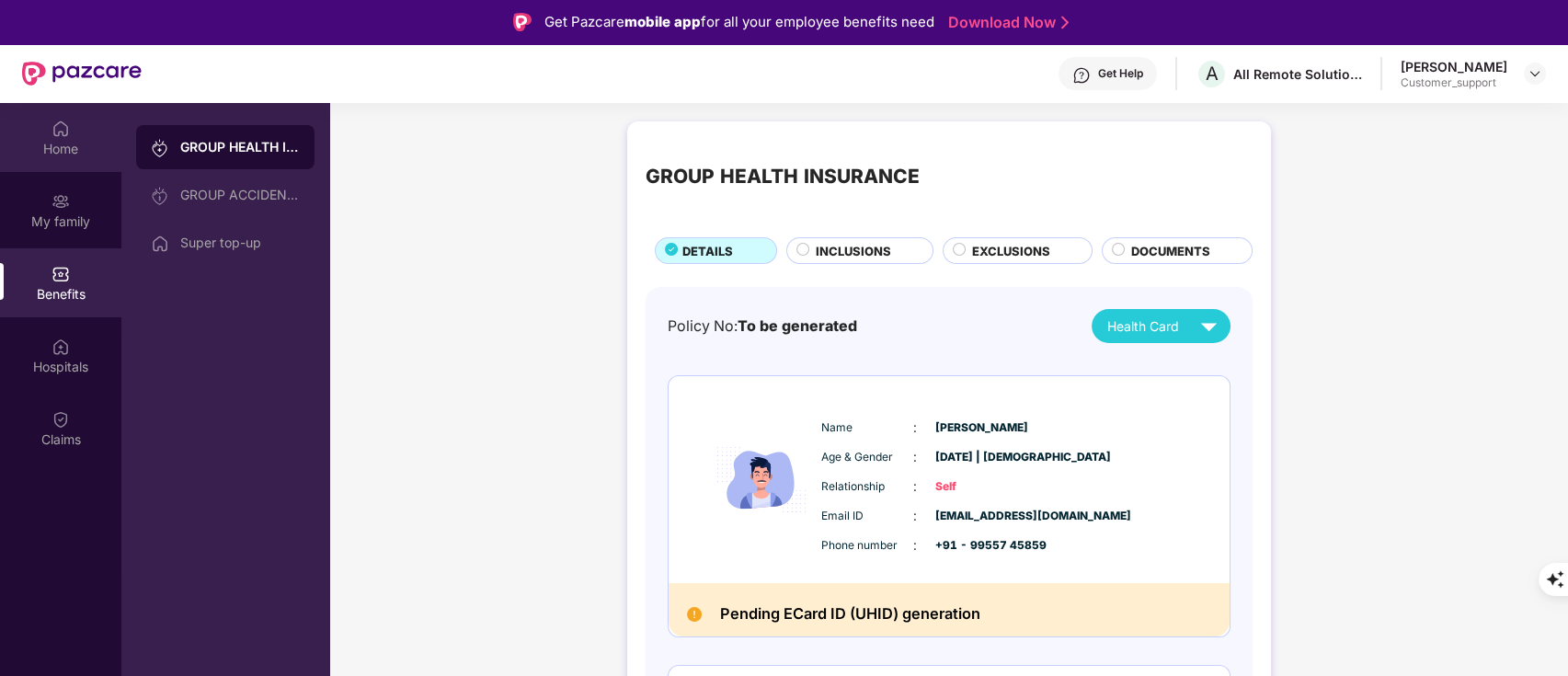
click at [90, 133] on div "Home" at bounding box center [60, 138] width 121 height 69
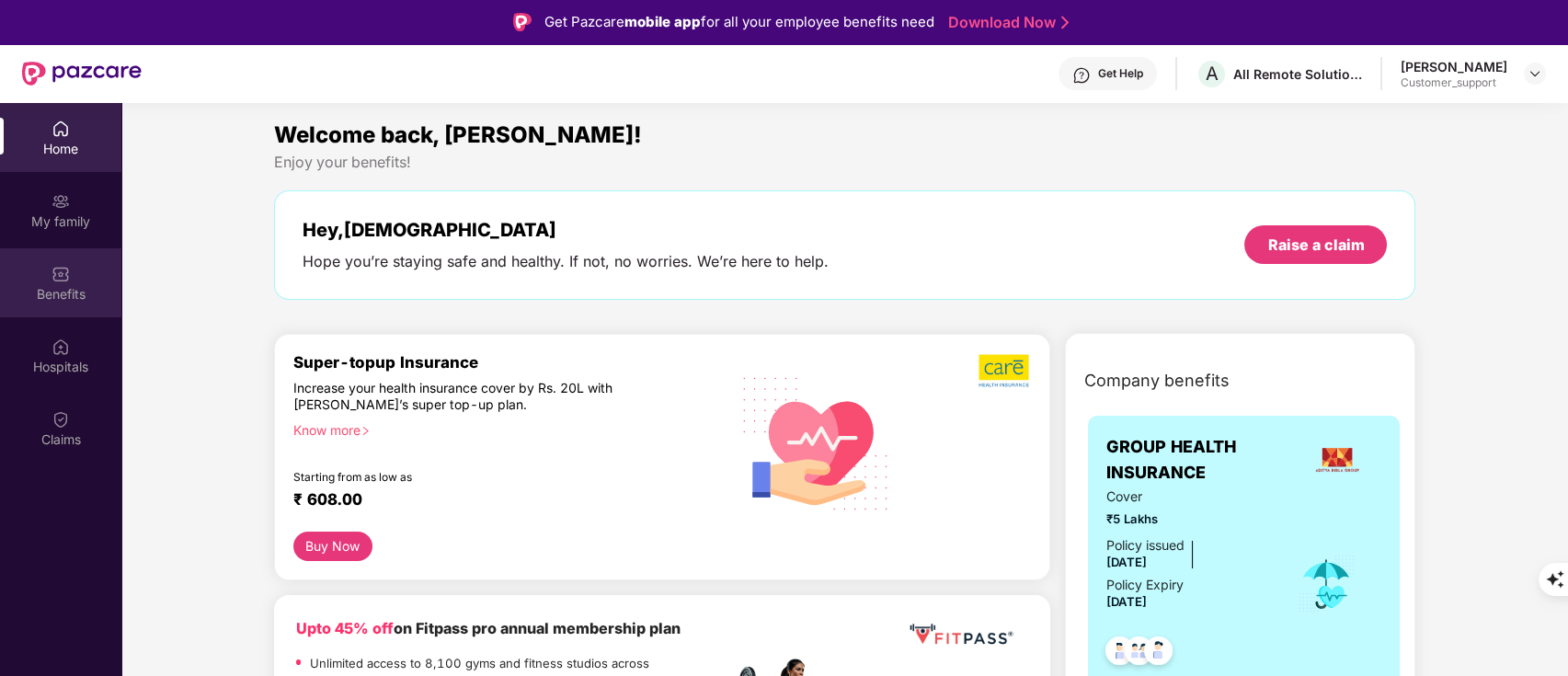
click at [53, 273] on img at bounding box center [61, 274] width 19 height 19
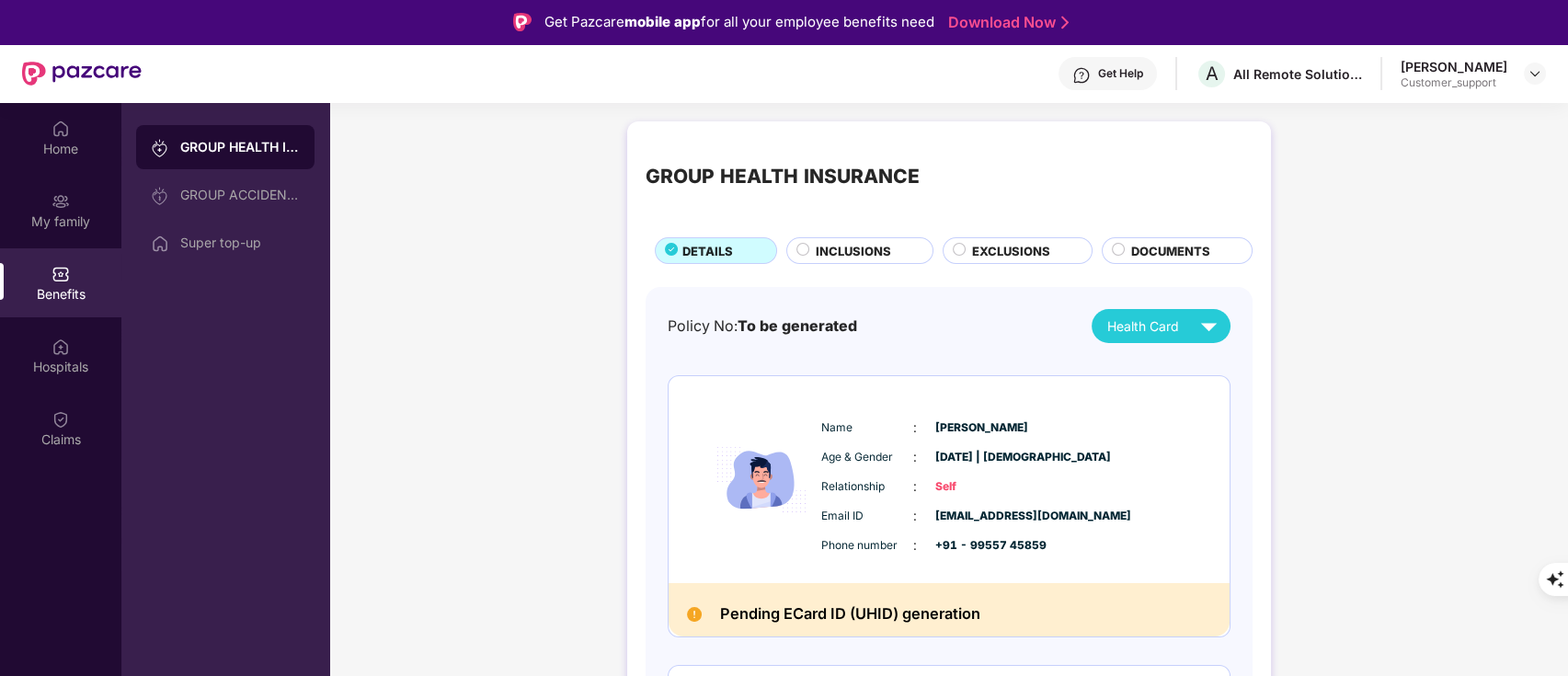
click at [1109, 79] on div "Get Help" at bounding box center [1121, 74] width 45 height 15
click at [1219, 413] on div "Name : Umesh Kumar Age & Gender : 05 Aug 1992 | Male Relationship : Self Email …" at bounding box center [949, 479] width 561 height 207
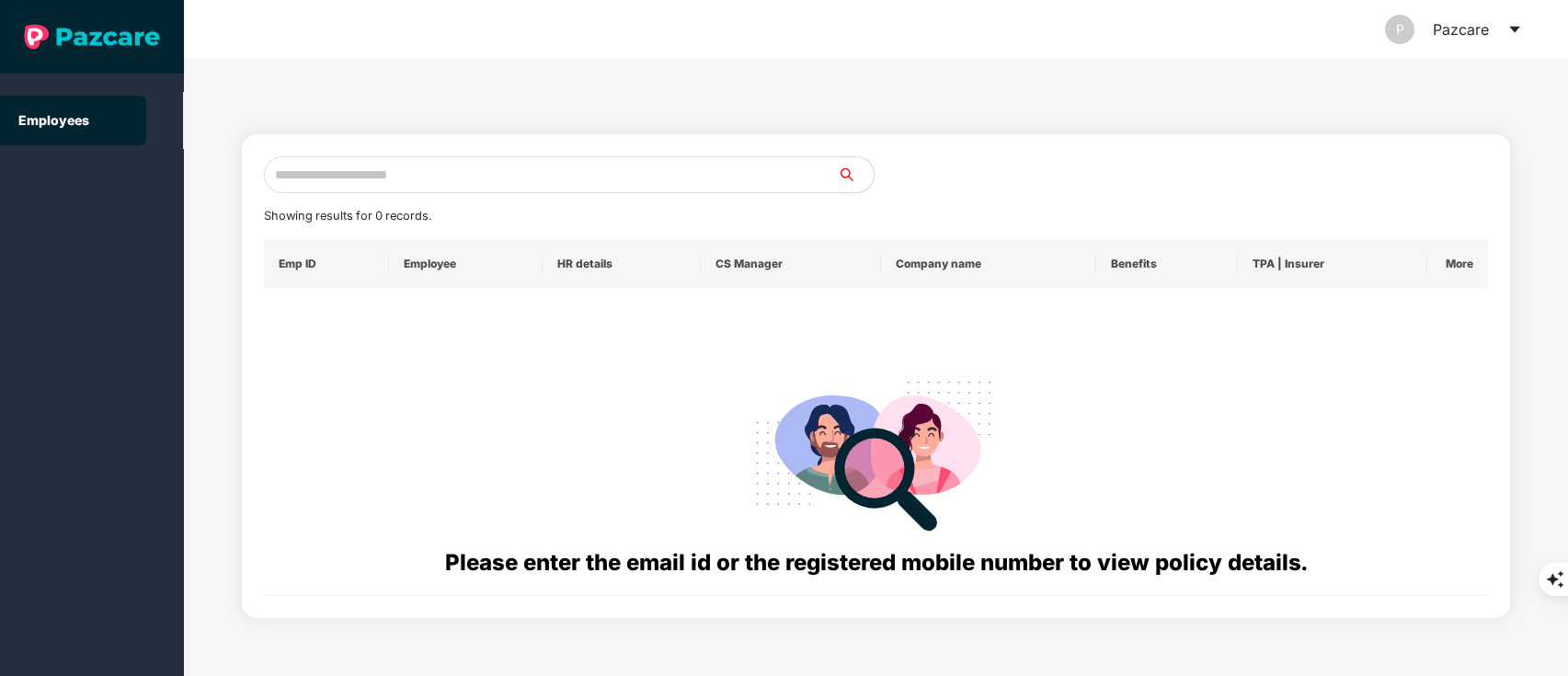
click at [316, 168] on input "text" at bounding box center [551, 174] width 574 height 37
paste input "**********"
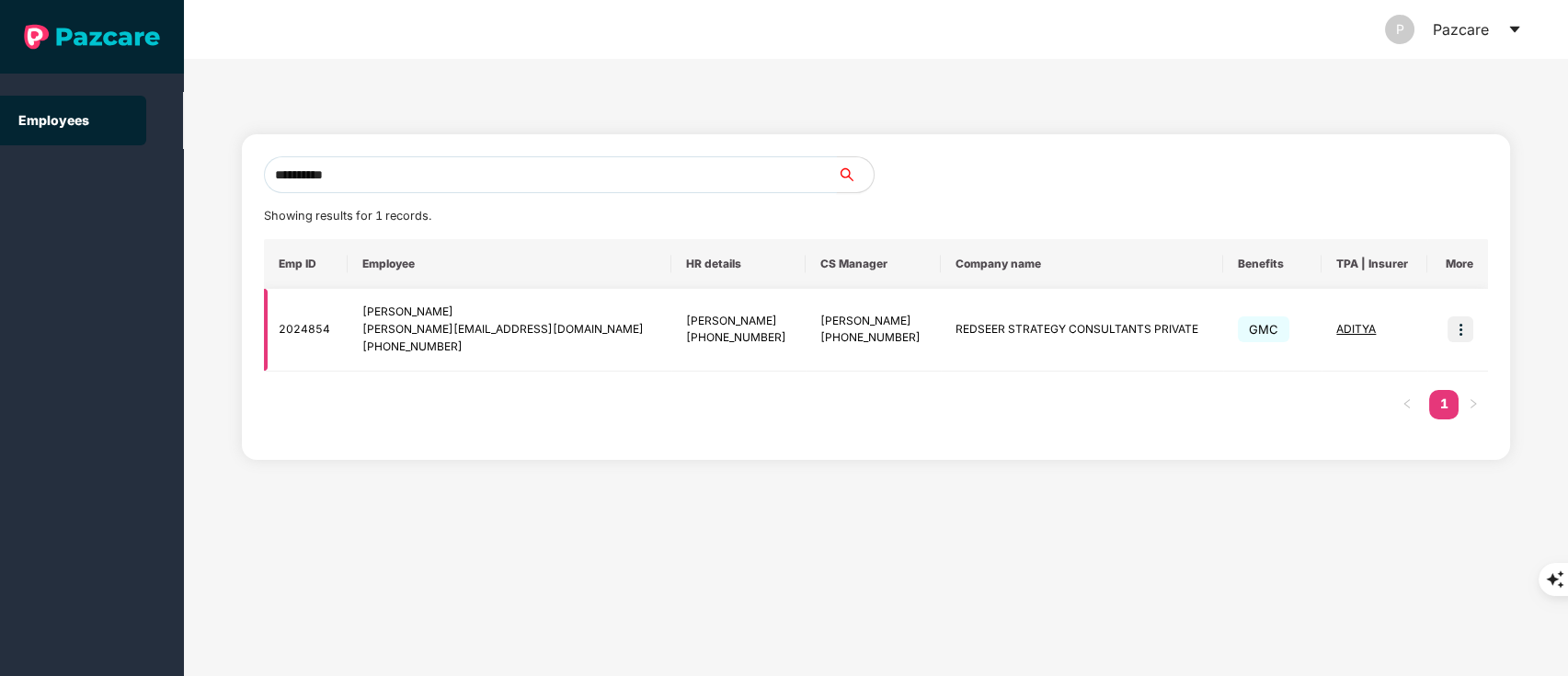
type input "**********"
click at [1458, 331] on img at bounding box center [1460, 328] width 25 height 25
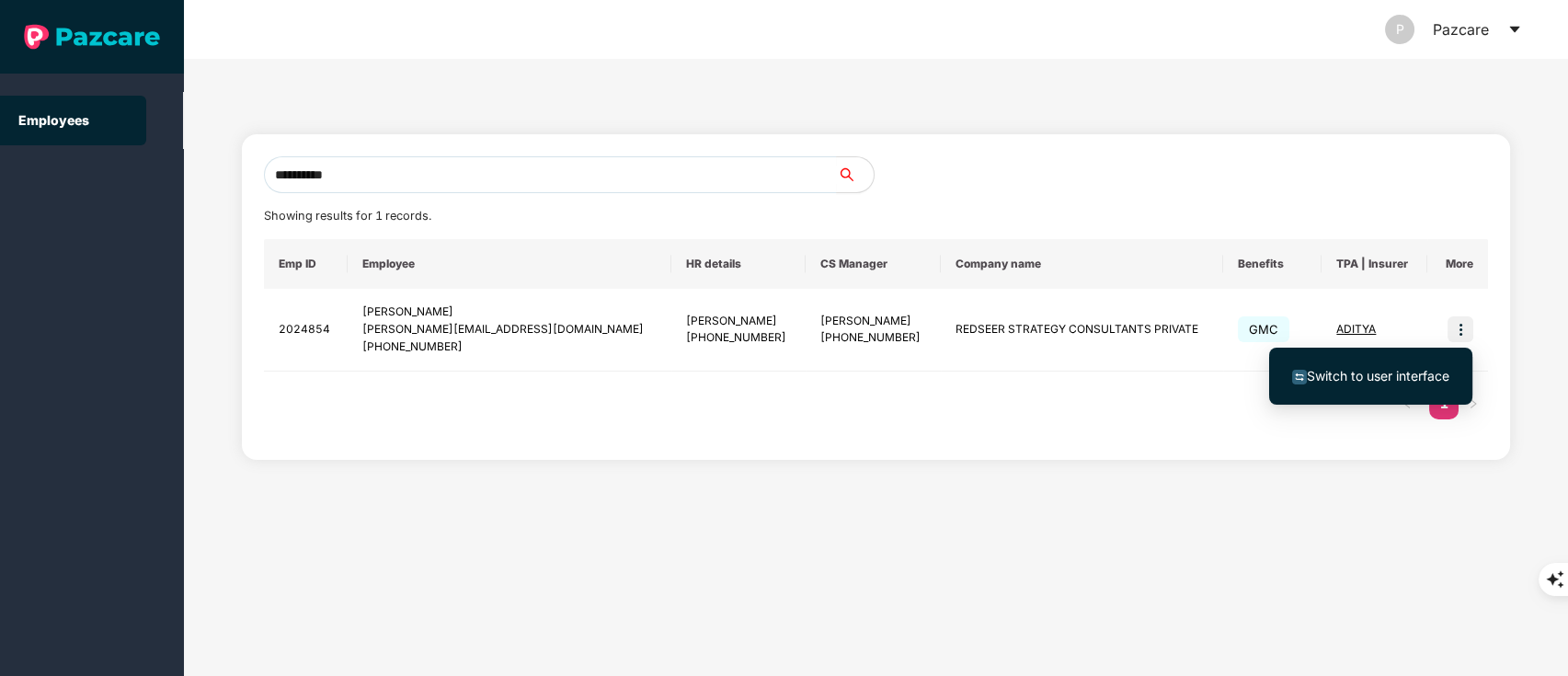
click at [1371, 383] on span "Switch to user interface" at bounding box center [1371, 376] width 158 height 21
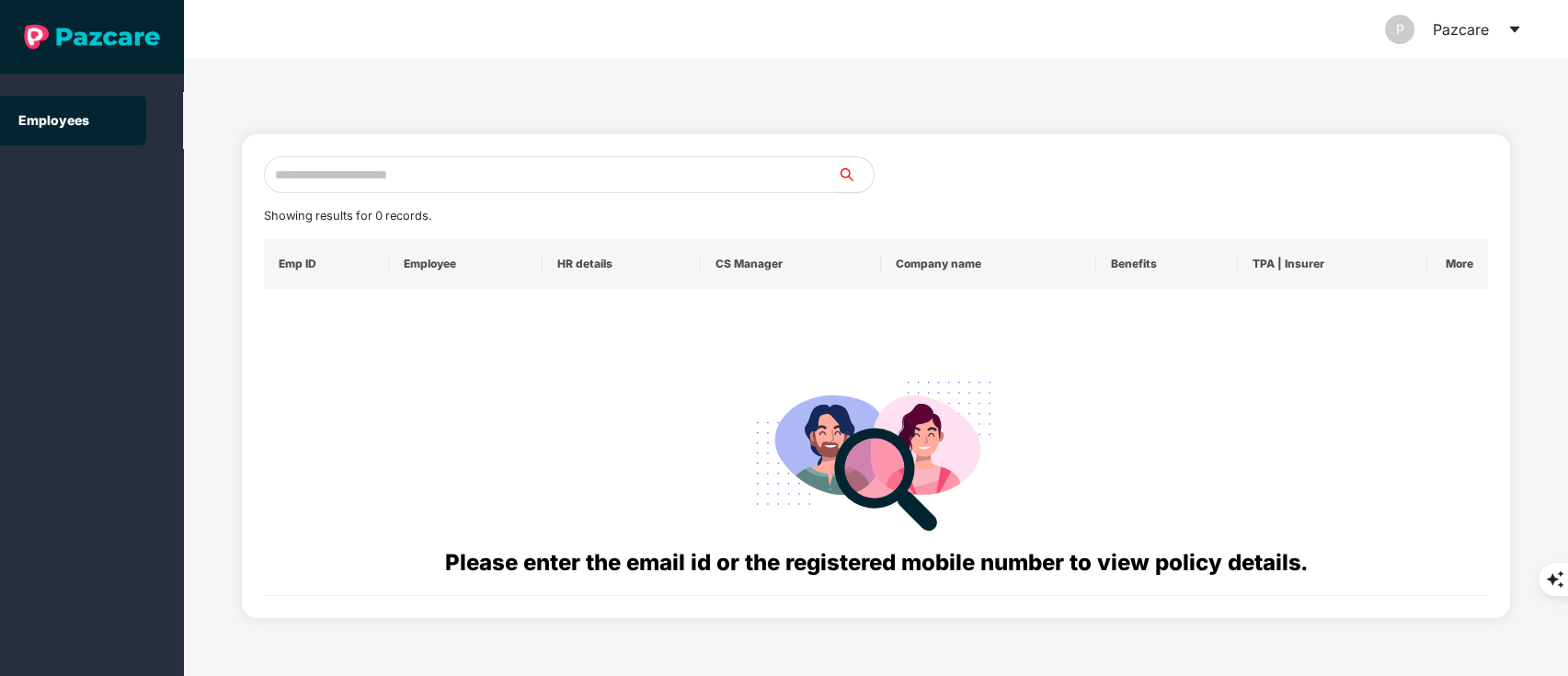
click at [287, 158] on input "text" at bounding box center [551, 174] width 574 height 37
paste input "**********"
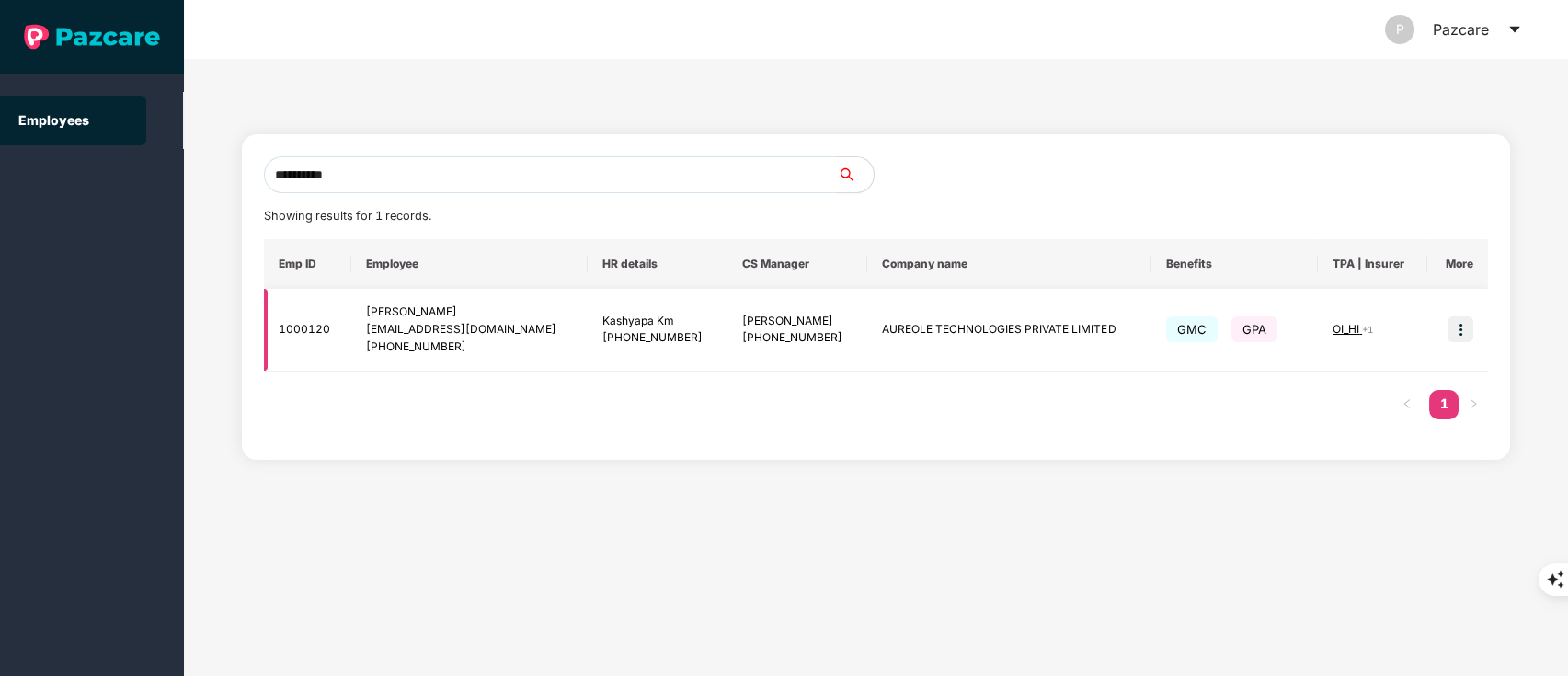
type input "**********"
click at [1457, 325] on img at bounding box center [1460, 328] width 25 height 25
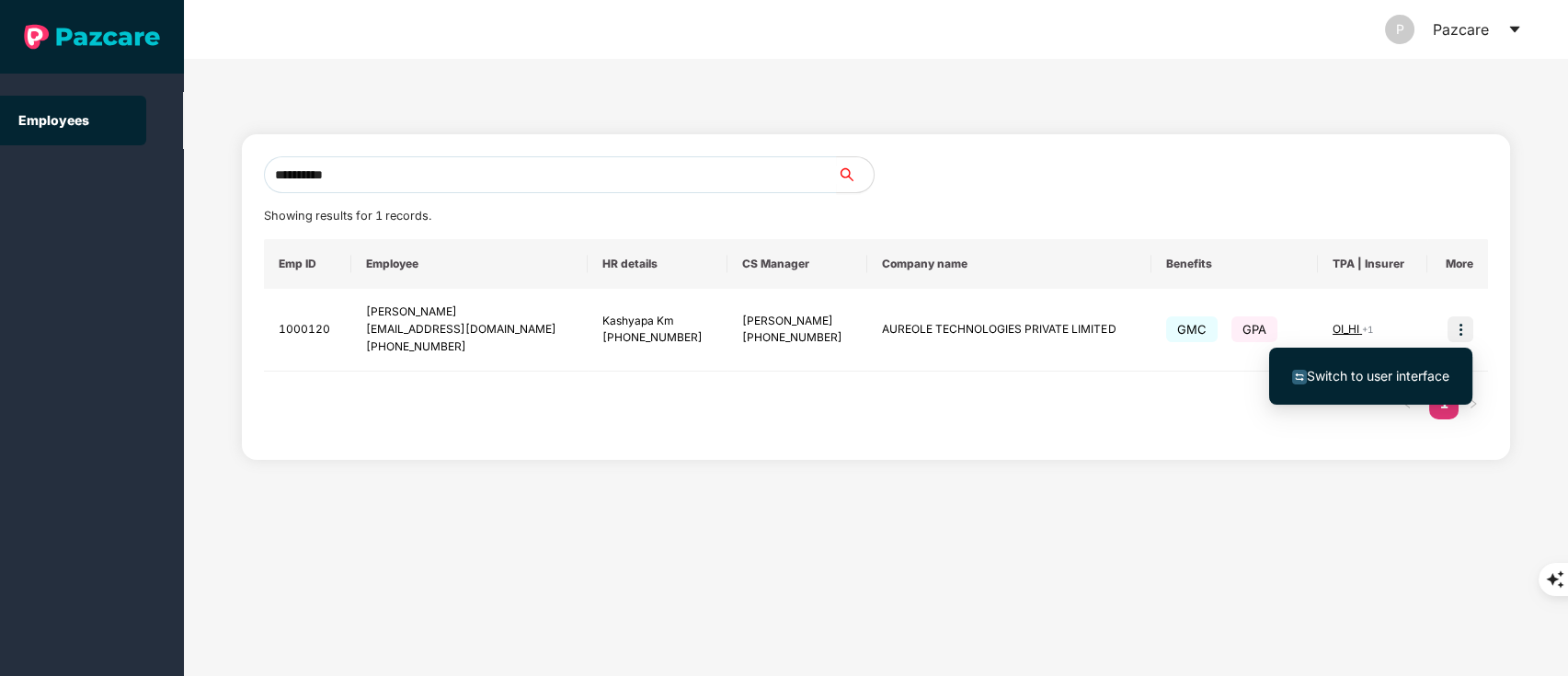
click at [1410, 370] on span "Switch to user interface" at bounding box center [1379, 375] width 143 height 16
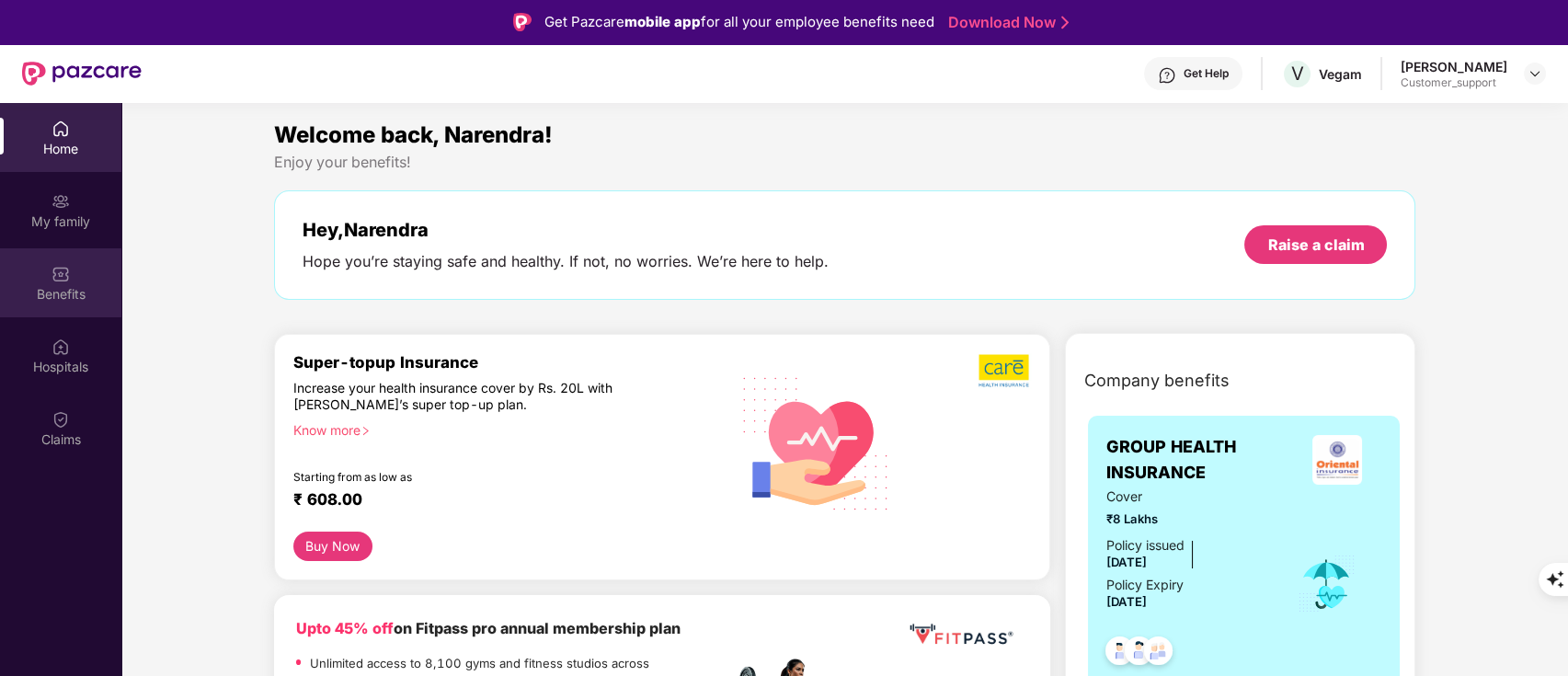
click at [80, 306] on div "Benefits" at bounding box center [60, 283] width 121 height 69
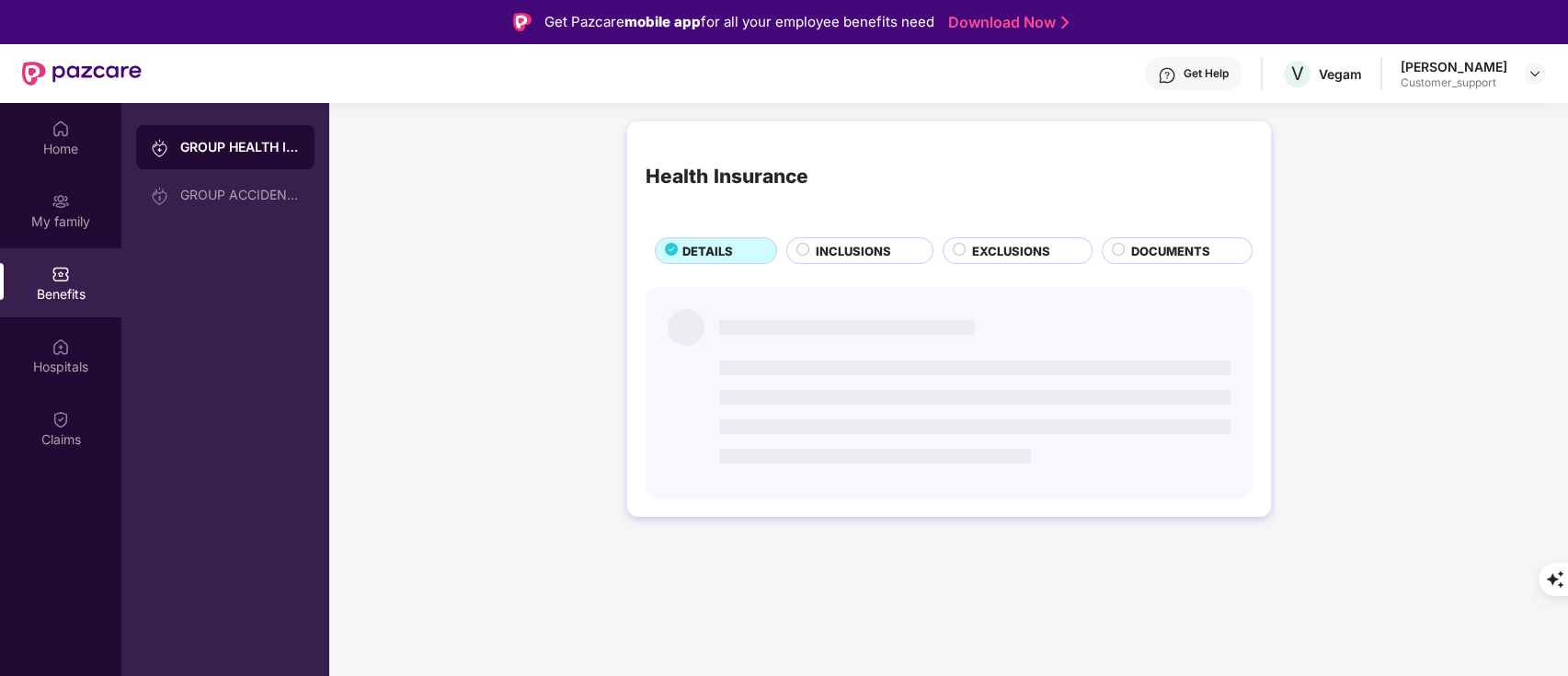
click at [80, 306] on div "Benefits" at bounding box center [60, 283] width 121 height 69
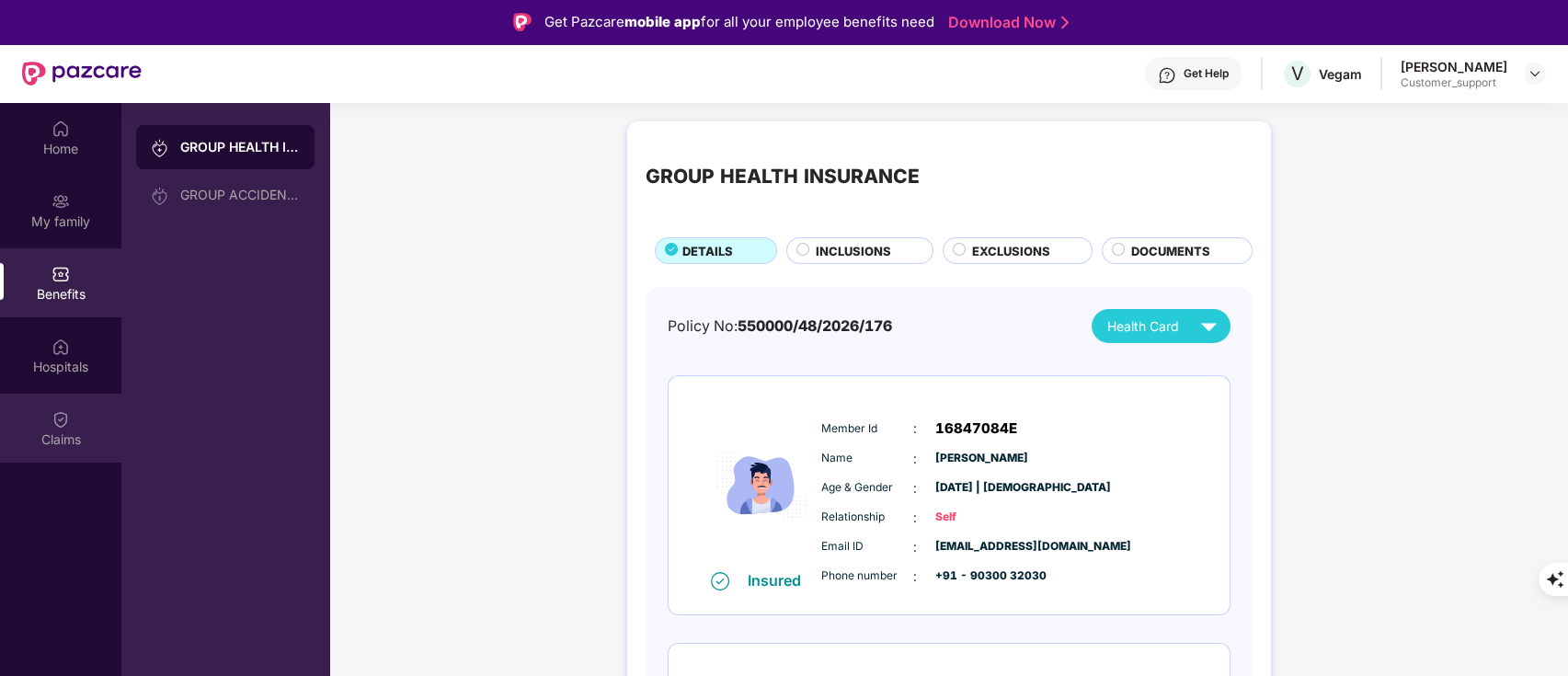
click at [73, 416] on div "Claims" at bounding box center [60, 428] width 121 height 69
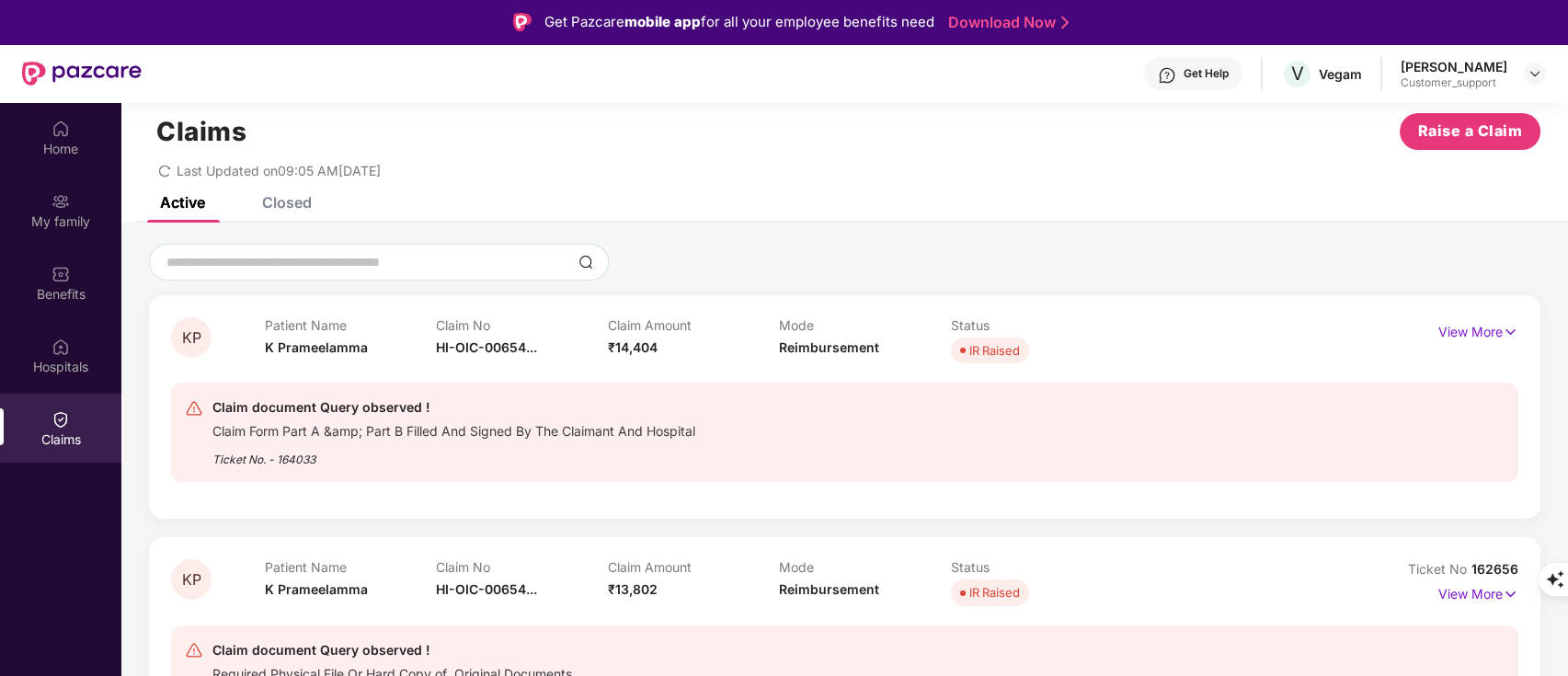
scroll to position [103, 0]
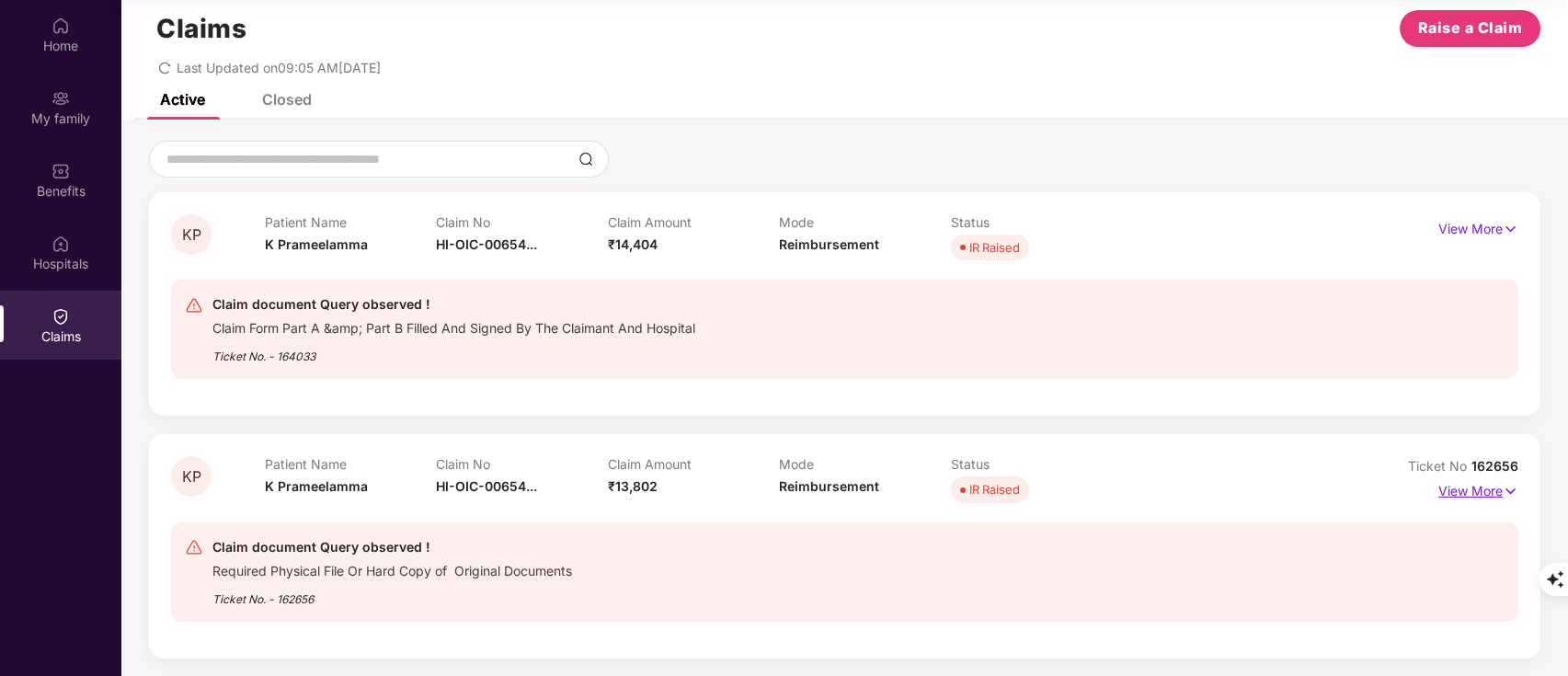
click at [1465, 481] on p "View More" at bounding box center [1478, 488] width 80 height 24
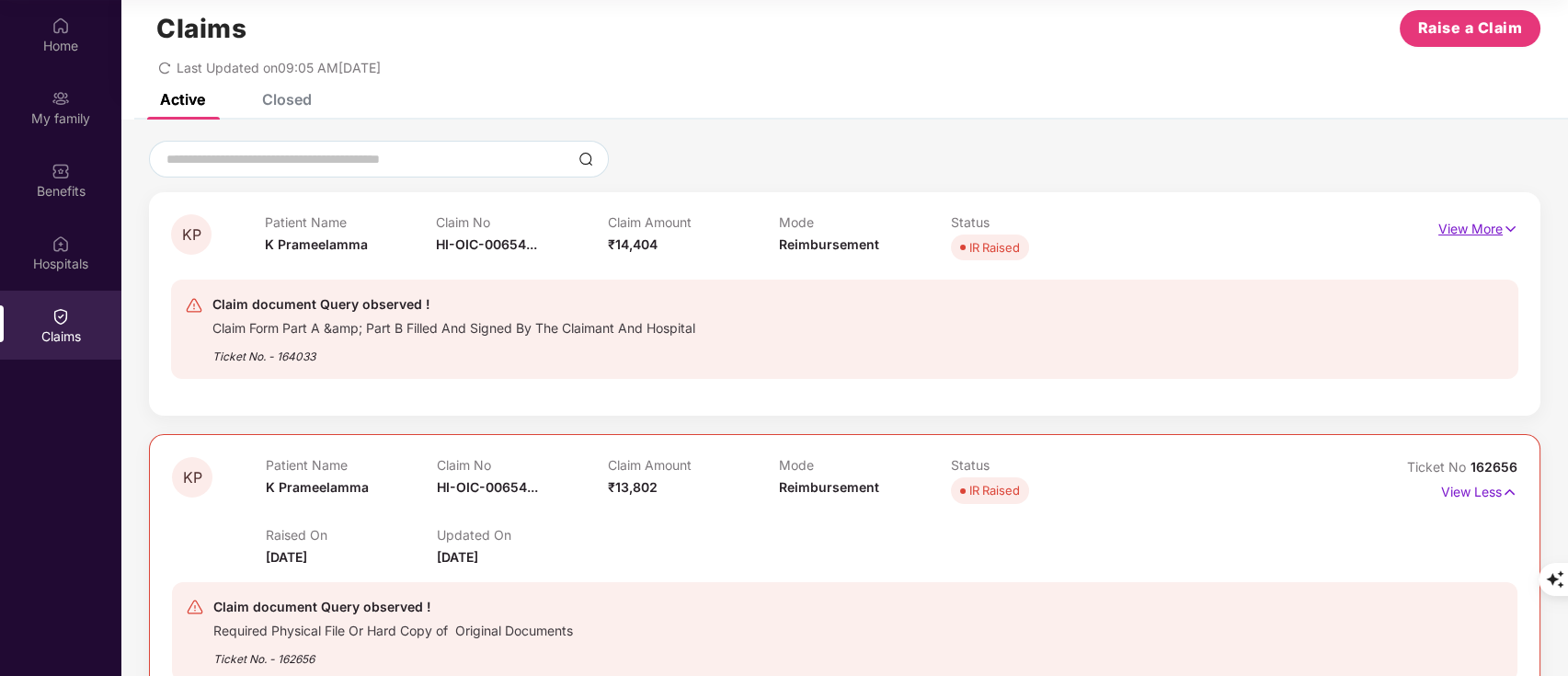
click at [1485, 224] on p "View More" at bounding box center [1478, 227] width 80 height 24
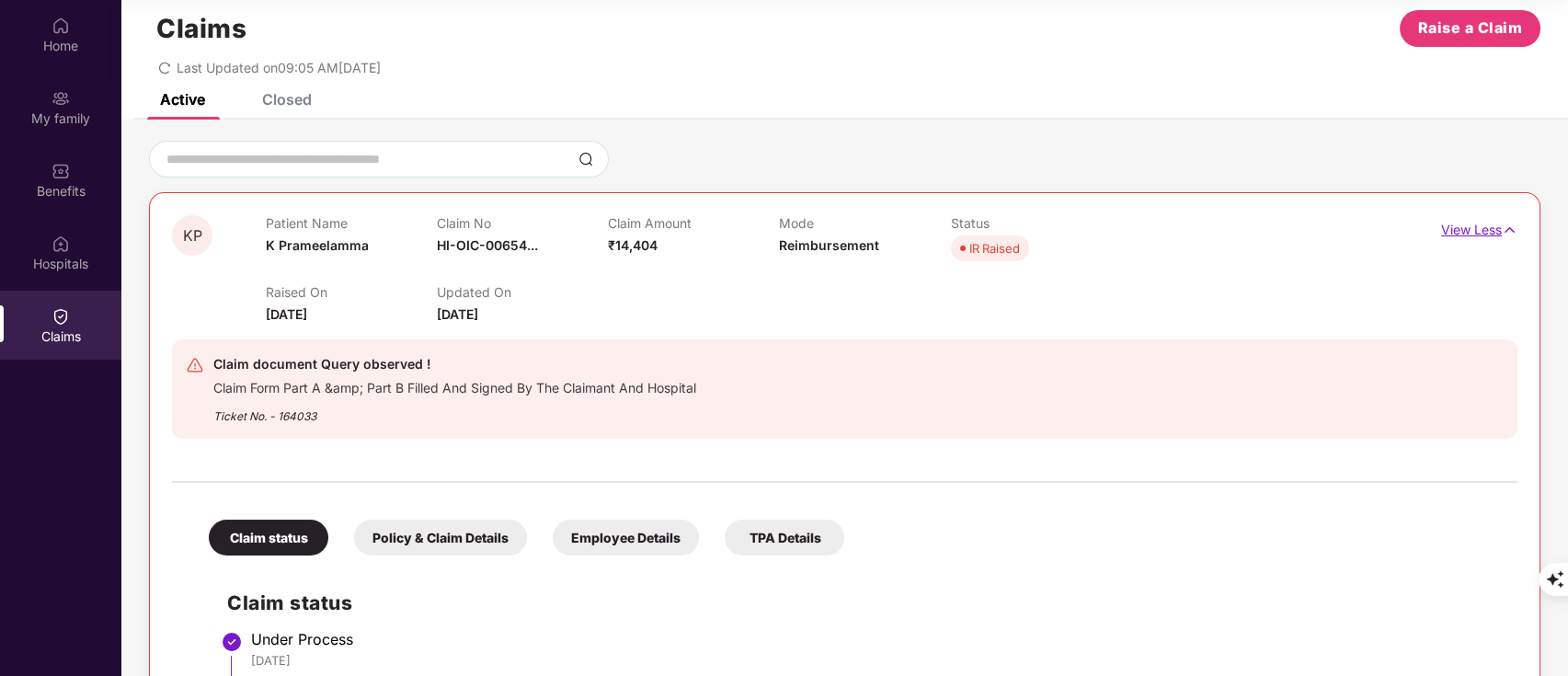
click at [1485, 224] on p "View Less" at bounding box center [1479, 228] width 76 height 24
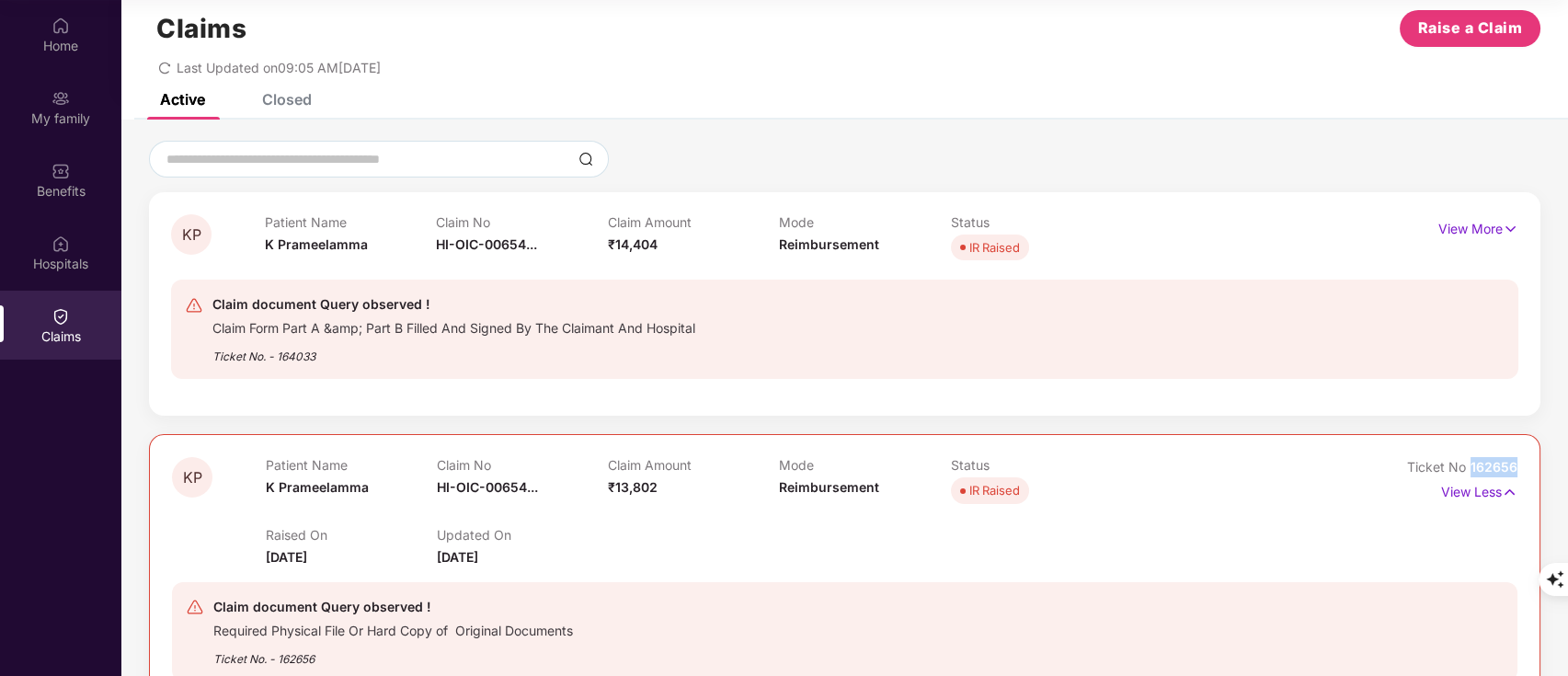
drag, startPoint x: 1468, startPoint y: 462, endPoint x: 1553, endPoint y: 464, distance: 85.0
copy span "162656"
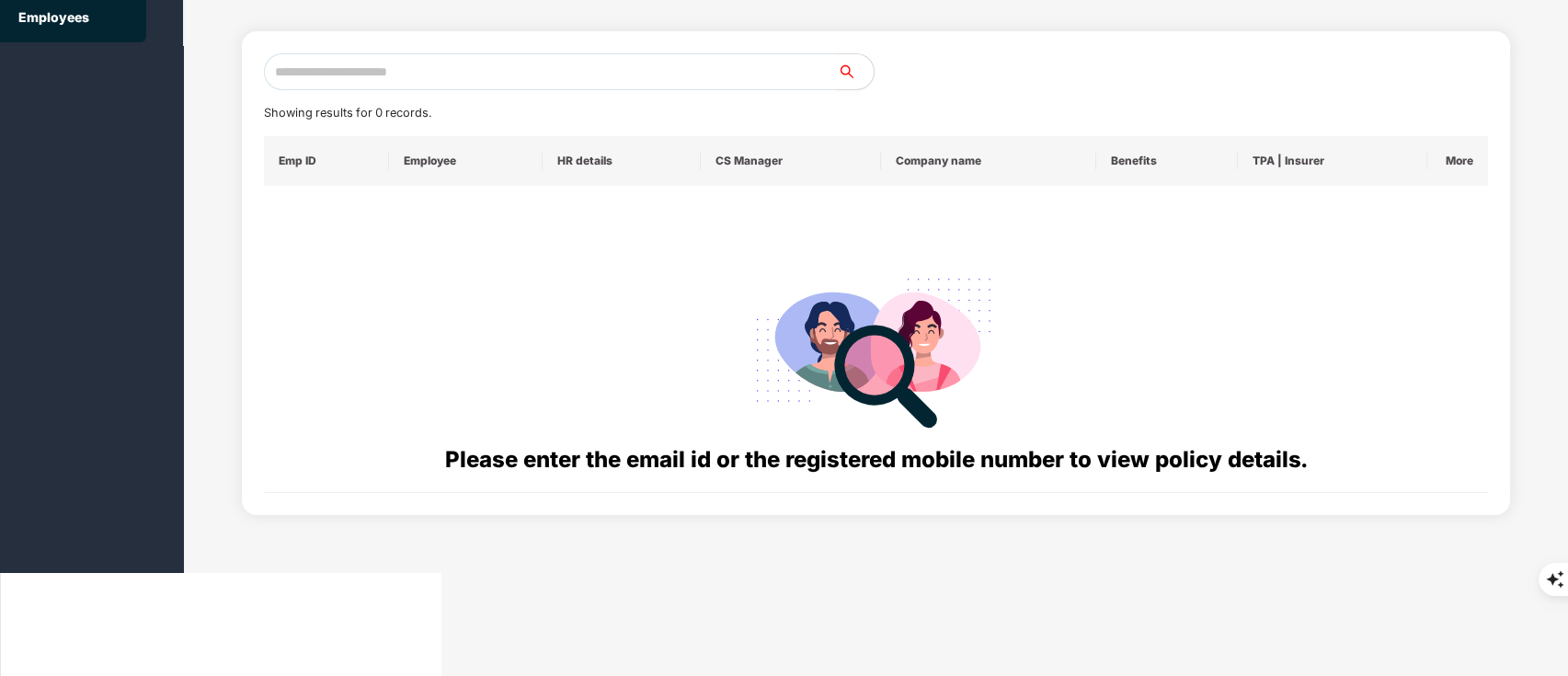
scroll to position [0, 0]
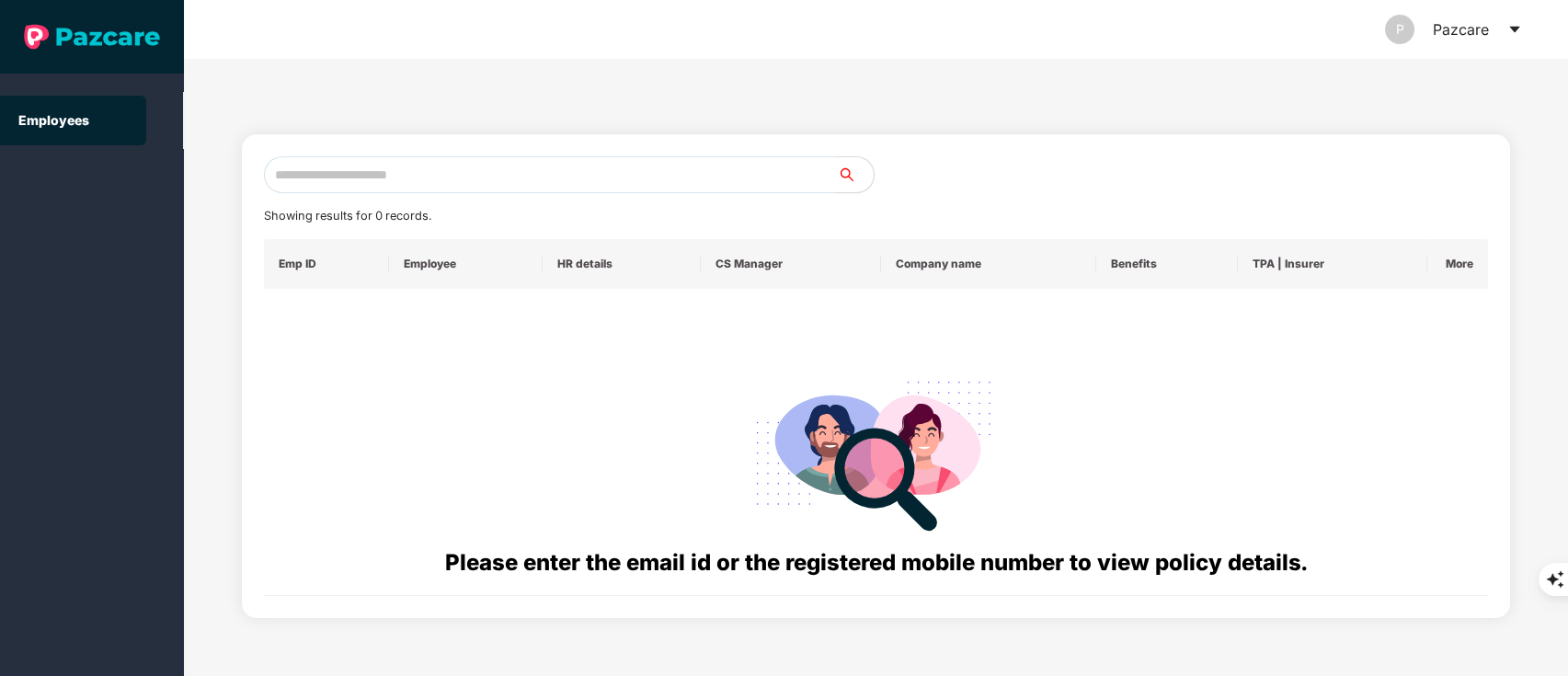
click at [379, 179] on input "text" at bounding box center [551, 174] width 574 height 37
paste input "**********"
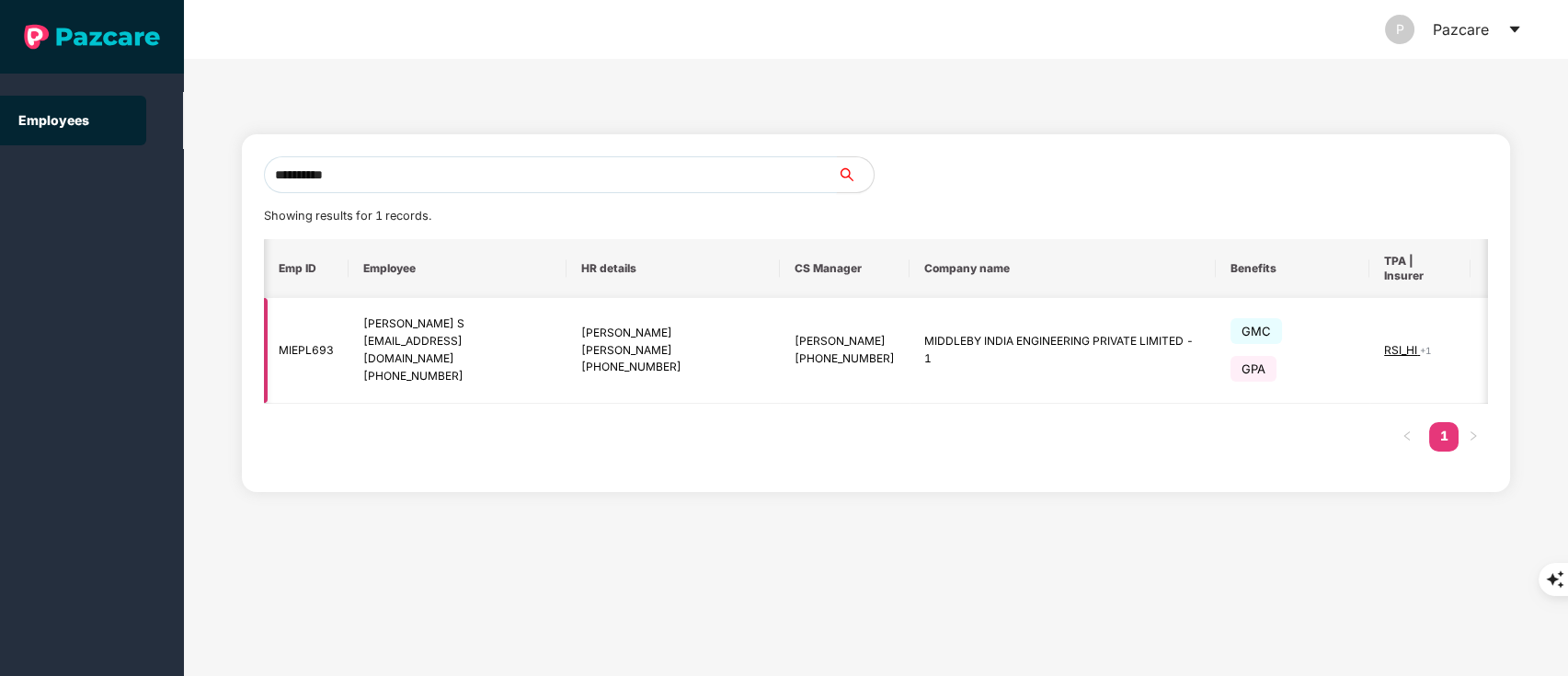
scroll to position [0, 61]
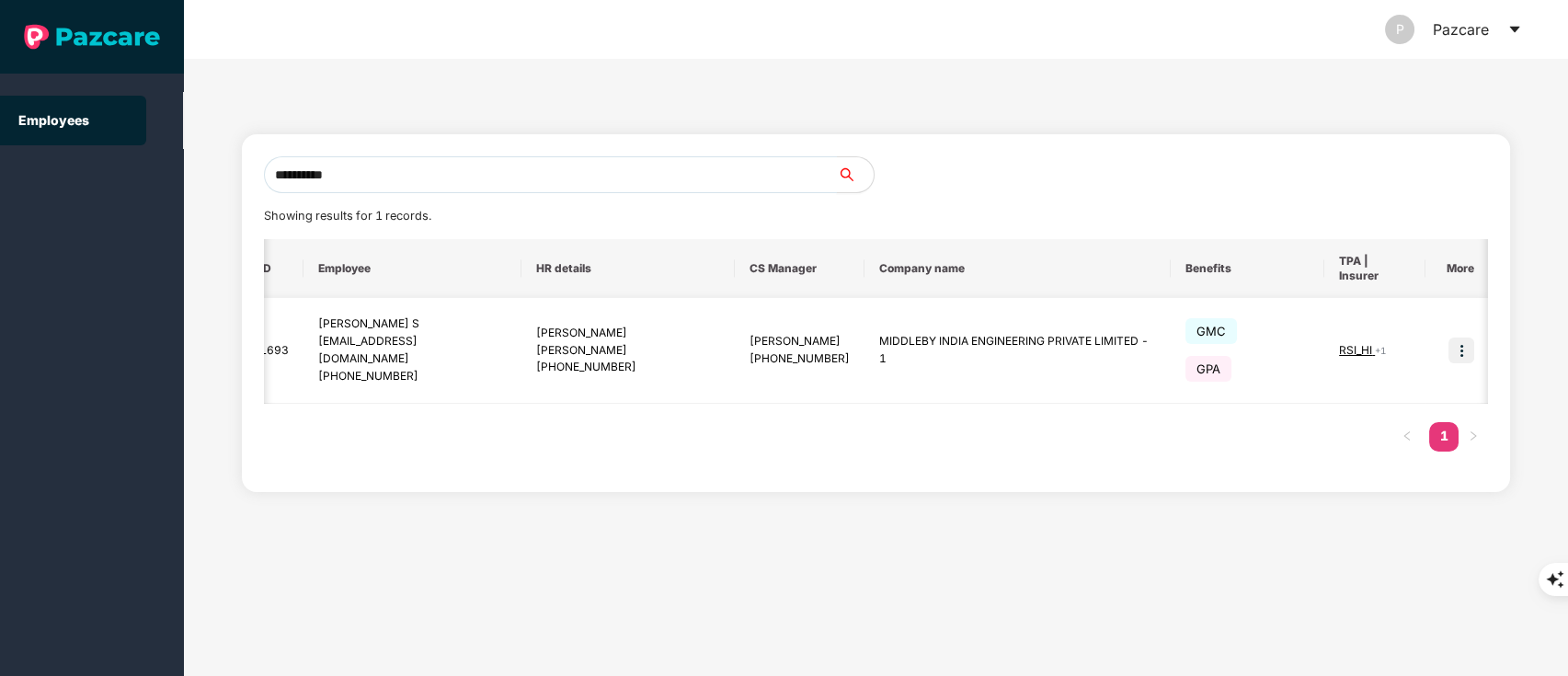
type input "**********"
click at [1458, 341] on img at bounding box center [1461, 350] width 25 height 25
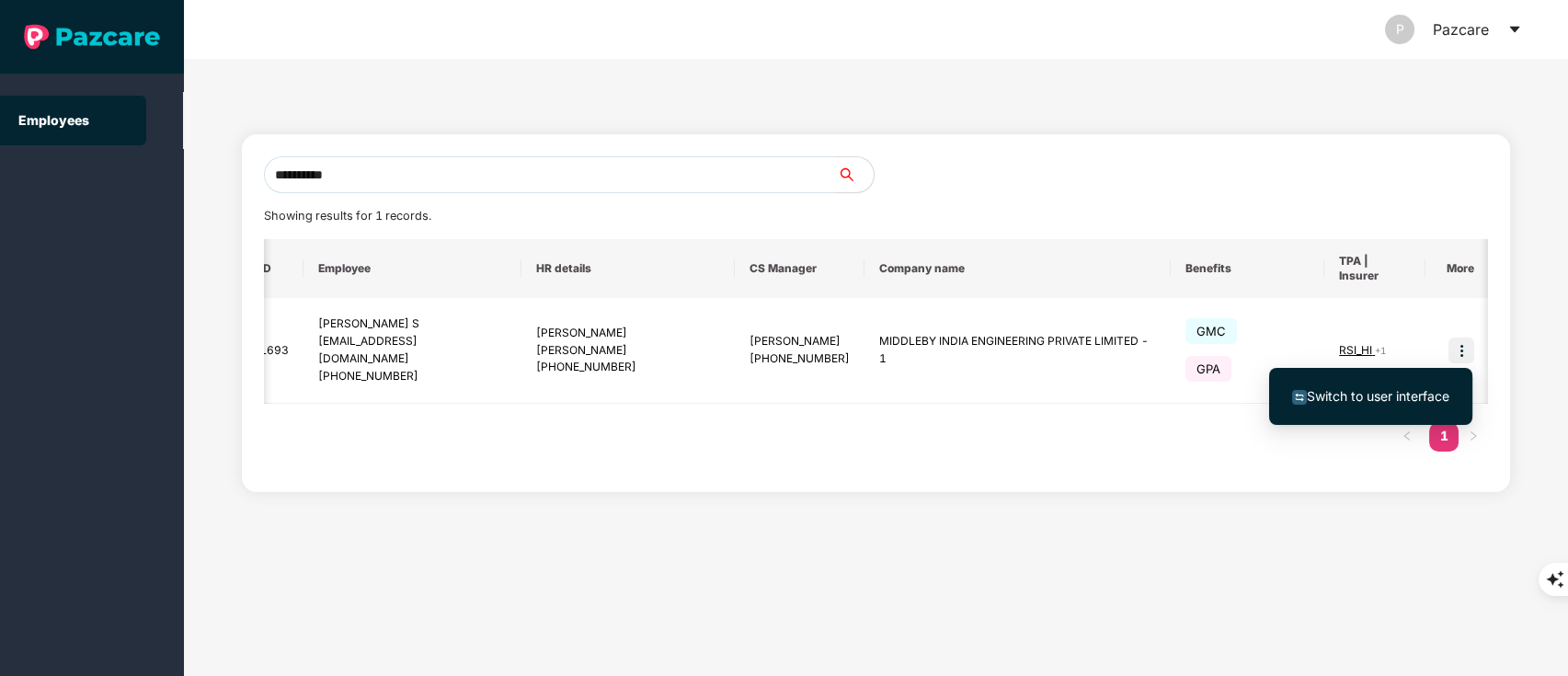
click at [1326, 394] on span "Switch to user interface" at bounding box center [1379, 396] width 143 height 16
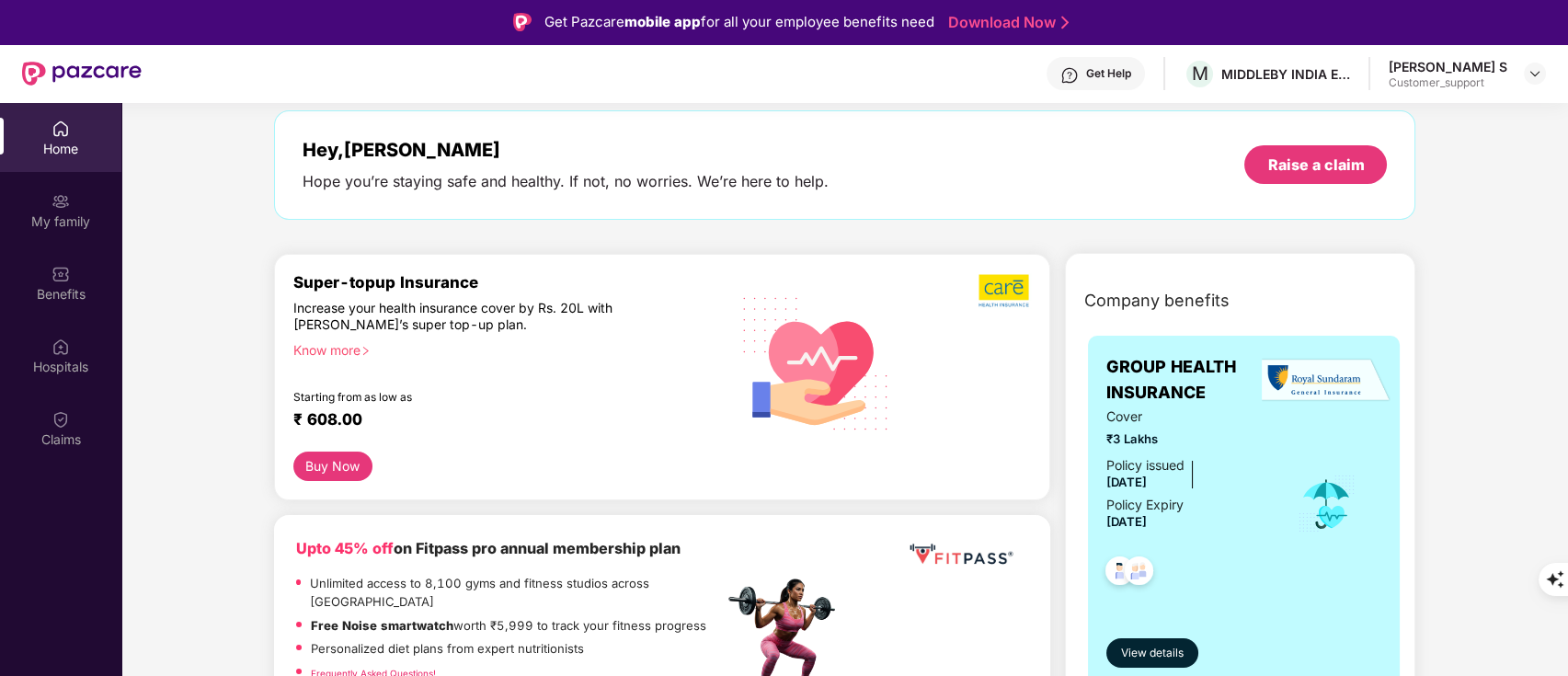
scroll to position [0, 0]
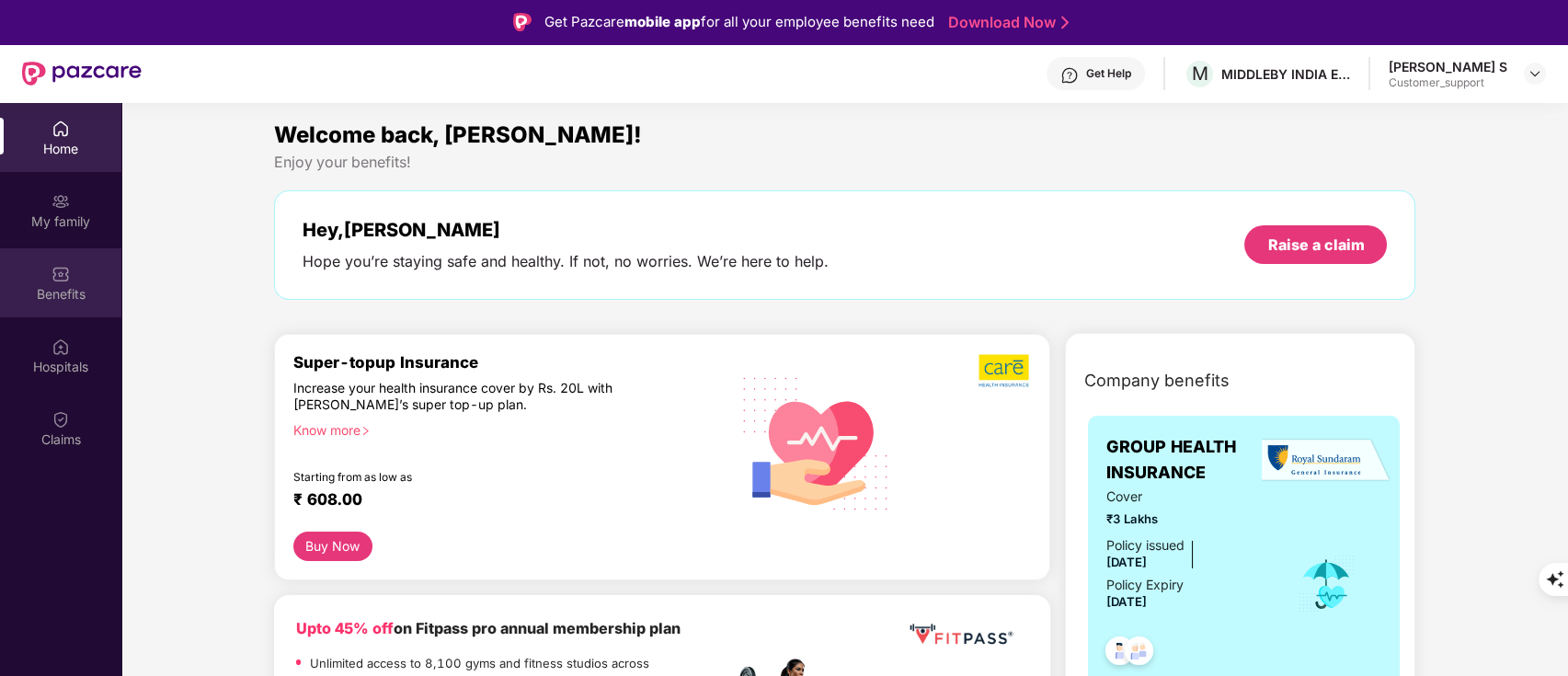
click at [72, 268] on div "Benefits" at bounding box center [60, 283] width 121 height 69
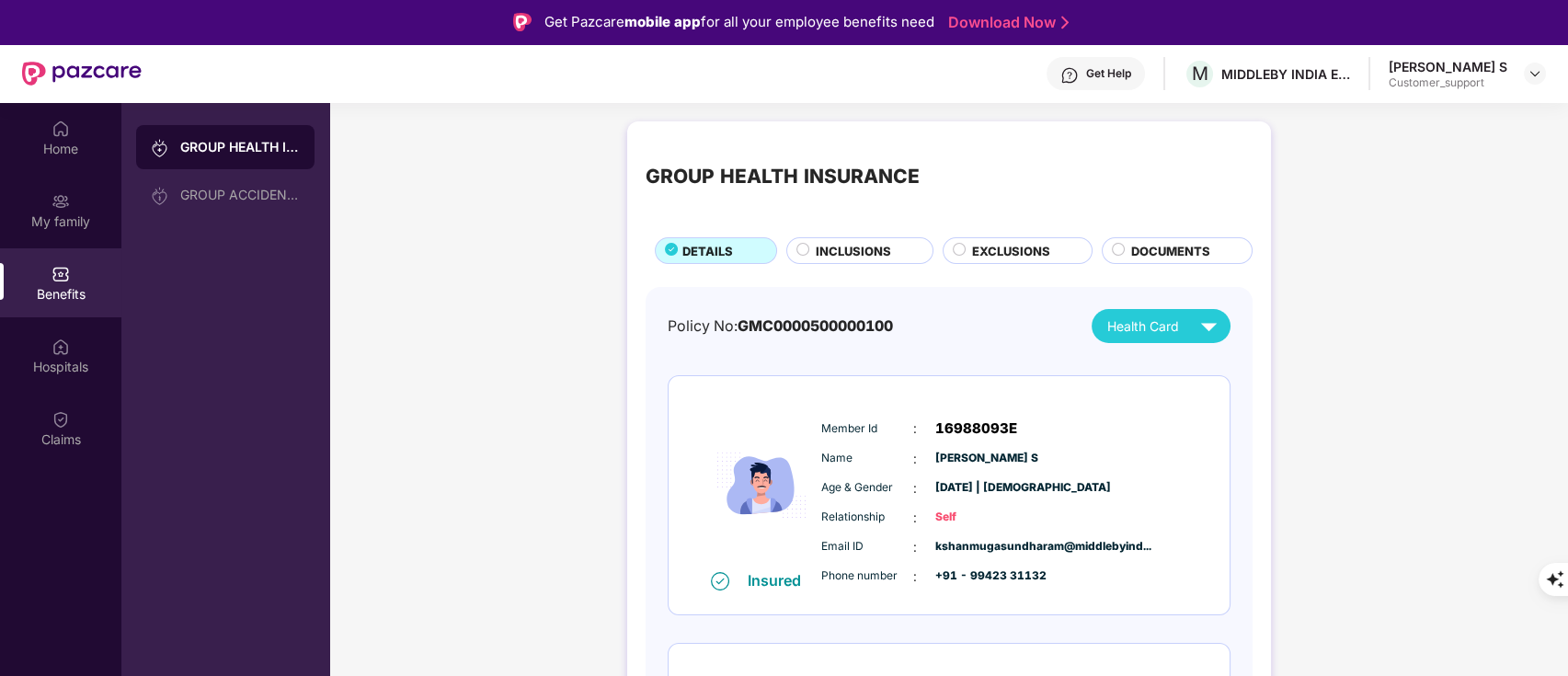
click at [1013, 253] on span "EXCLUSIONS" at bounding box center [1011, 251] width 78 height 19
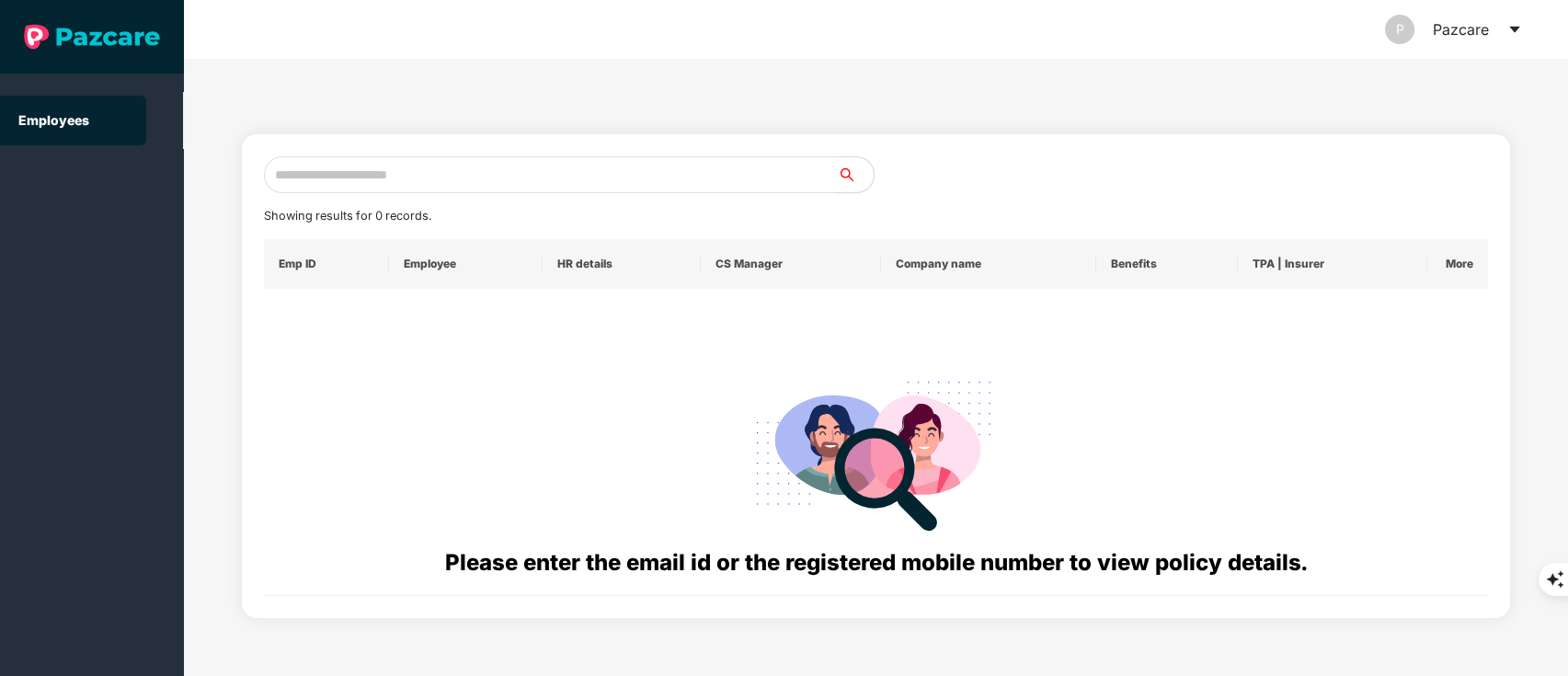
click at [402, 183] on input "text" at bounding box center [551, 174] width 574 height 37
paste input "**********"
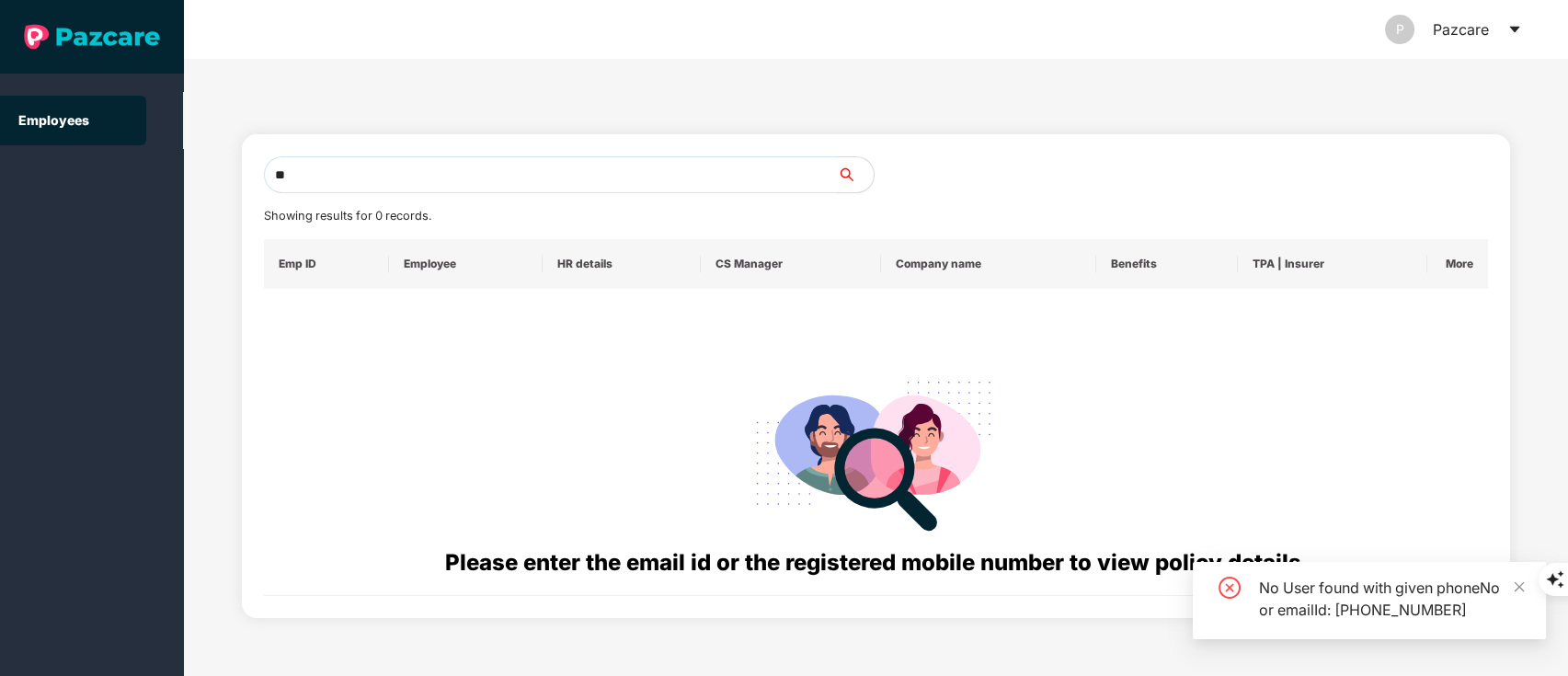
type input "*"
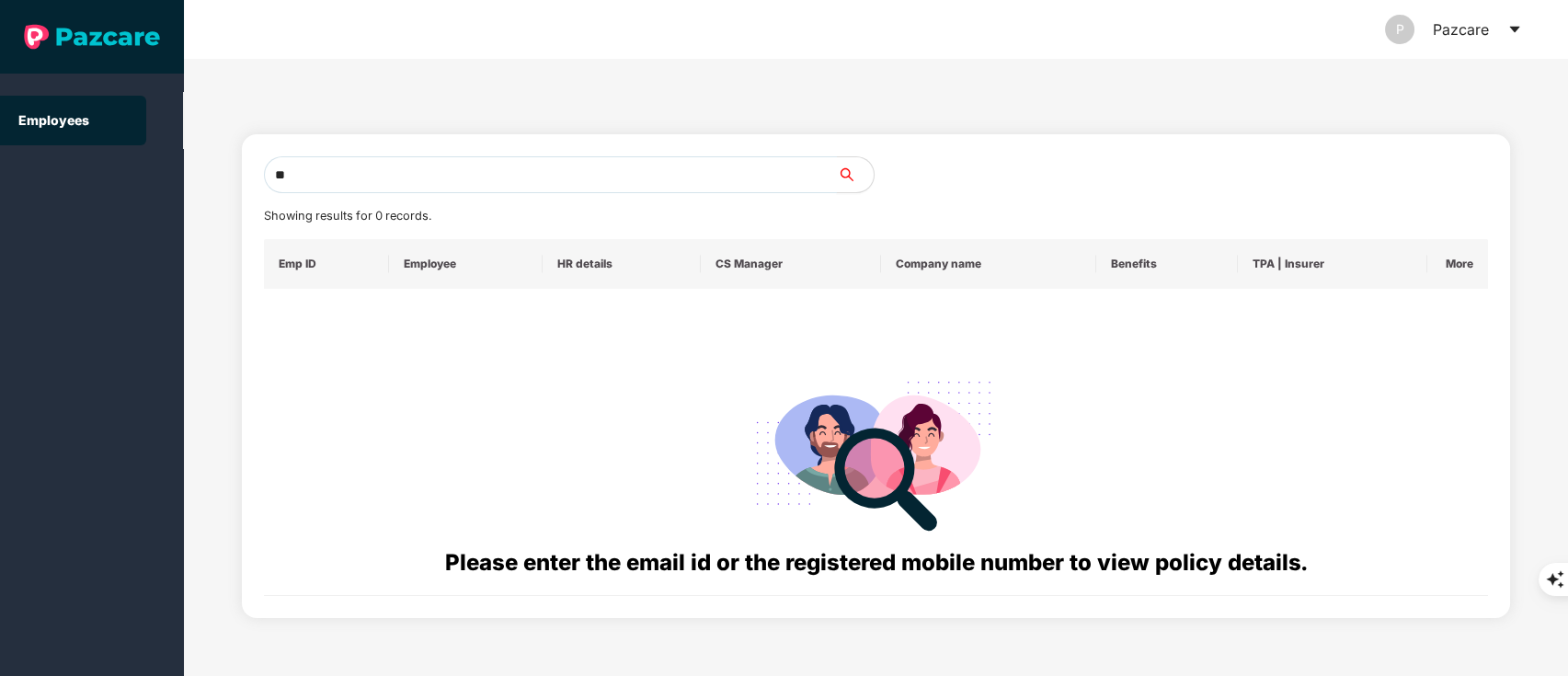
type input "*"
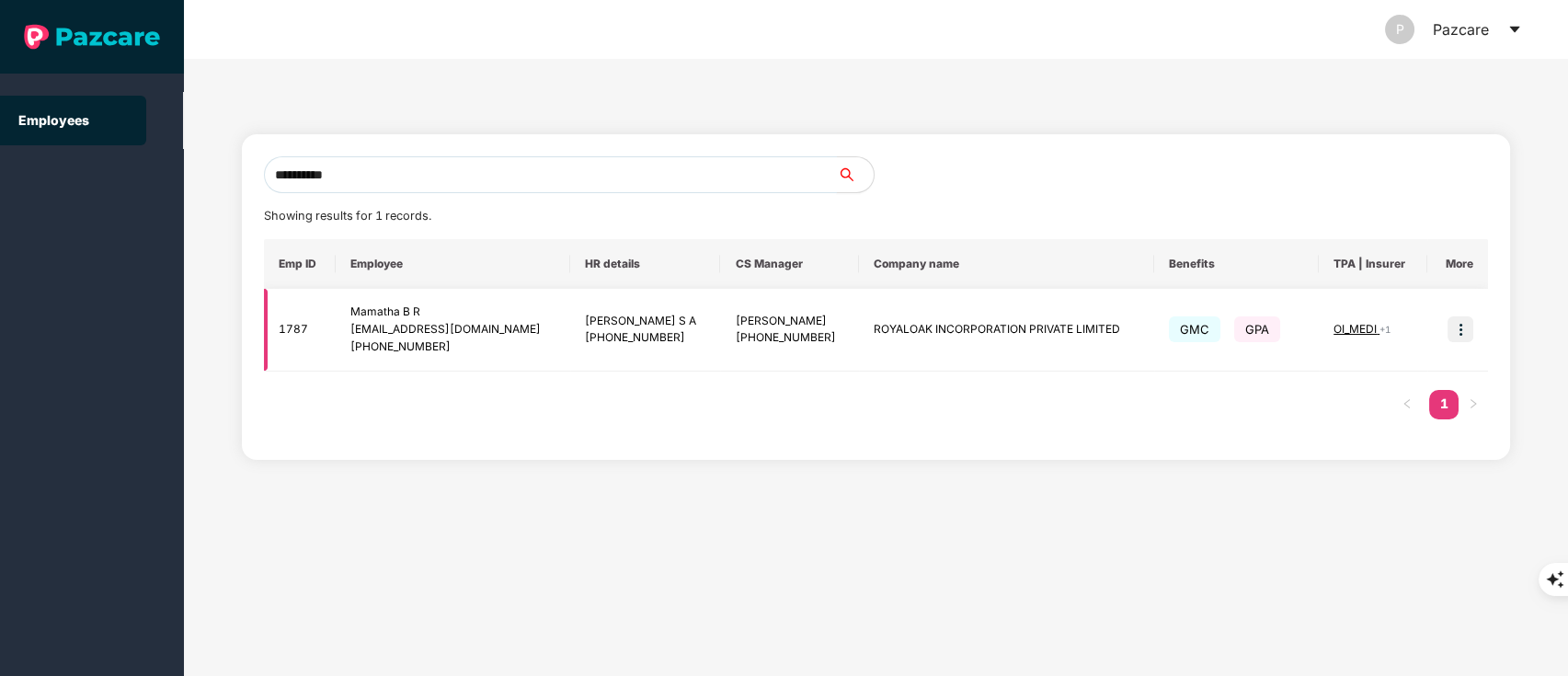
type input "**********"
click at [1457, 317] on img at bounding box center [1460, 328] width 25 height 25
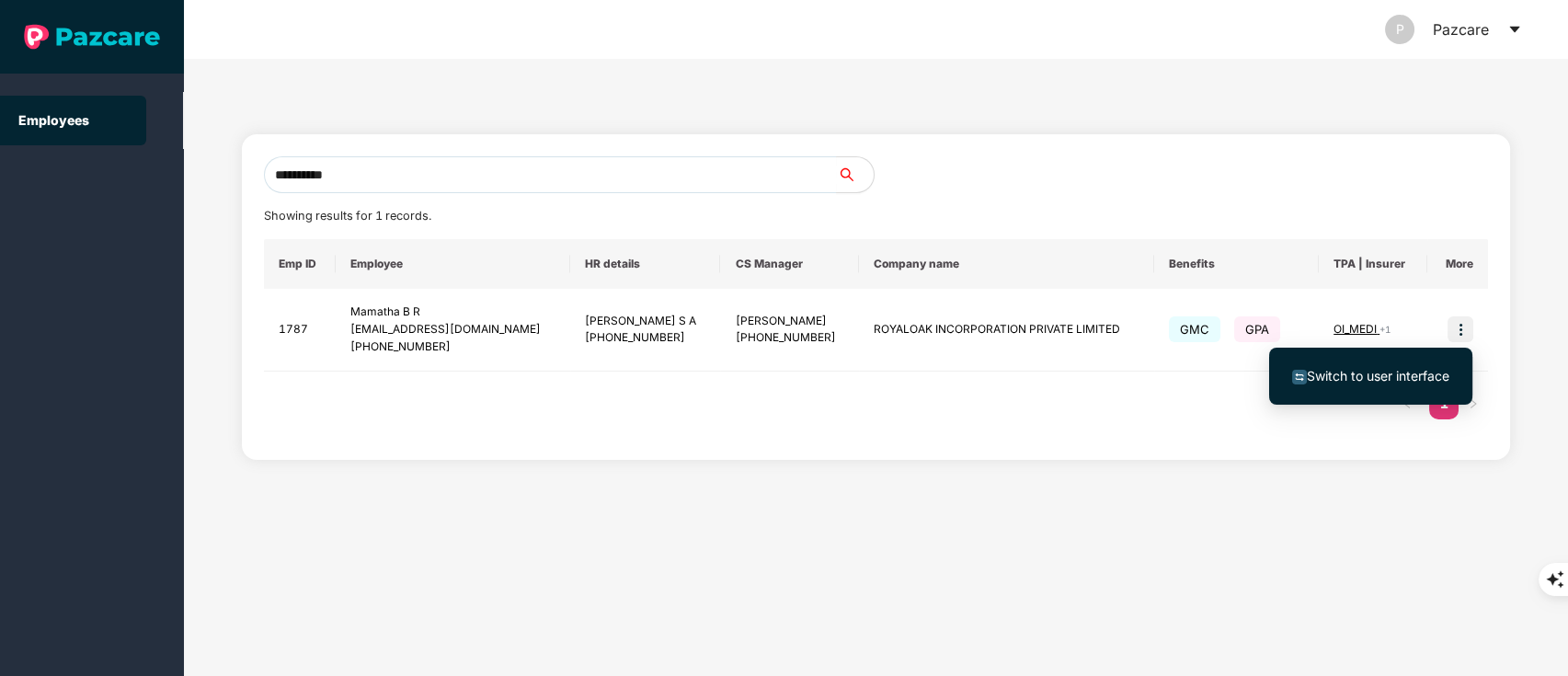
click at [1377, 363] on li "Switch to user interface" at bounding box center [1371, 376] width 204 height 38
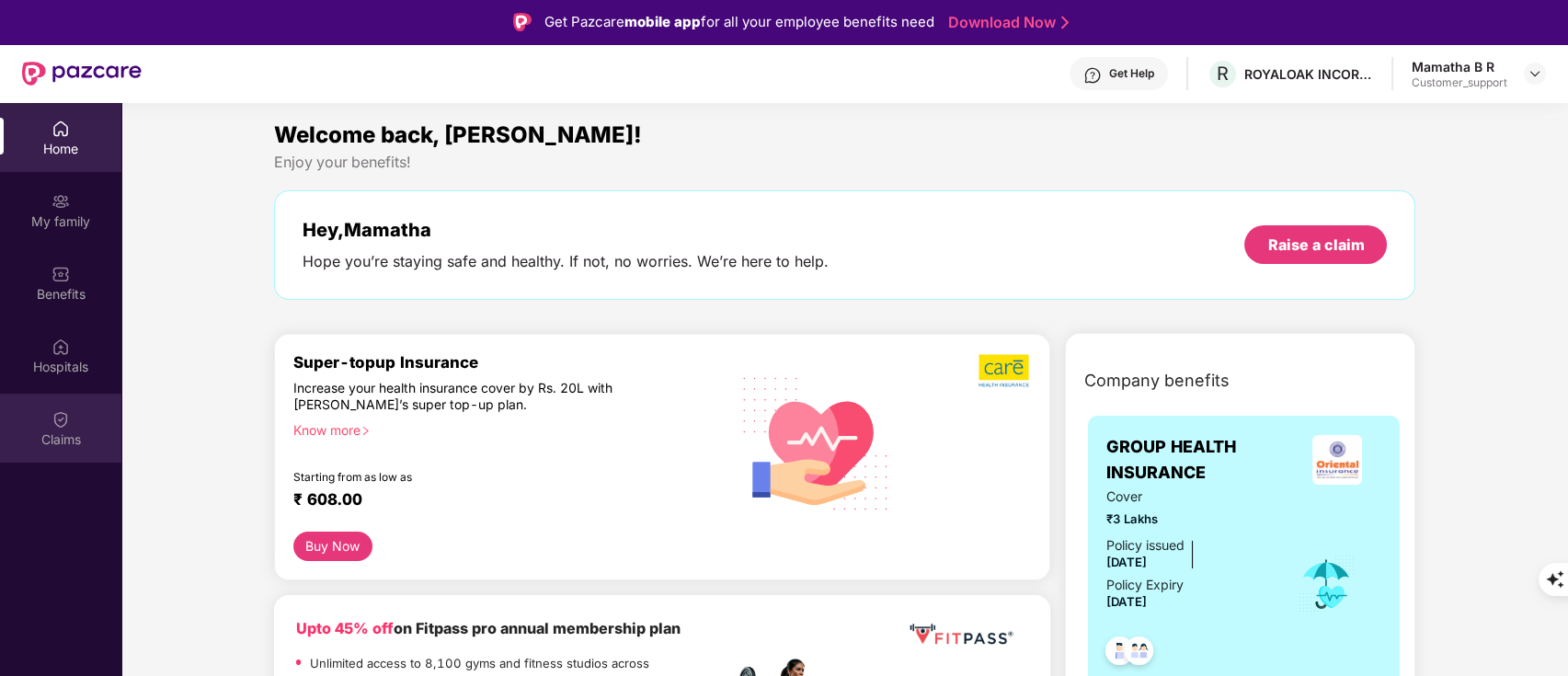
click at [76, 423] on div "Claims" at bounding box center [60, 428] width 121 height 69
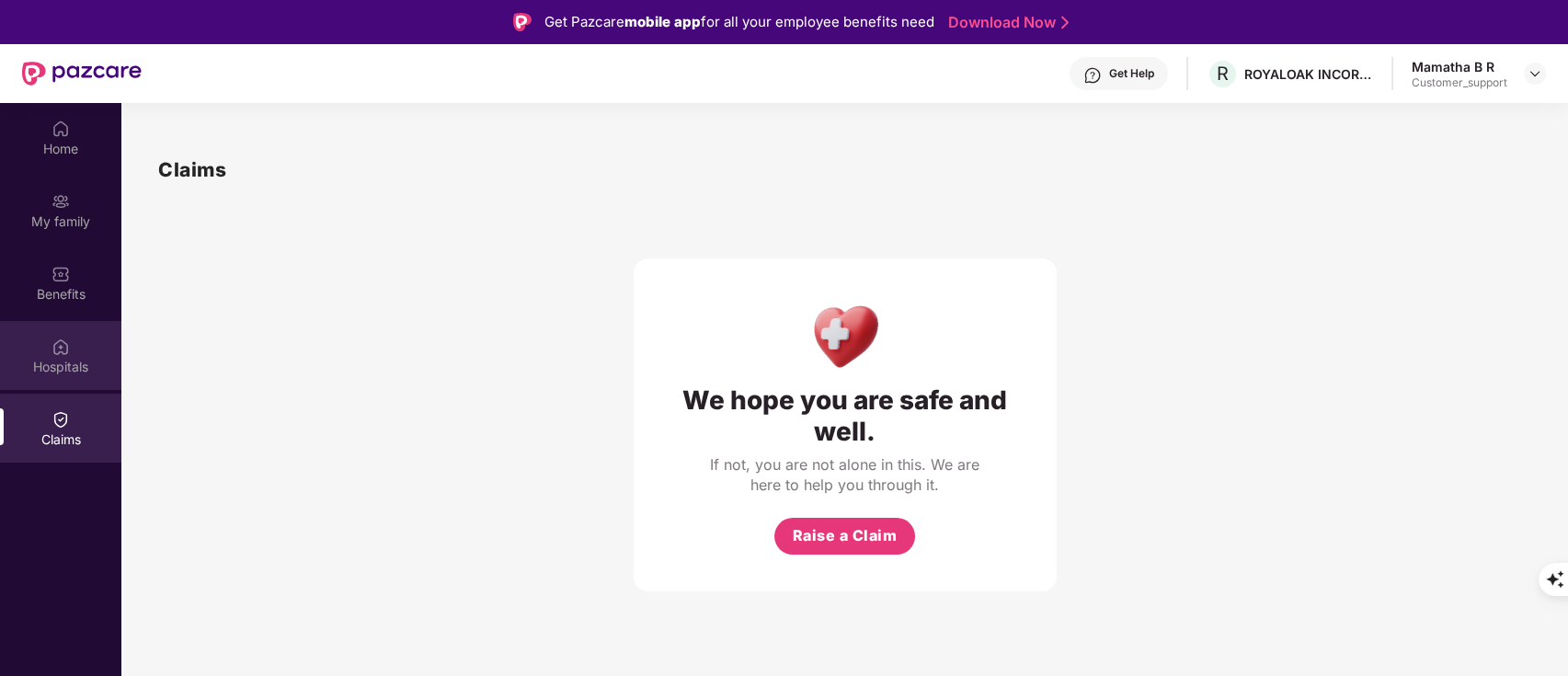
click at [79, 369] on div "Hospitals" at bounding box center [60, 368] width 121 height 19
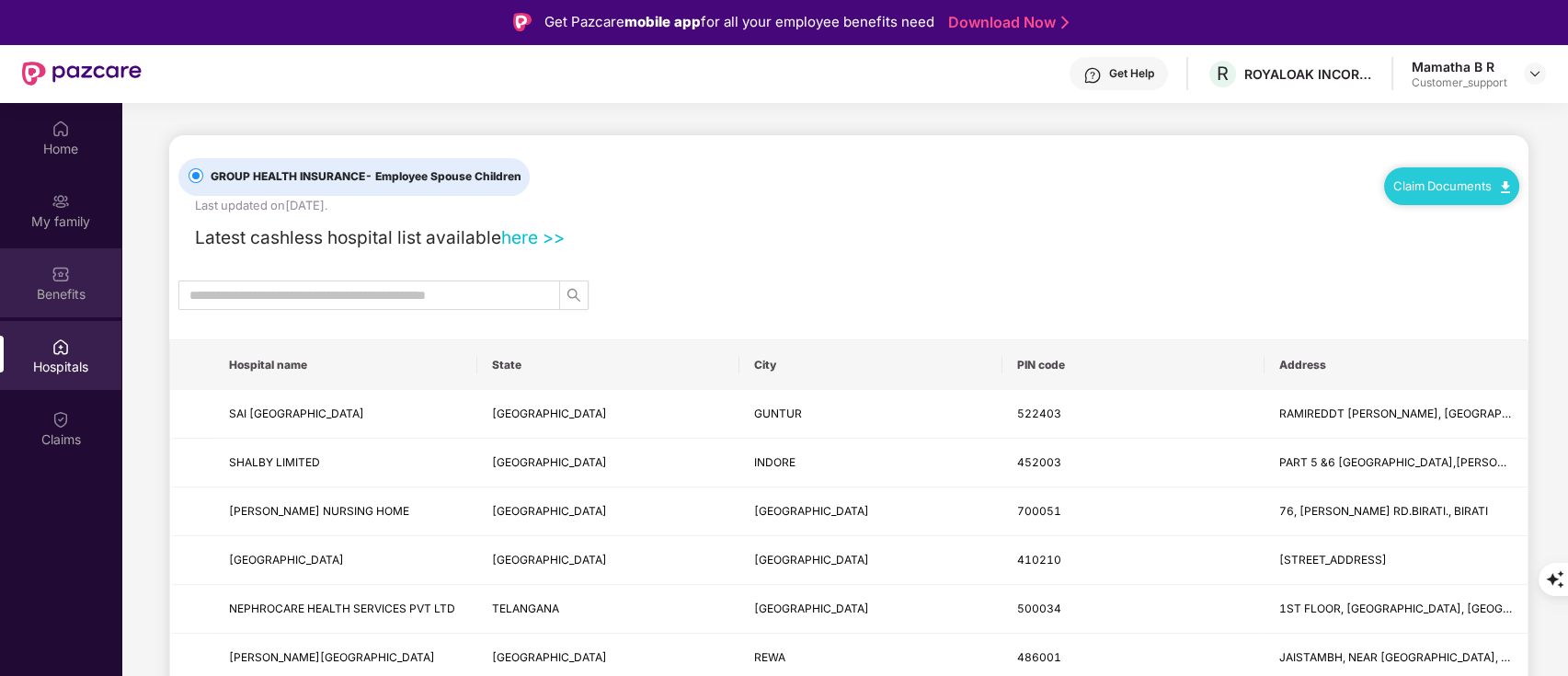
click at [66, 270] on img at bounding box center [61, 274] width 19 height 19
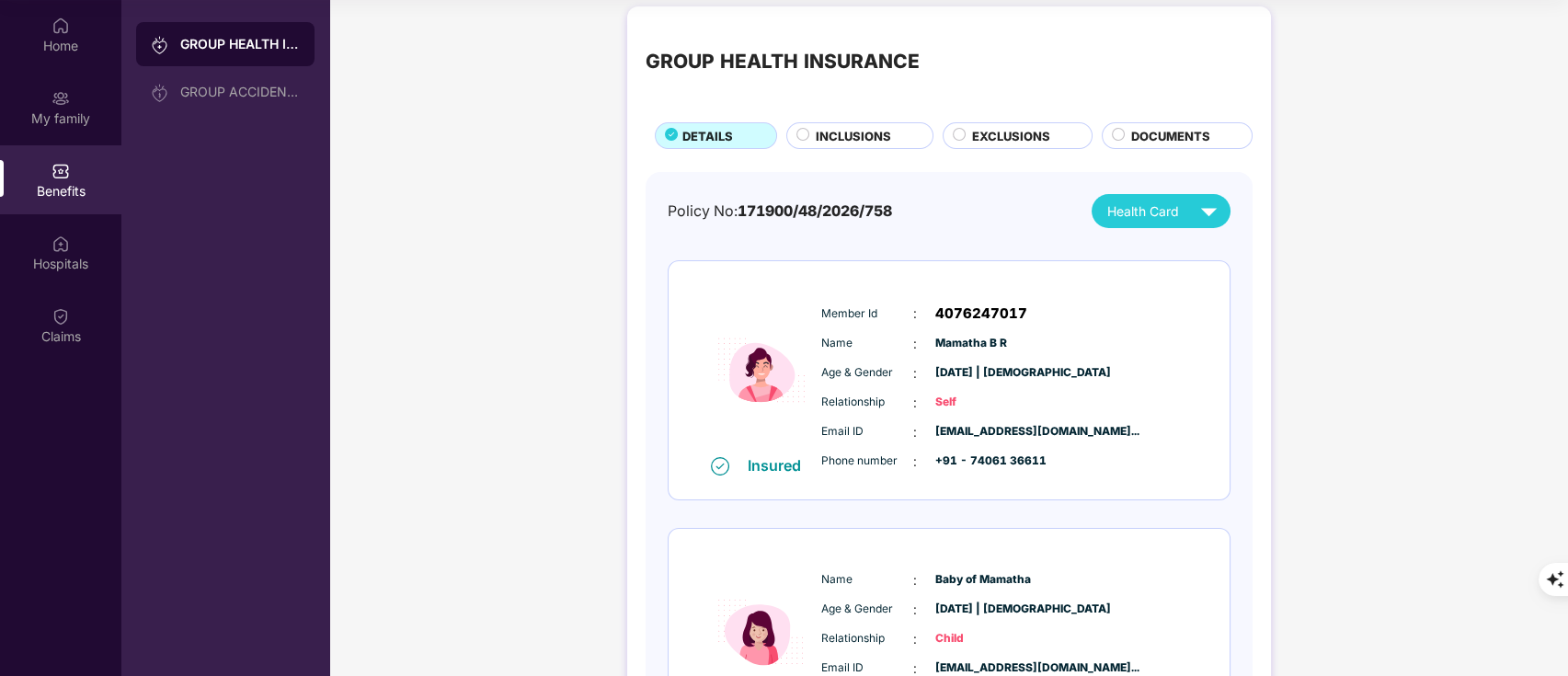
scroll to position [11, 0]
click at [1169, 207] on span "Health Card" at bounding box center [1143, 213] width 72 height 21
click at [1213, 252] on img at bounding box center [1211, 254] width 14 height 14
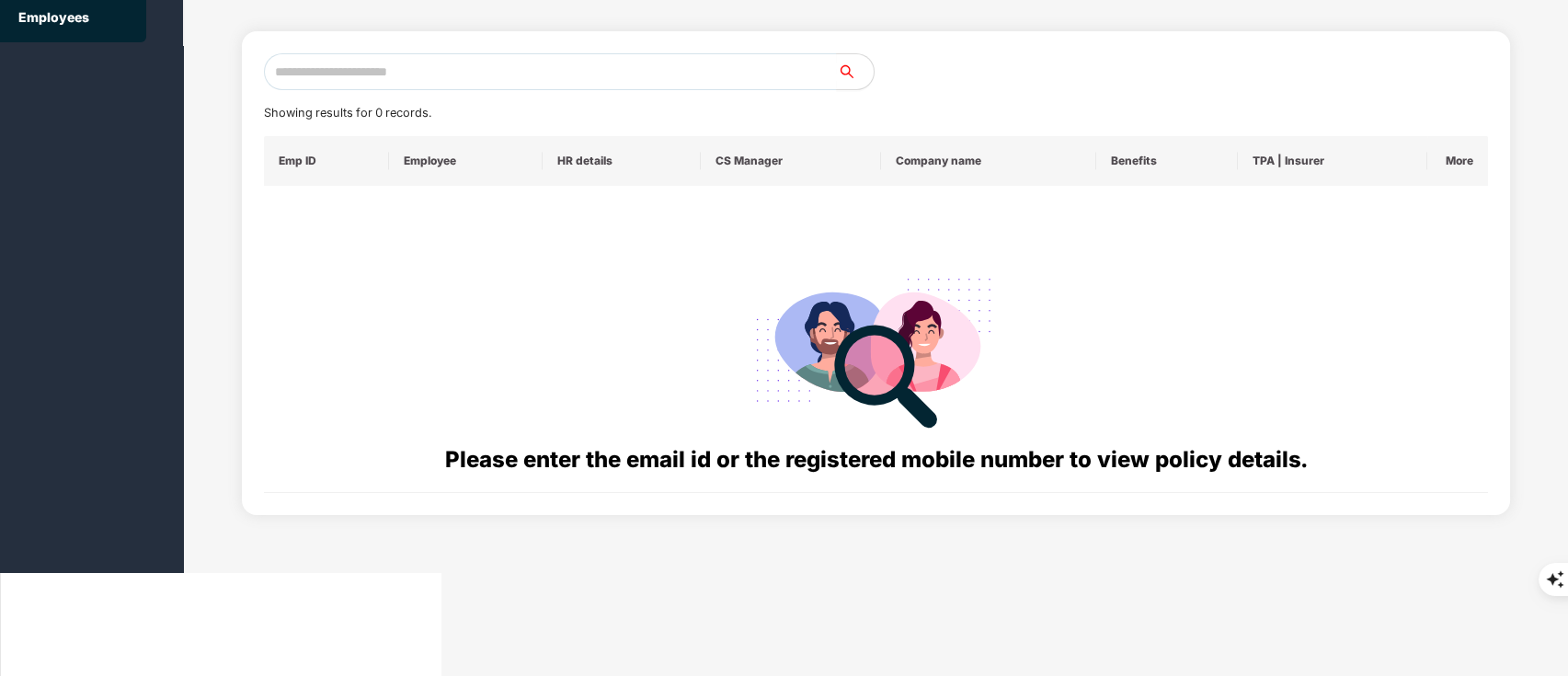
scroll to position [0, 0]
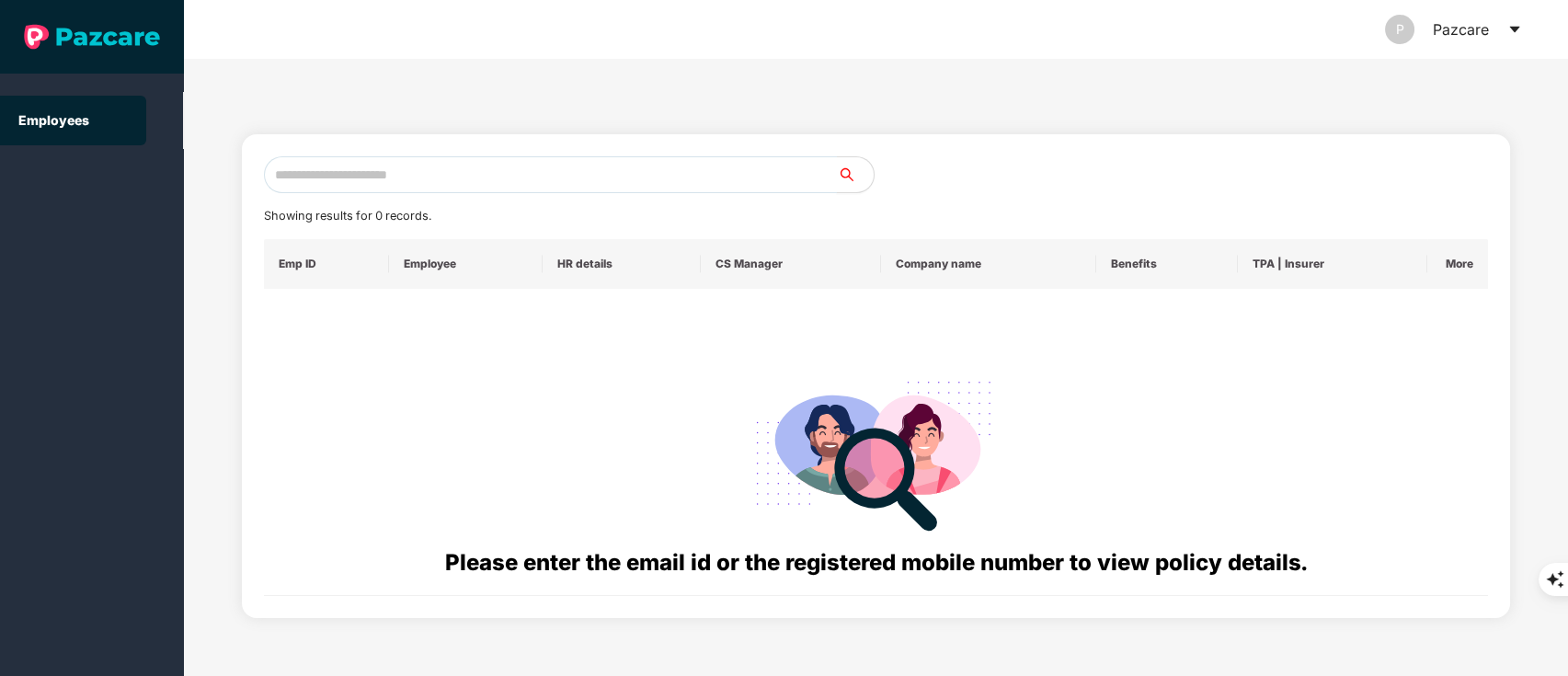
click at [409, 187] on input "text" at bounding box center [551, 174] width 574 height 37
paste input "**********"
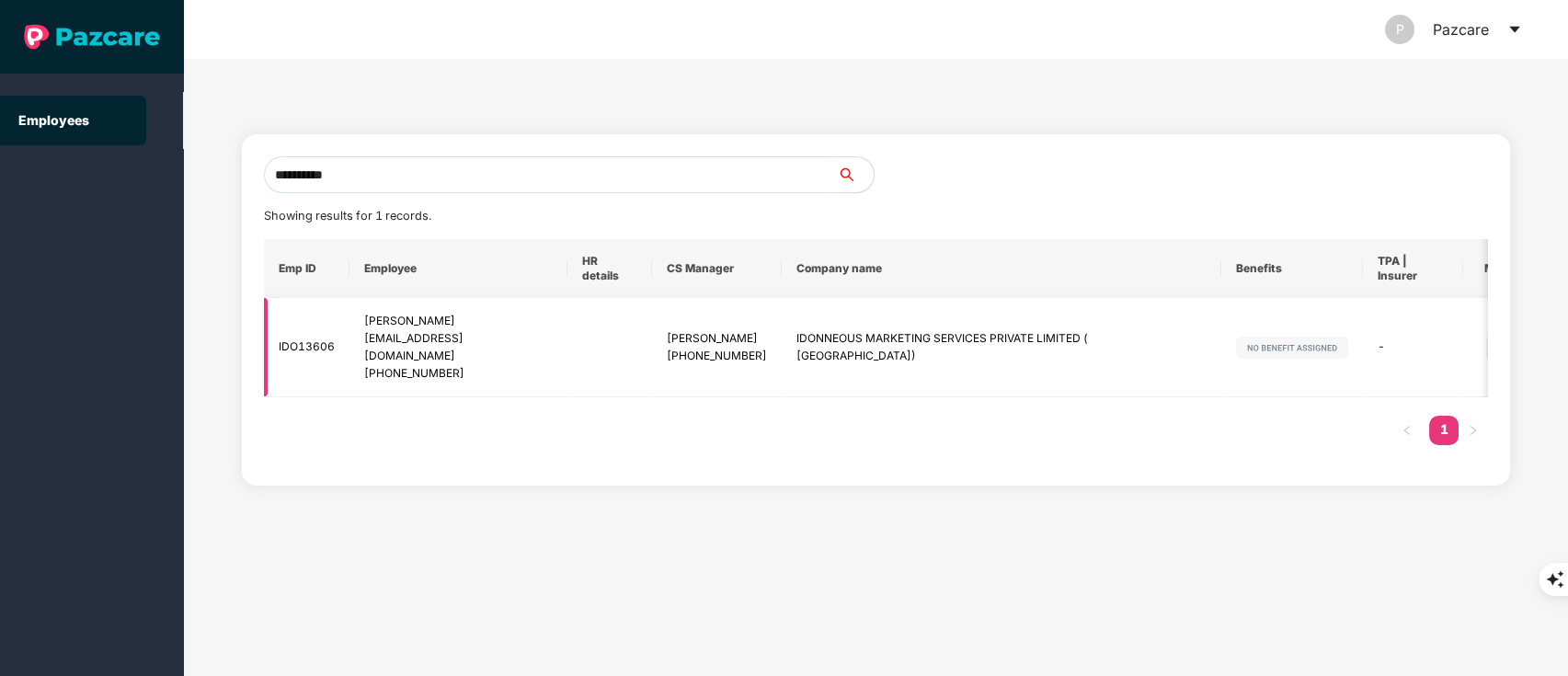
type input "**********"
click at [1486, 338] on img at bounding box center [1499, 347] width 25 height 25
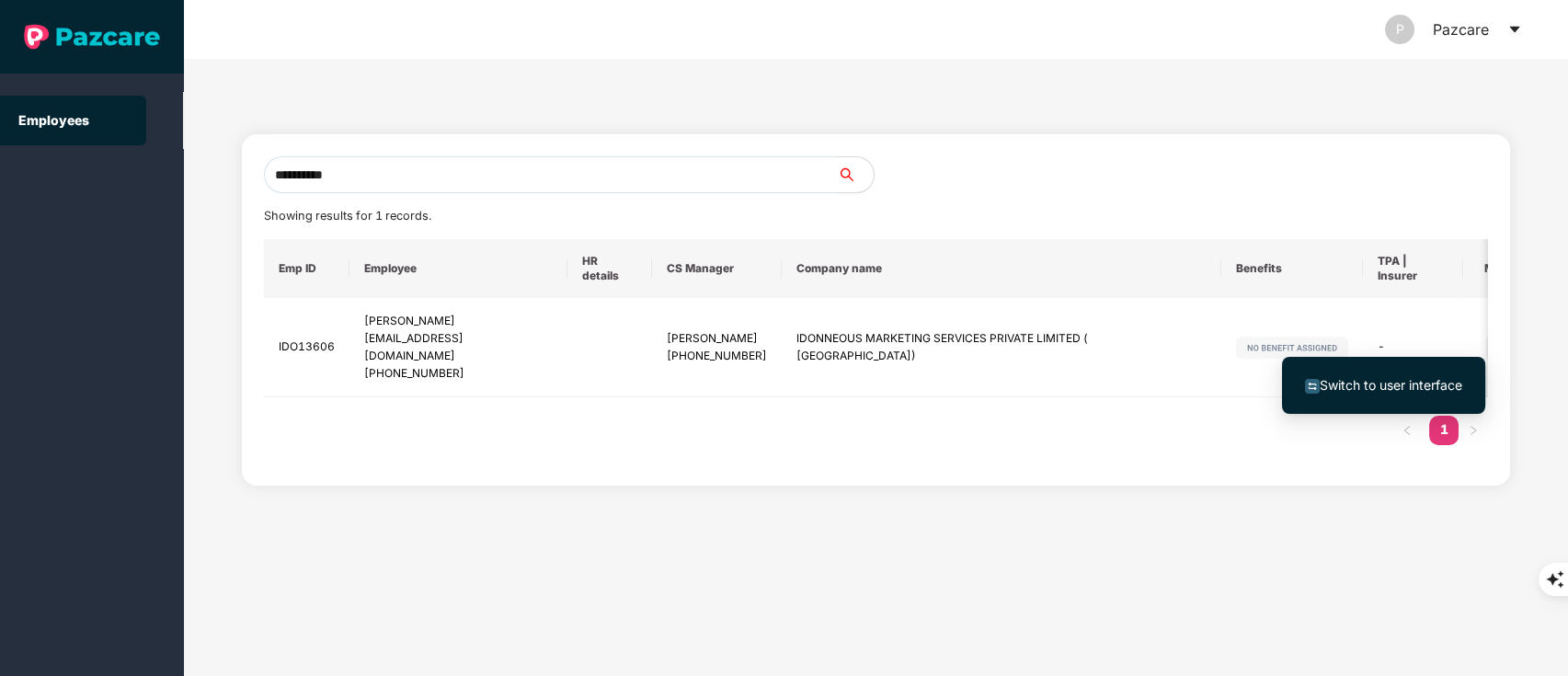
click at [1317, 398] on li "Switch to user interface" at bounding box center [1383, 384] width 204 height 38
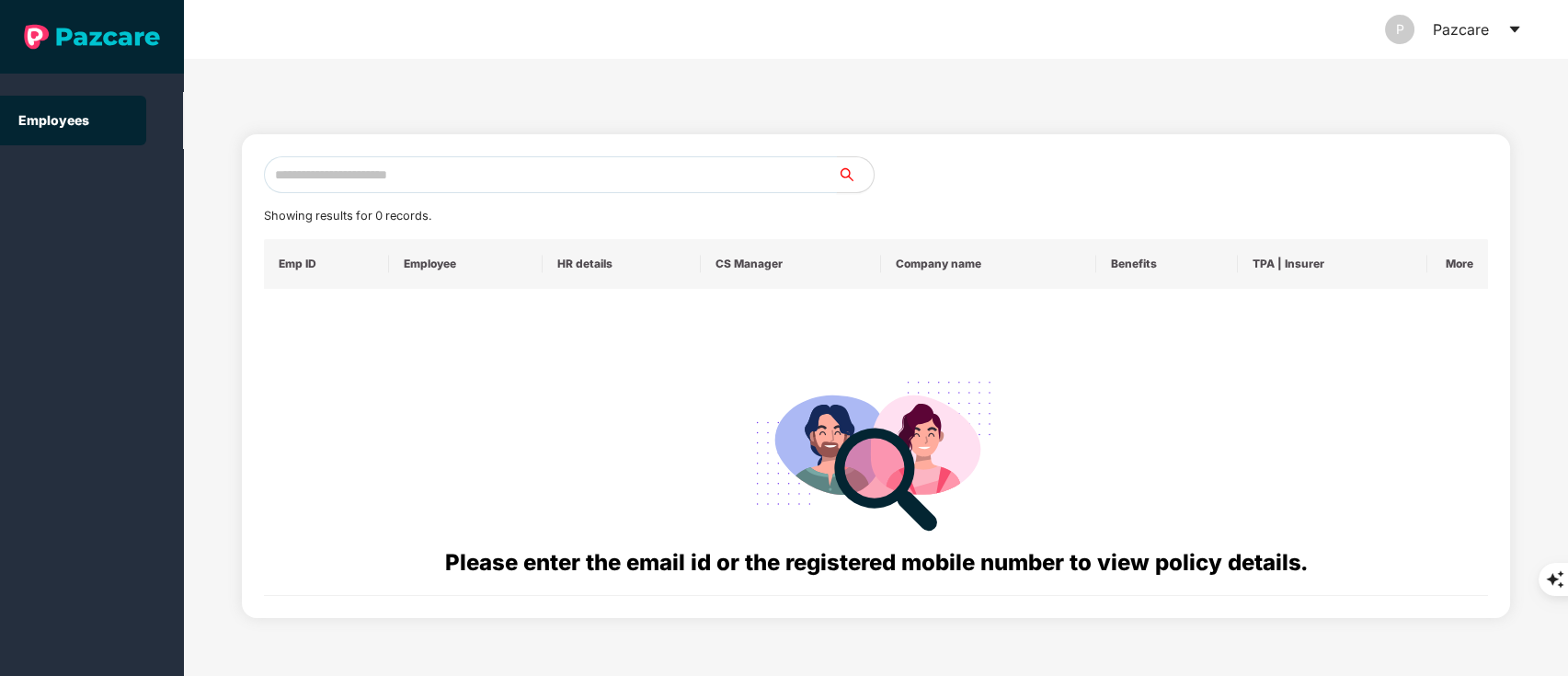
click at [388, 188] on input "text" at bounding box center [551, 174] width 574 height 37
paste input "**********"
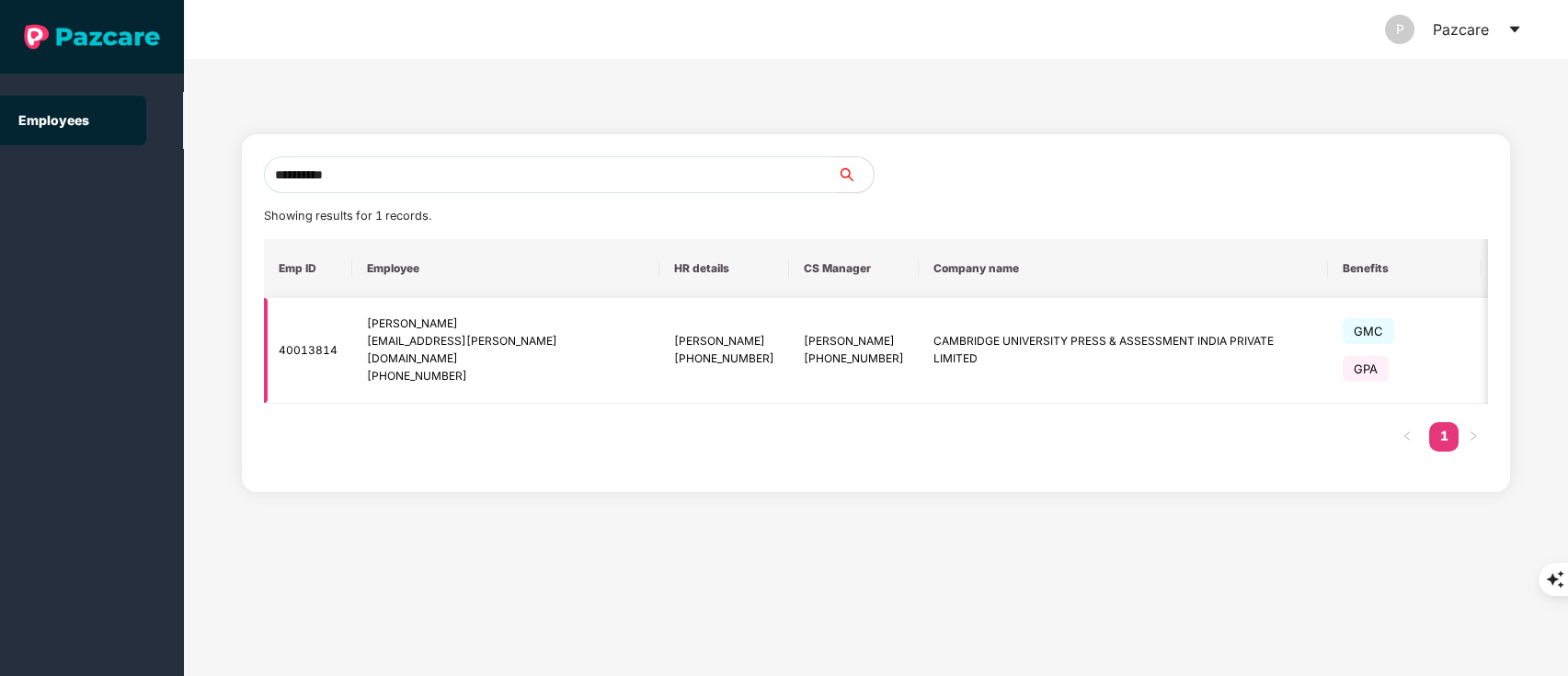
type input "**********"
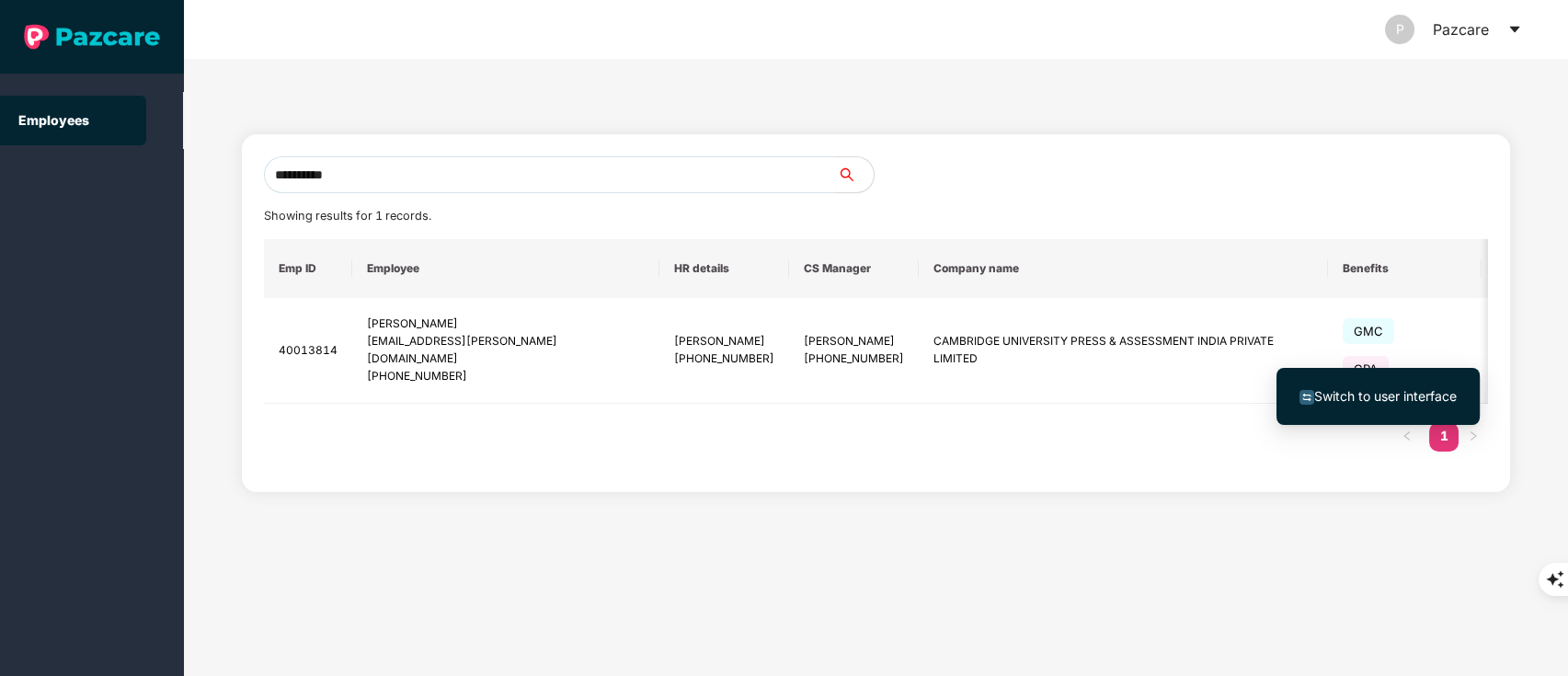
click at [1392, 394] on span "Switch to user interface" at bounding box center [1386, 396] width 143 height 16
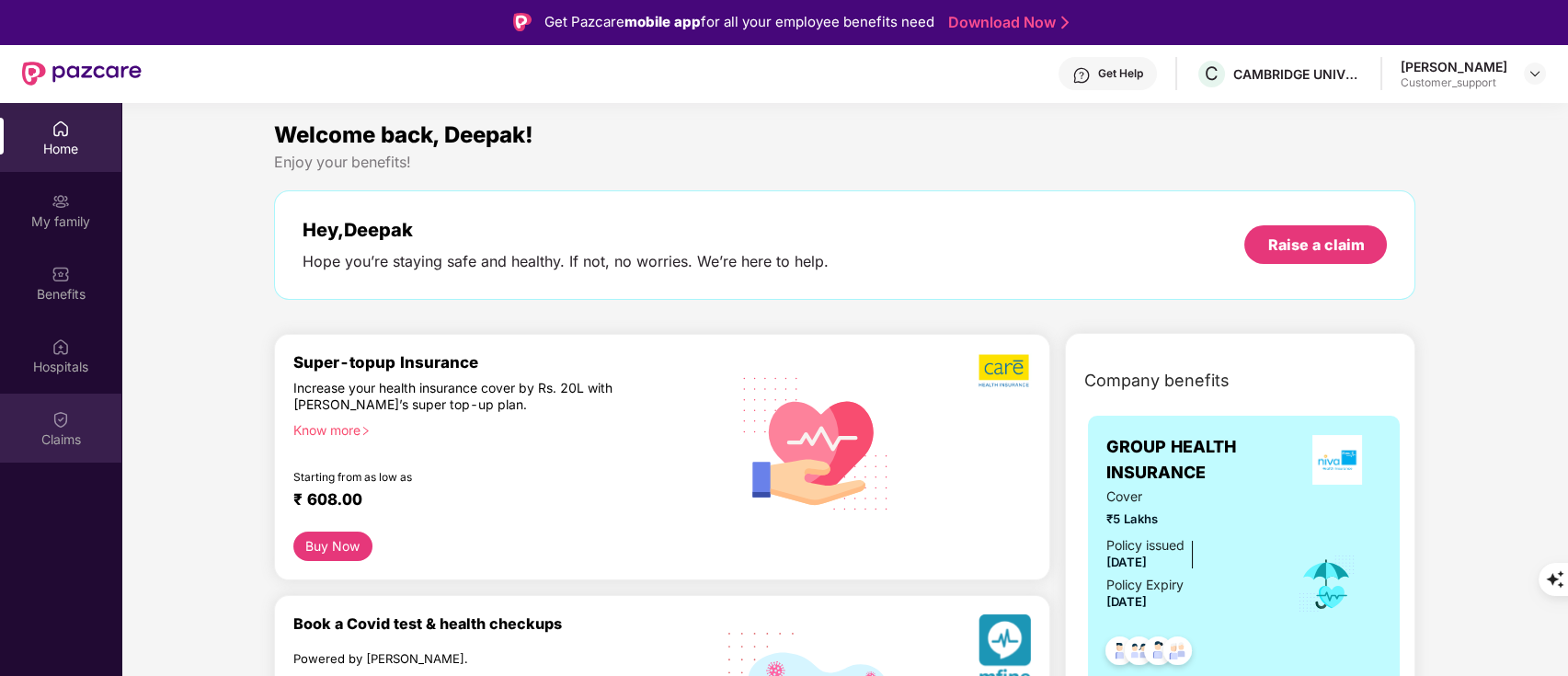
click at [73, 428] on div "Claims" at bounding box center [60, 428] width 121 height 69
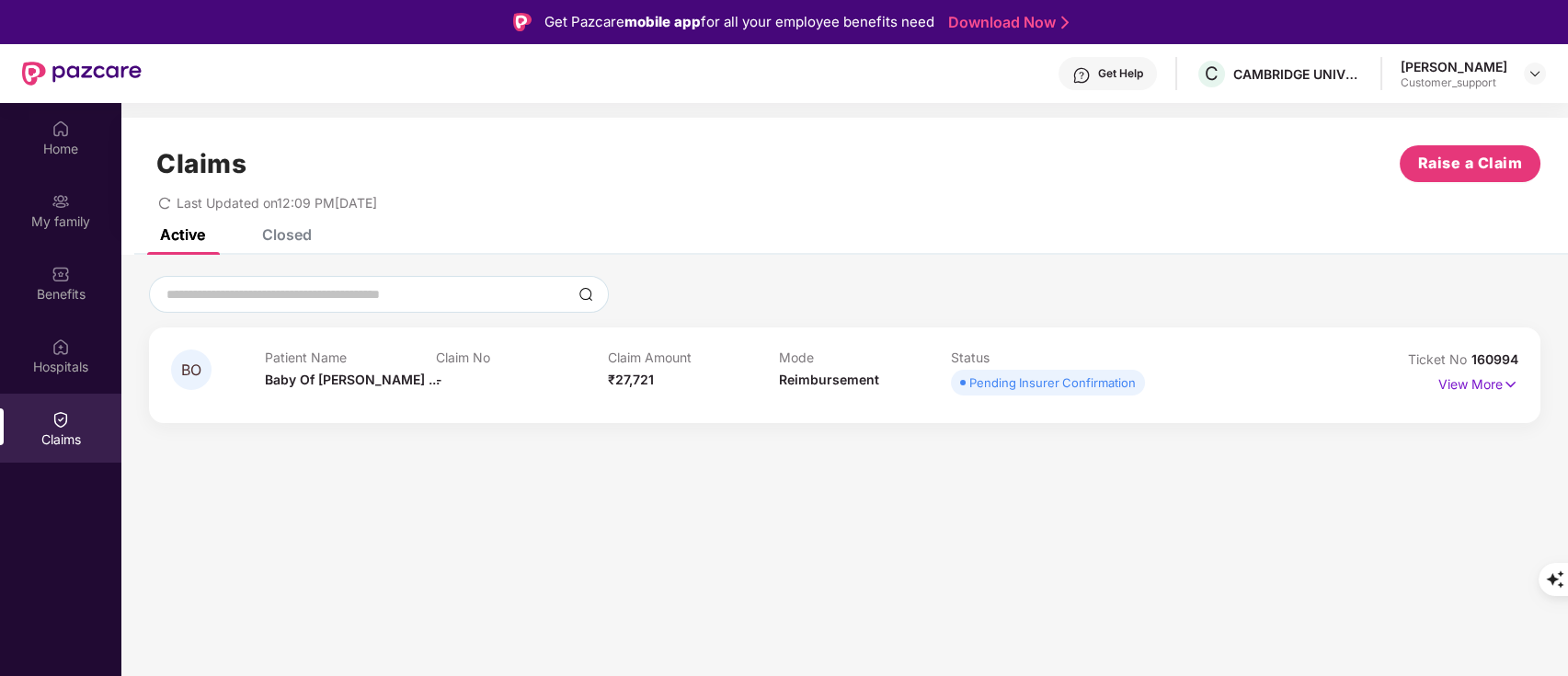
click at [1473, 368] on div "Ticket No 160994" at bounding box center [1464, 360] width 111 height 21
click at [1476, 387] on p "View More" at bounding box center [1478, 382] width 80 height 24
